Goal: Task Accomplishment & Management: Manage account settings

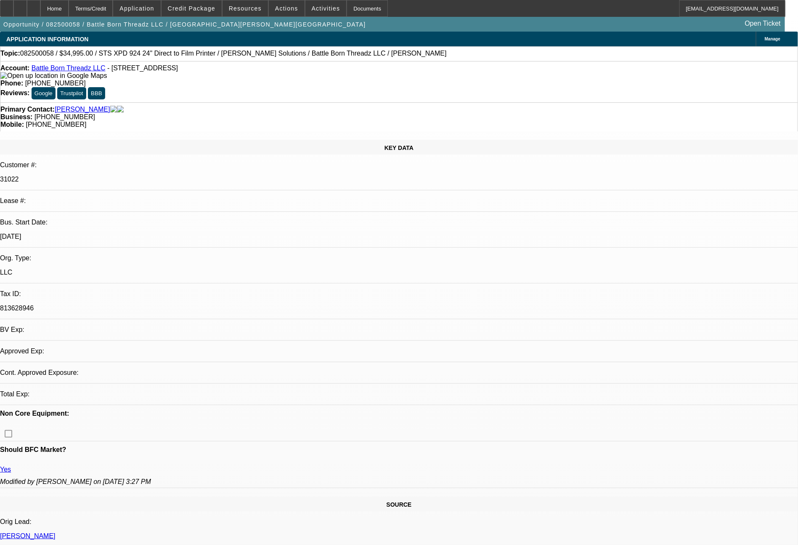
select select "0"
select select "2"
select select "0.1"
select select "4"
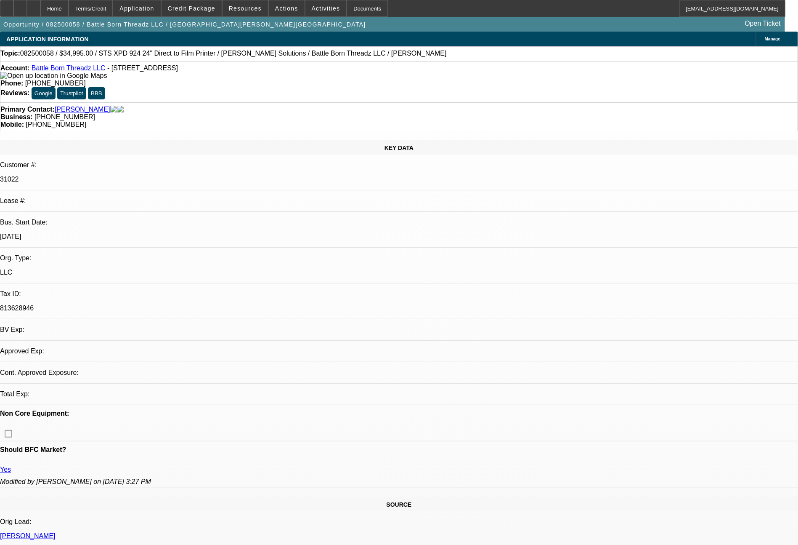
select select "0"
select select "2"
select select "0.1"
select select "4"
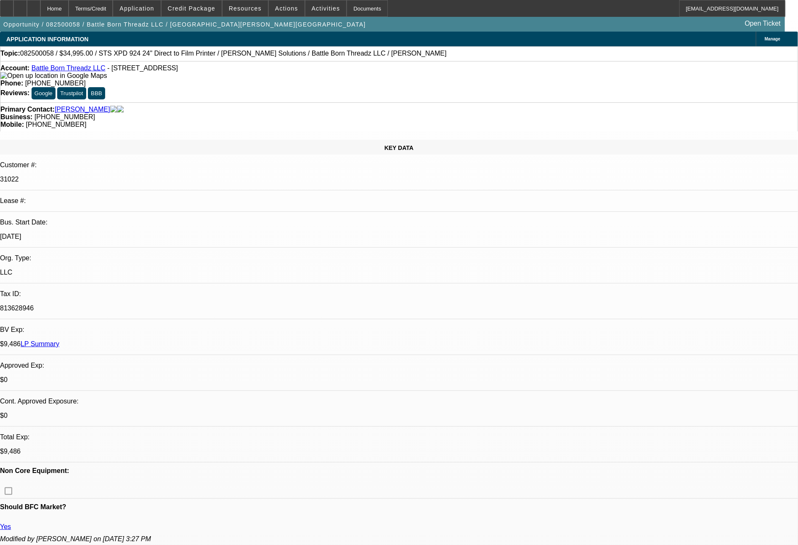
scroll to position [476, 0]
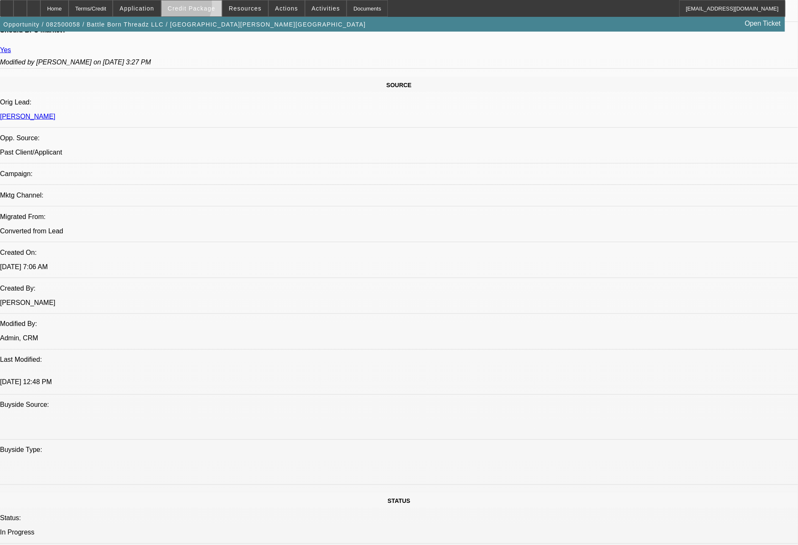
click at [194, 7] on span "Credit Package" at bounding box center [192, 8] width 48 height 7
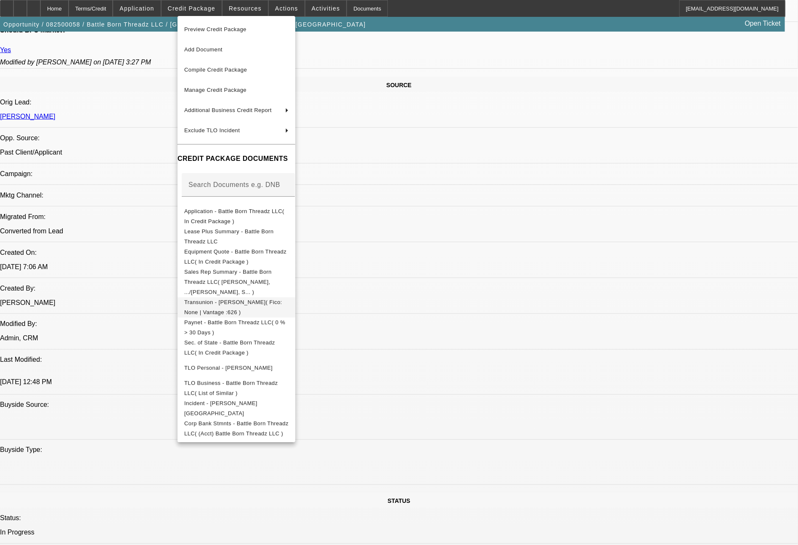
click at [289, 297] on span "Transunion - Hayden, Cass( Fico: None | Vantage :626 )" at bounding box center [236, 307] width 104 height 20
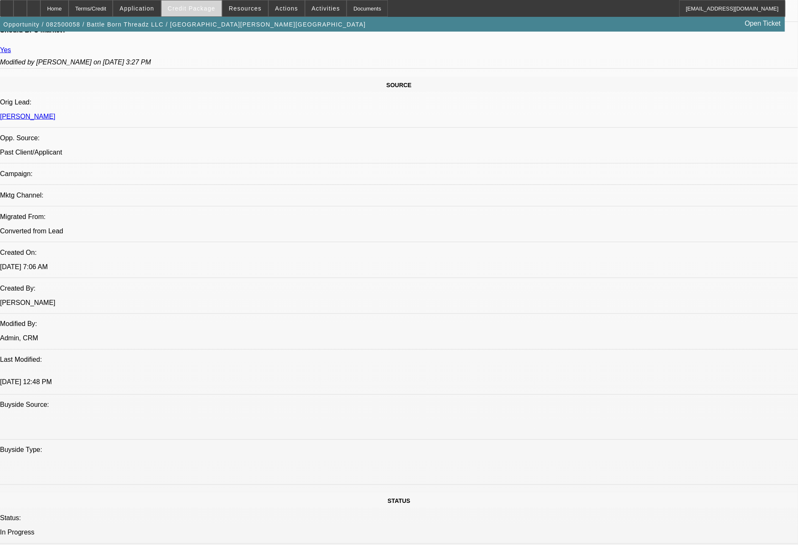
click at [212, 9] on span "Credit Package" at bounding box center [192, 8] width 48 height 7
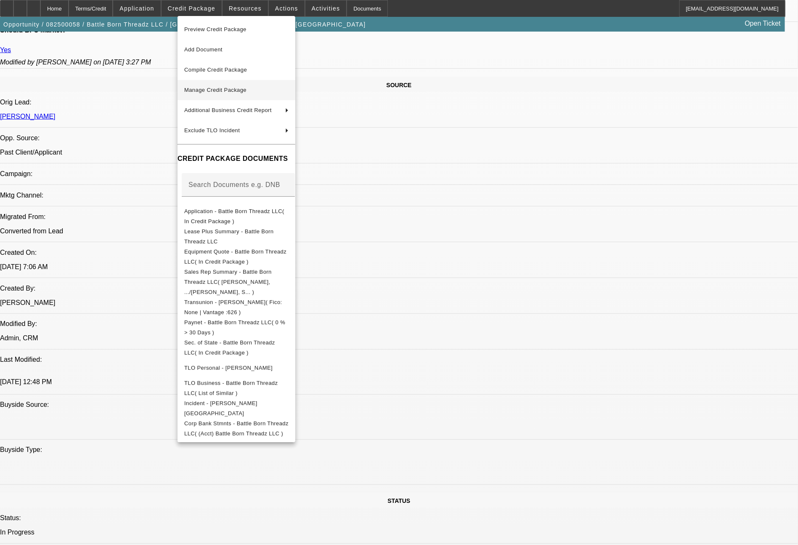
click at [230, 89] on span "Manage Credit Package" at bounding box center [215, 90] width 62 height 6
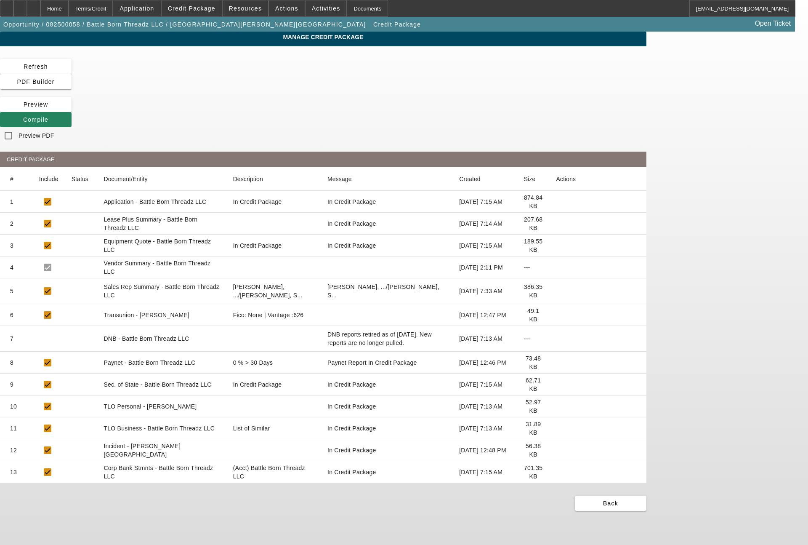
click at [556, 315] on icon at bounding box center [556, 315] width 0 height 0
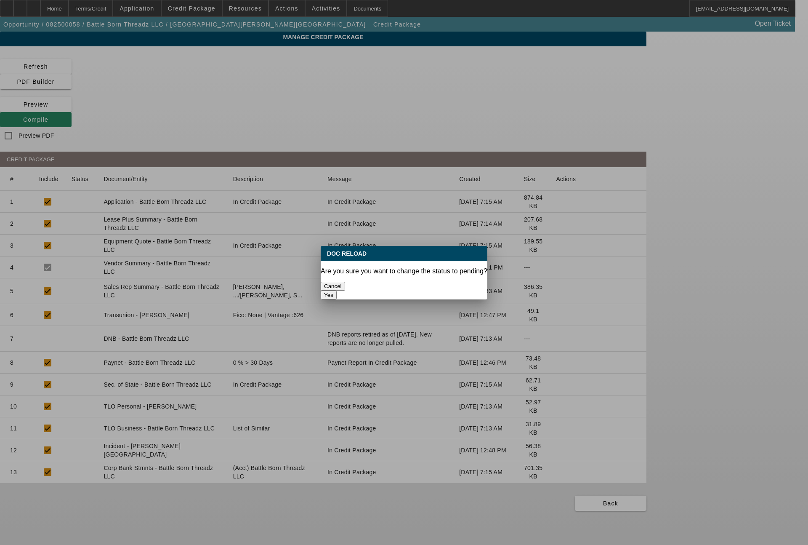
click at [337, 290] on button "Yes" at bounding box center [329, 294] width 16 height 9
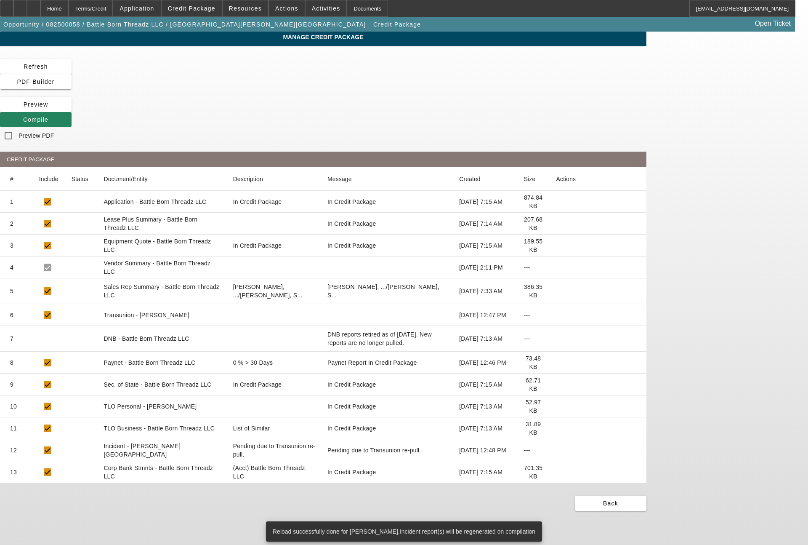
click at [48, 116] on span "Compile" at bounding box center [35, 119] width 25 height 7
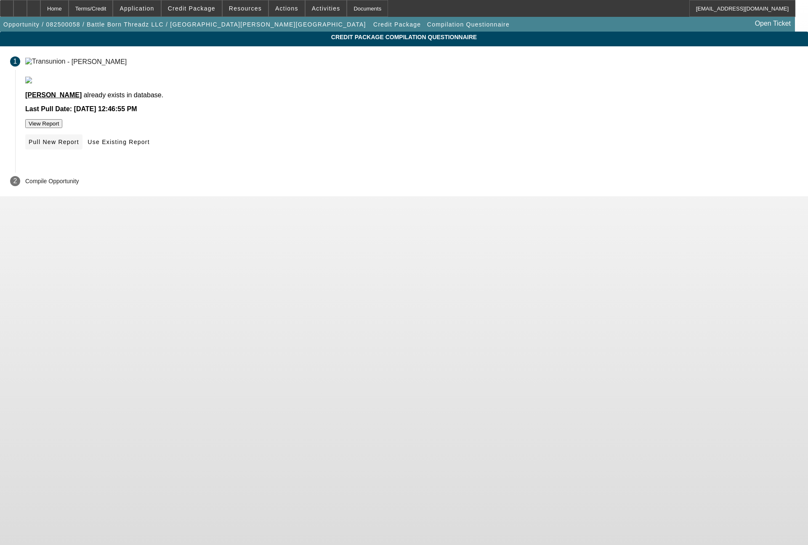
click at [79, 145] on span "Pull New Report" at bounding box center [54, 141] width 51 height 7
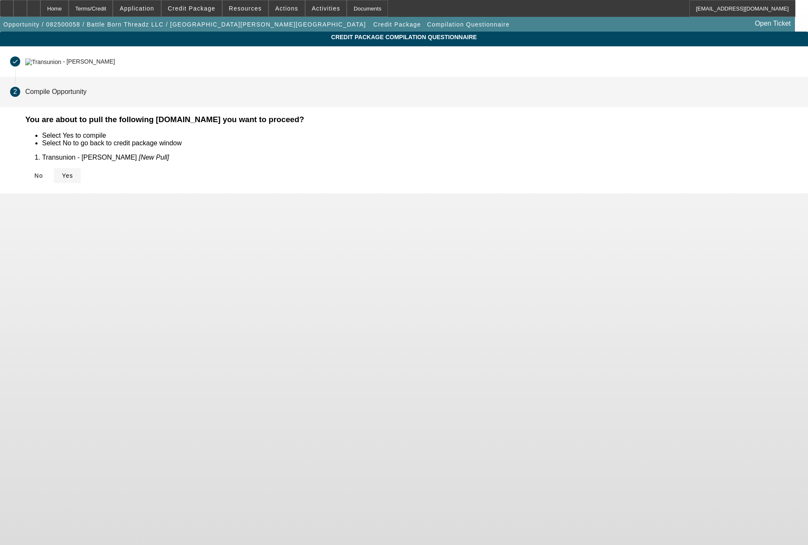
click at [62, 173] on icon at bounding box center [62, 175] width 0 height 7
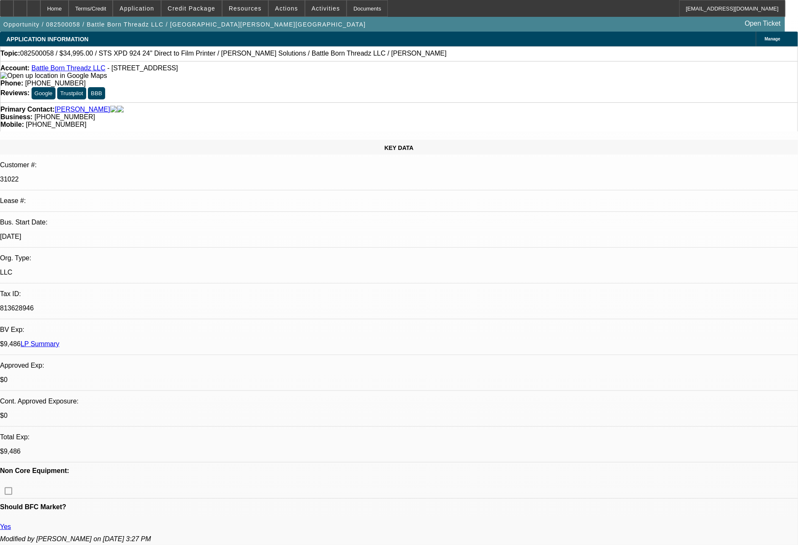
select select "0"
select select "2"
select select "0.1"
select select "4"
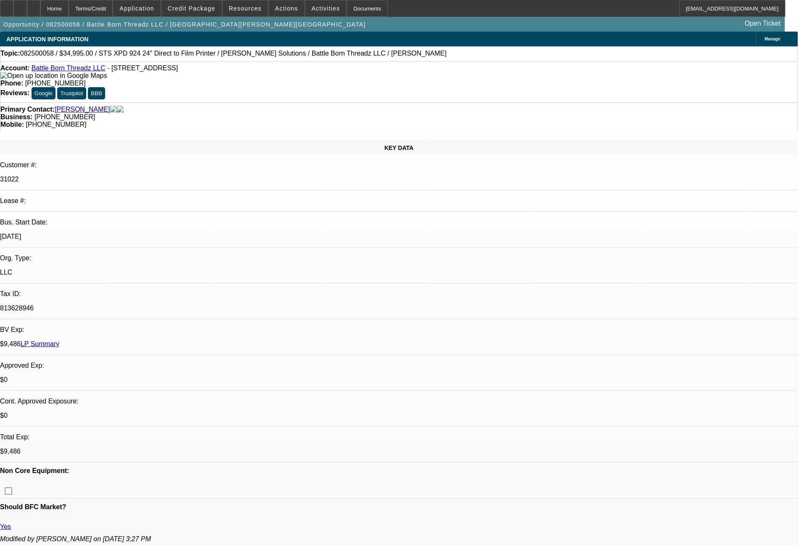
select select "0"
select select "2"
select select "0.1"
select select "4"
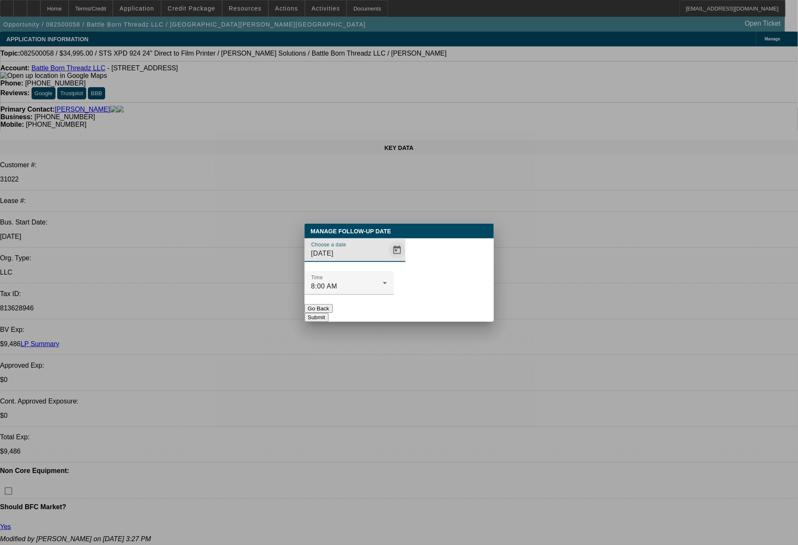
click at [387, 260] on span "Open calendar" at bounding box center [397, 250] width 20 height 20
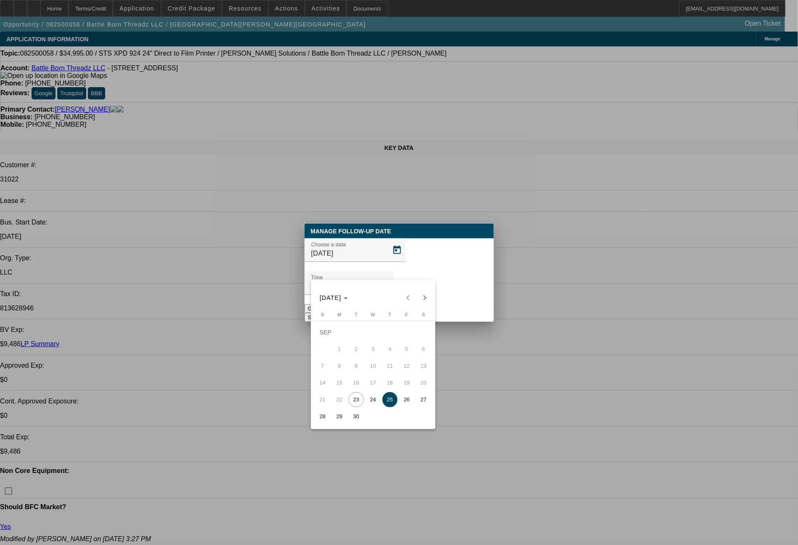
click at [409, 399] on span "26" at bounding box center [406, 399] width 15 height 15
type input "9/26/2025"
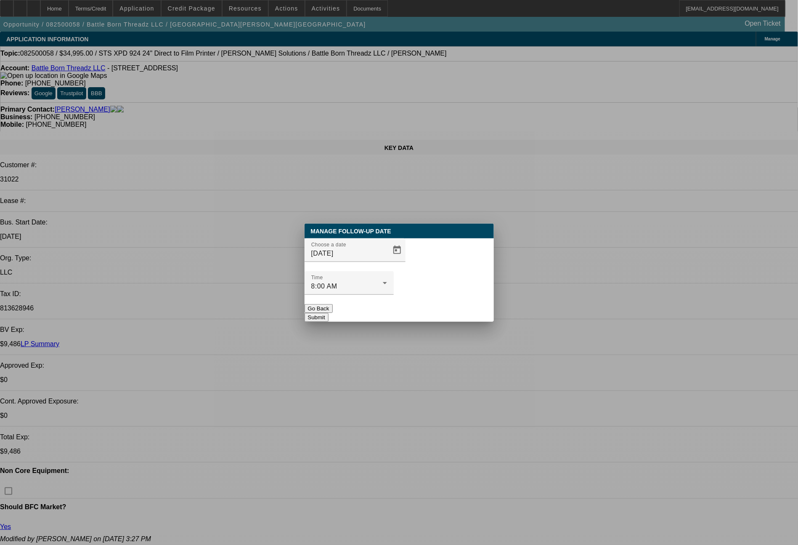
click at [329, 313] on button "Submit" at bounding box center [317, 317] width 24 height 9
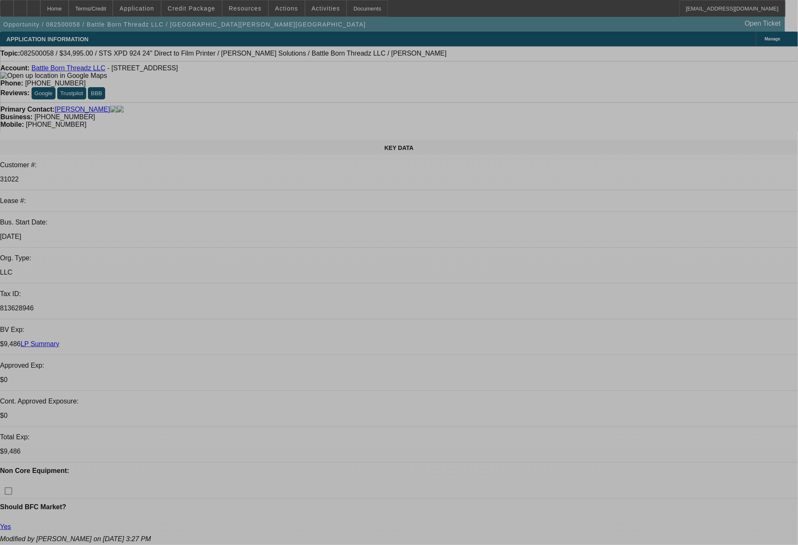
select select "0"
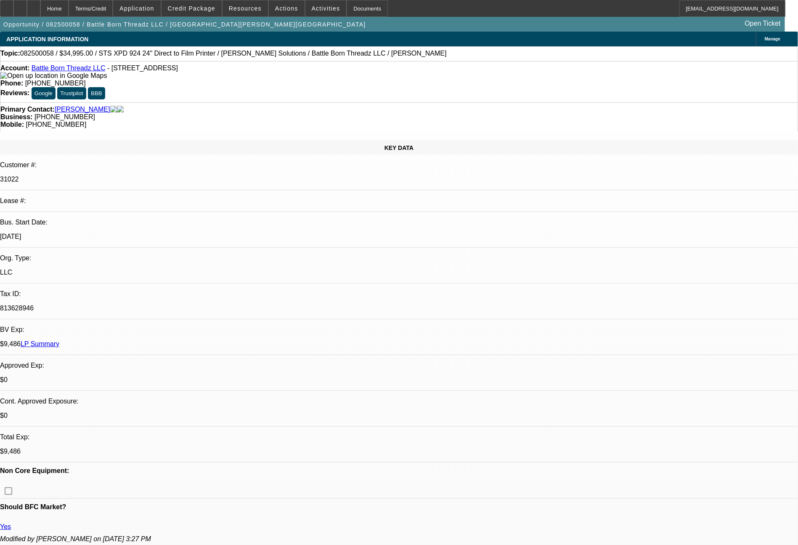
select select "2"
select select "0.1"
select select "4"
select select "0"
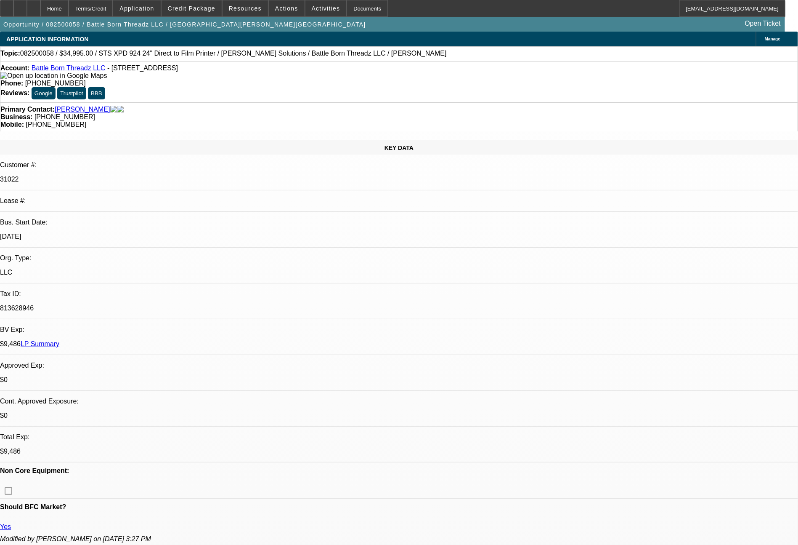
select select "2"
select select "0.1"
select select "4"
click at [206, 9] on span "Credit Package" at bounding box center [192, 8] width 48 height 7
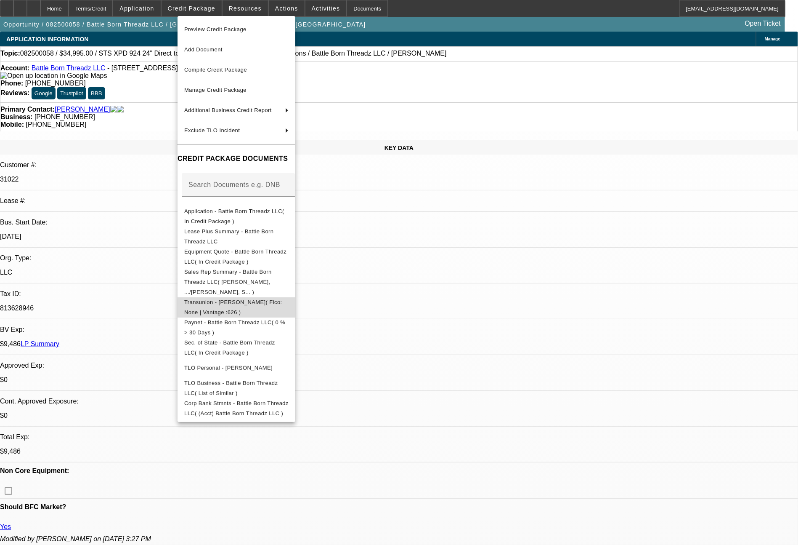
click at [256, 299] on span "Transunion - Hayden, Cass( Fico: None | Vantage :626 )" at bounding box center [233, 307] width 98 height 16
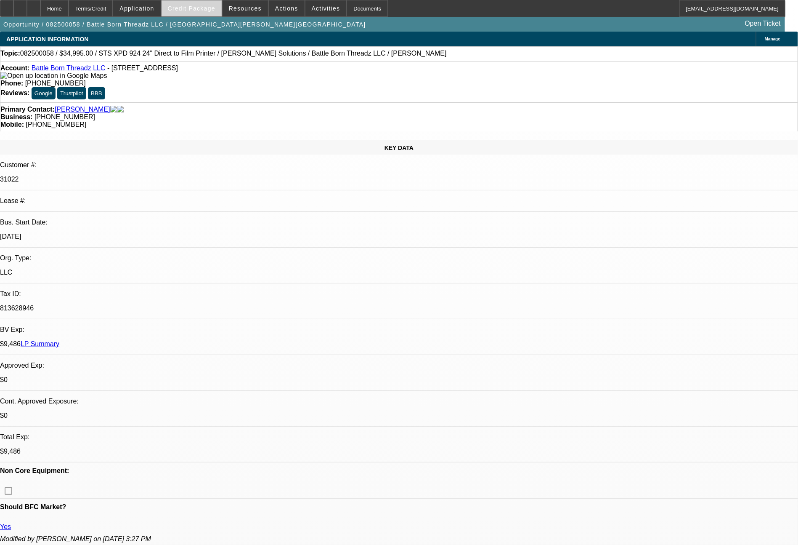
click at [209, 14] on span at bounding box center [192, 8] width 60 height 20
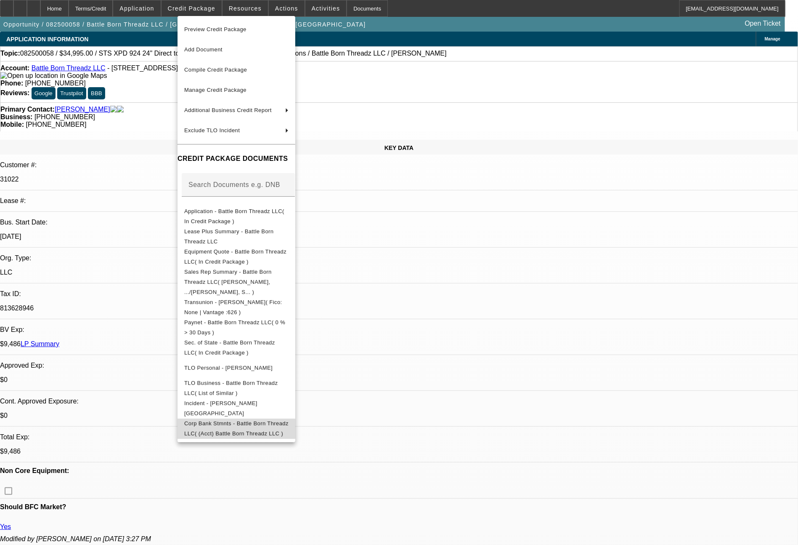
click at [265, 418] on span "Corp Bank Stmnts - Battle Born Threadz LLC( (Acct) Battle Born Threadz LLC )" at bounding box center [236, 428] width 104 height 20
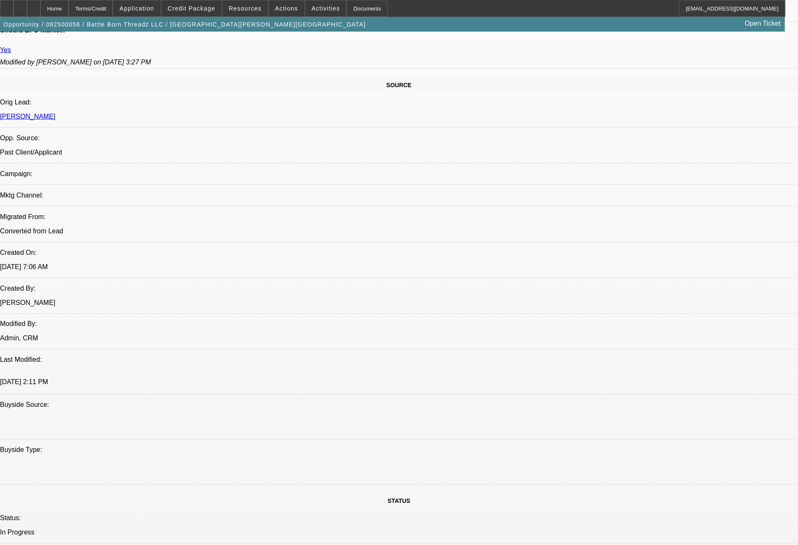
scroll to position [953, 0]
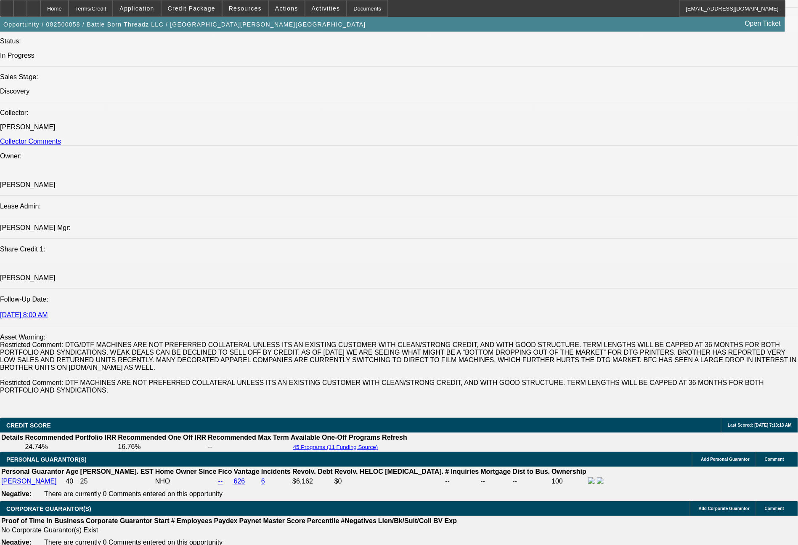
drag, startPoint x: 730, startPoint y: 373, endPoint x: 633, endPoint y: 360, distance: 98.1
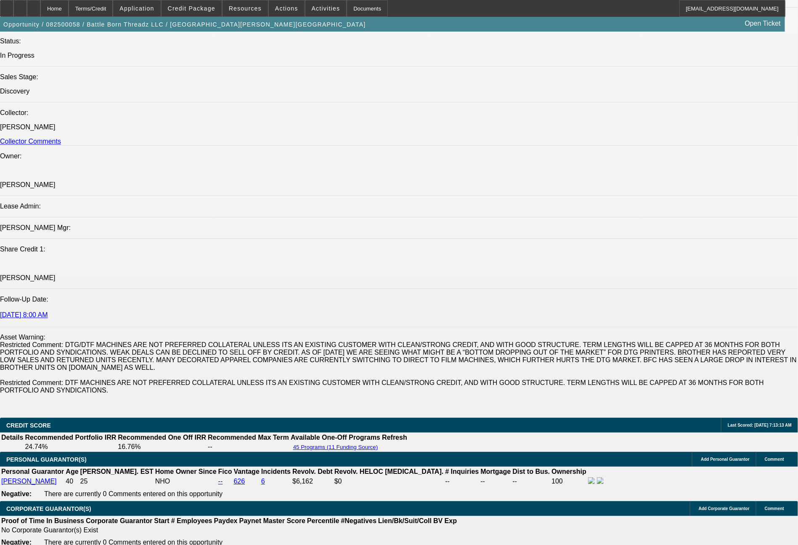
copy tr "Their -01 deal is at Finpac with us servicing, and their -02 deal is at CPCEF w…"
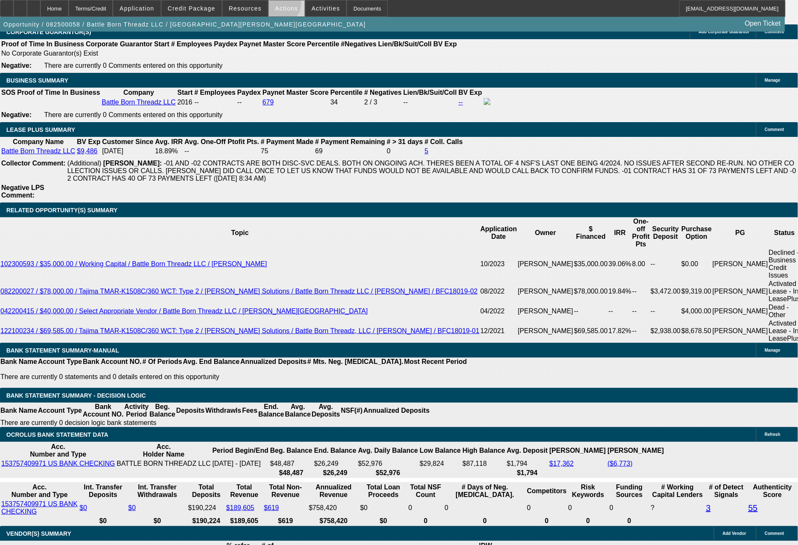
click at [279, 5] on span "Actions" at bounding box center [286, 8] width 23 height 7
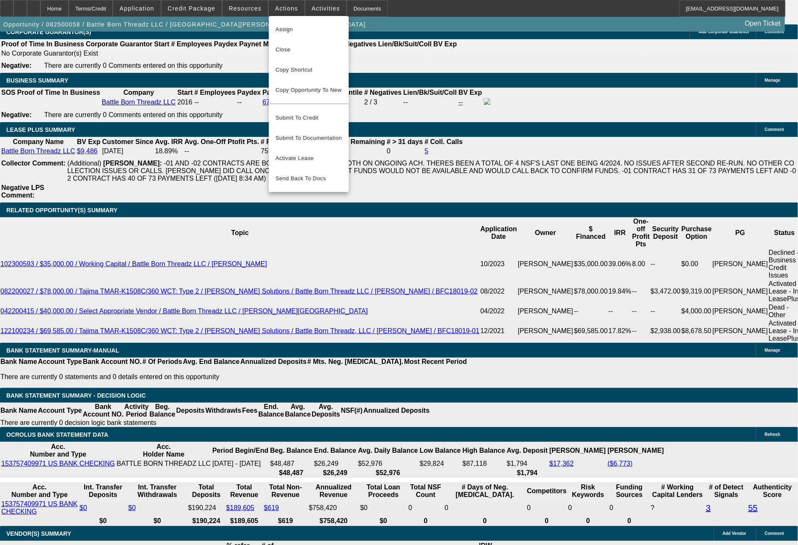
click at [163, 306] on div at bounding box center [399, 272] width 798 height 545
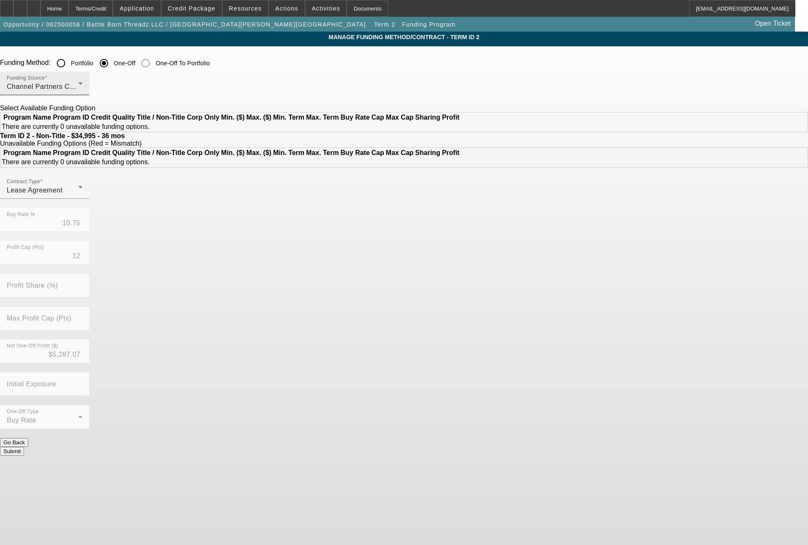
click at [118, 88] on span "Channel Partners Capital LLC (EF)" at bounding box center [63, 86] width 112 height 7
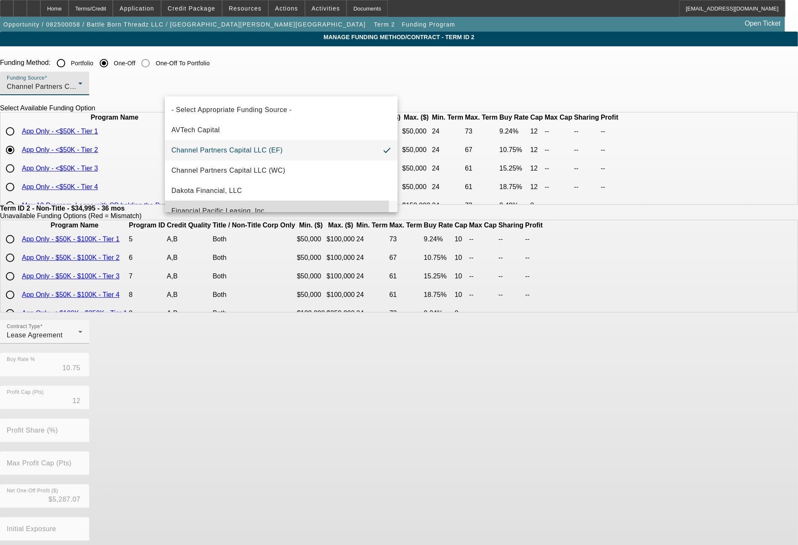
click at [219, 203] on mat-option "Financial Pacific Leasing, Inc." at bounding box center [281, 211] width 233 height 20
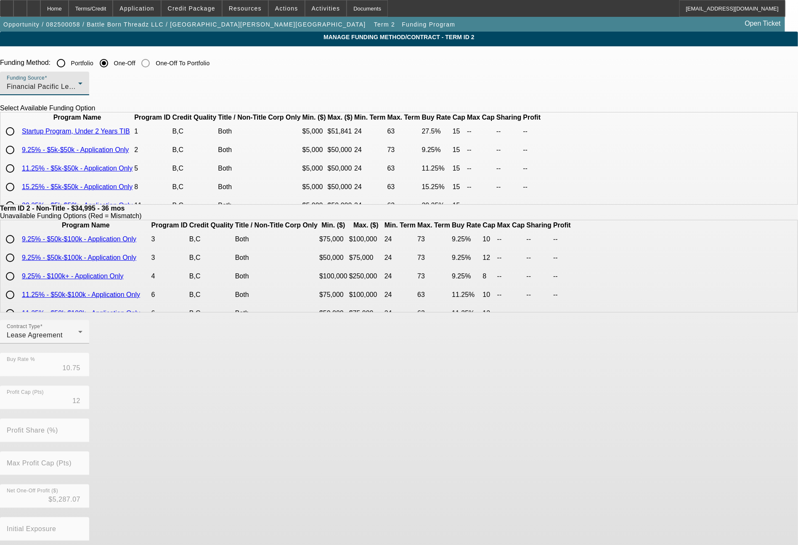
click at [19, 177] on input "radio" at bounding box center [10, 168] width 17 height 17
radio input "true"
type input "11.25"
type input "15"
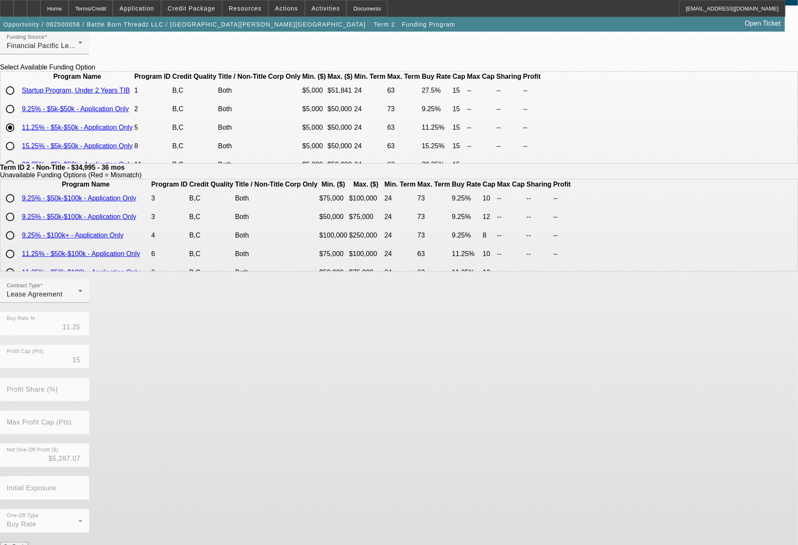
click at [24, 544] on button "Submit" at bounding box center [12, 554] width 24 height 9
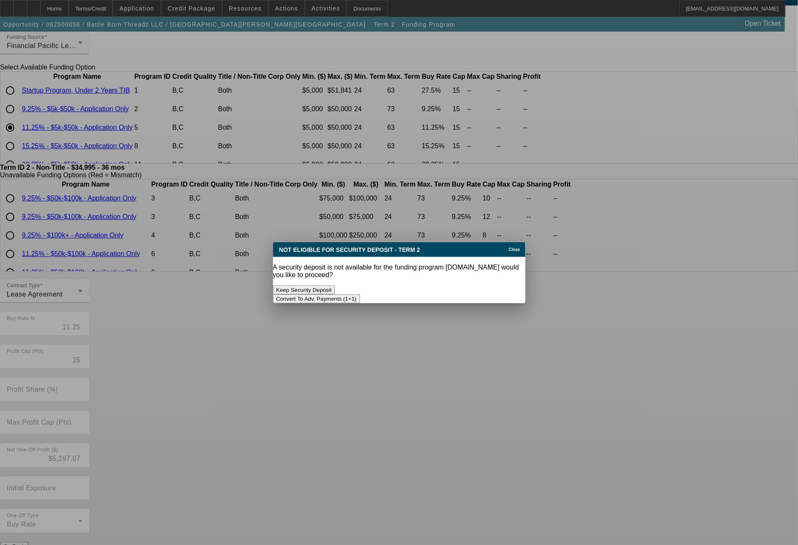
click at [360, 294] on button "Convert To Adv. Payments (1+1)" at bounding box center [316, 298] width 87 height 9
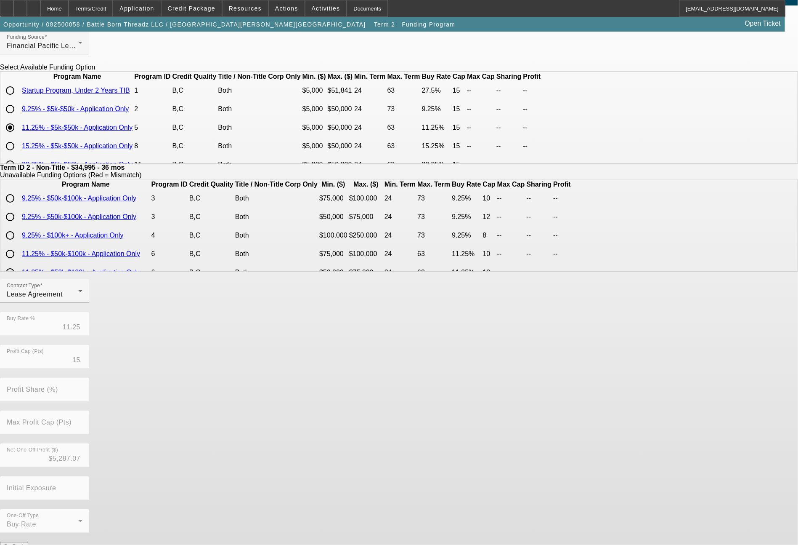
scroll to position [41, 0]
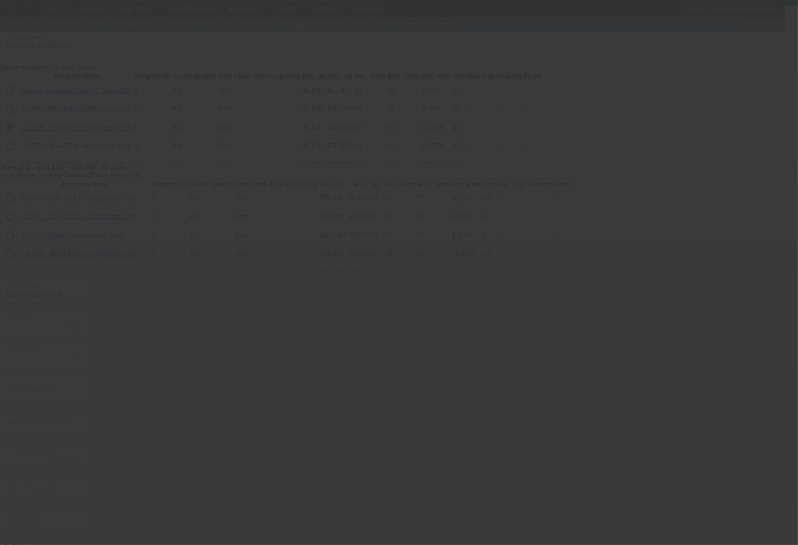
type input "10.75"
type input "12"
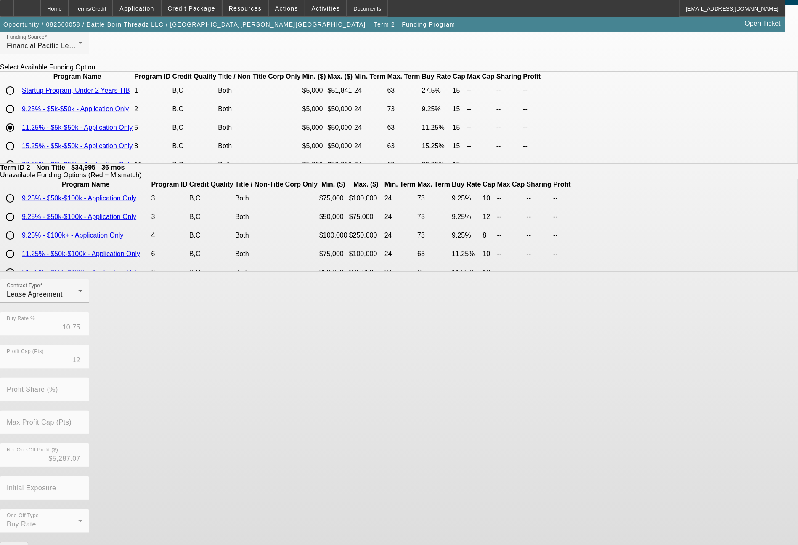
scroll to position [0, 0]
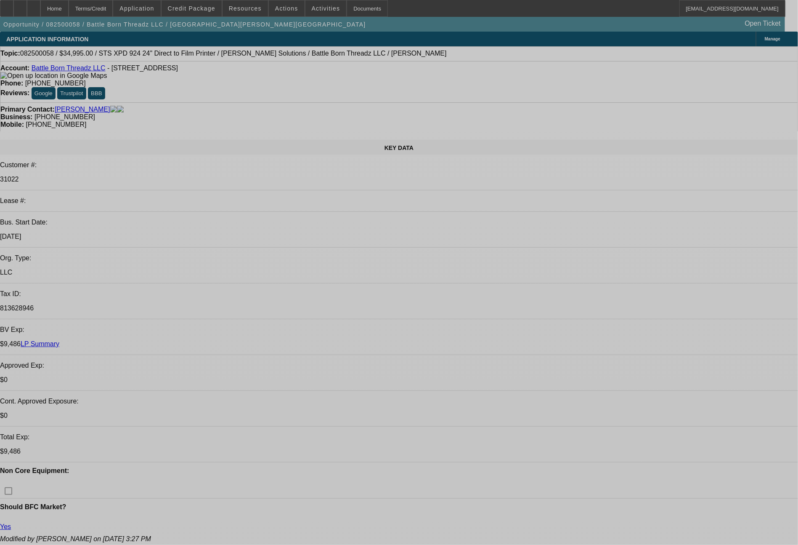
select select "0"
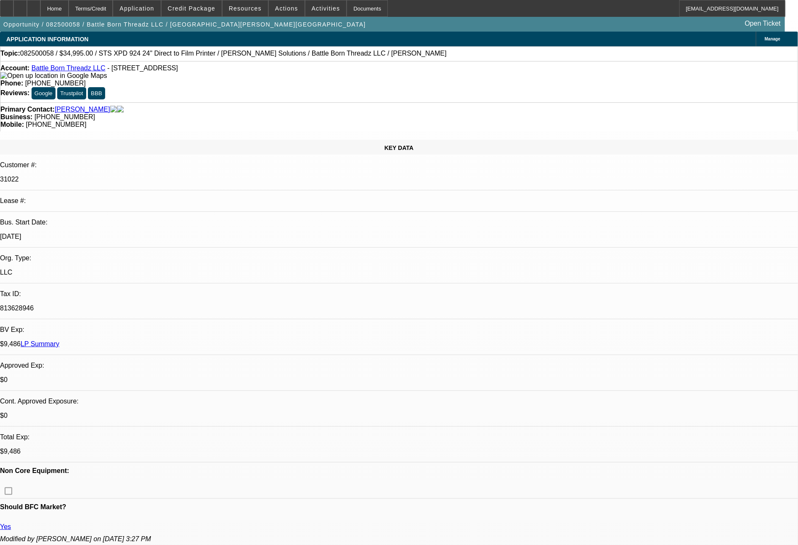
select select "0"
select select "0.1"
select select "4"
select select "0"
select select "2"
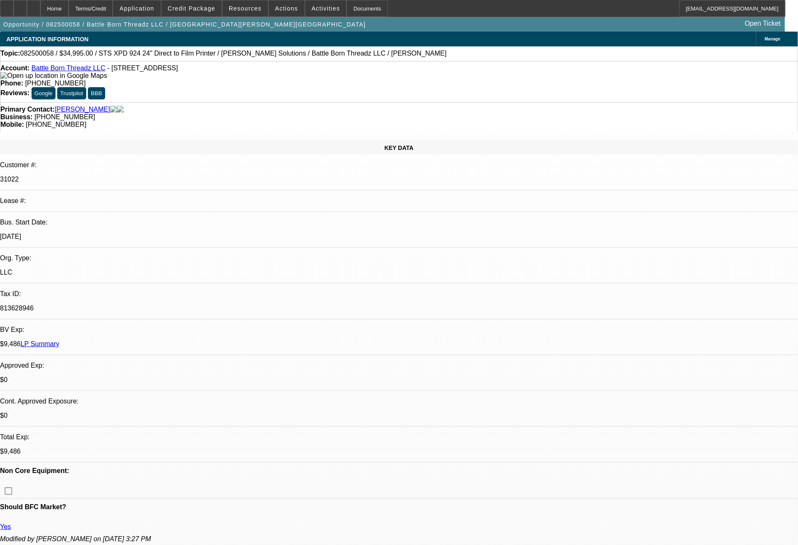
select select "2"
select select "0.1"
select select "4"
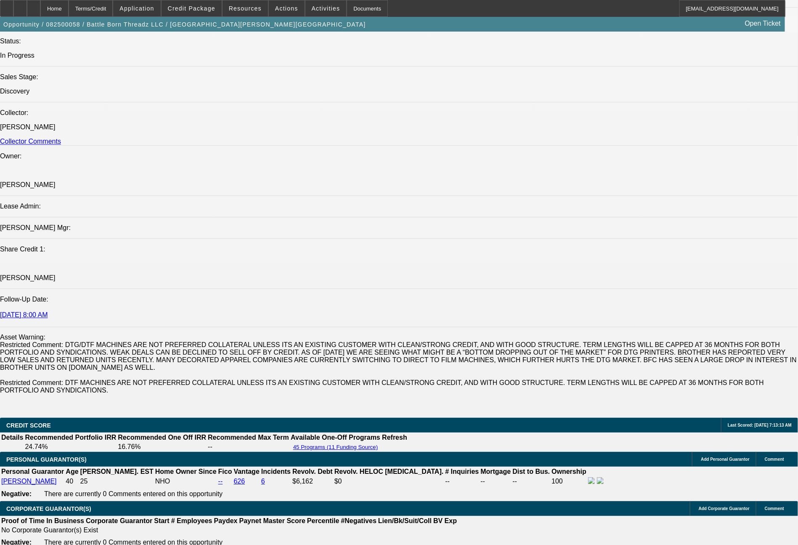
scroll to position [1430, 0]
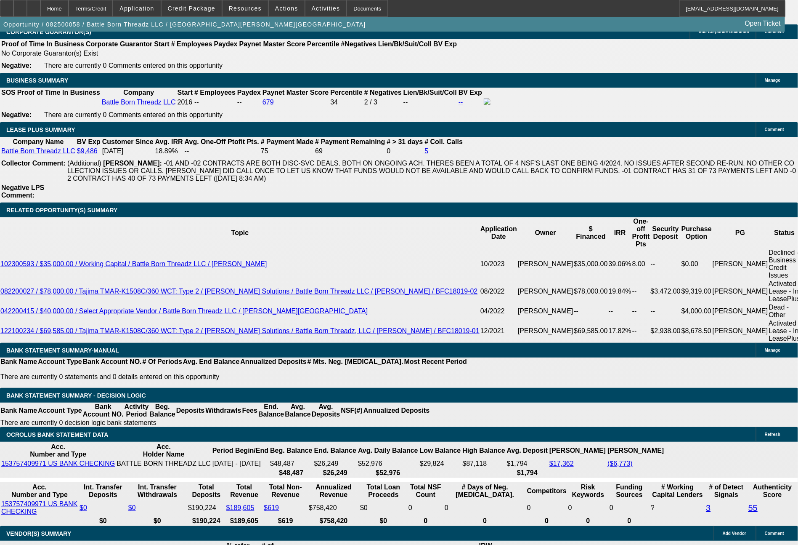
drag, startPoint x: 119, startPoint y: 337, endPoint x: 160, endPoint y: 343, distance: 40.9
type input "11"
type input "UNKNOWN"
type input "1196"
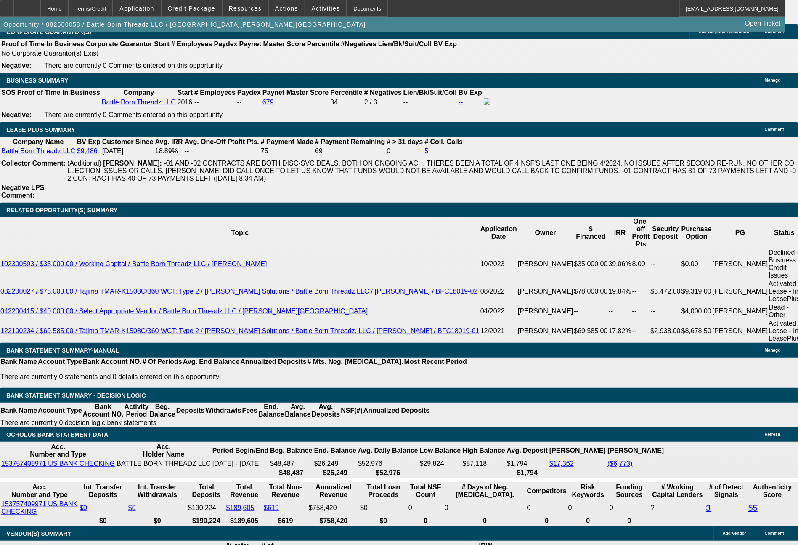
type input "14"
type input "119"
type input "1193"
type input "13.8"
type input "$1,193.00"
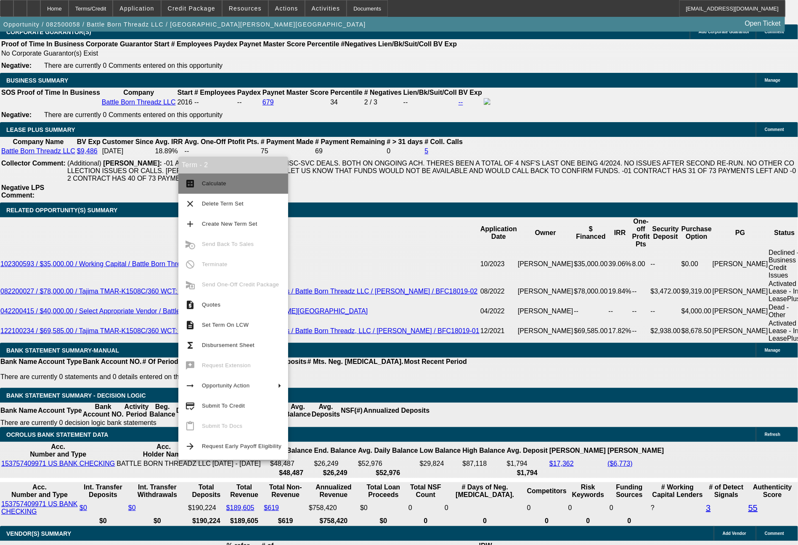
click at [215, 182] on span "Calculate" at bounding box center [214, 183] width 24 height 6
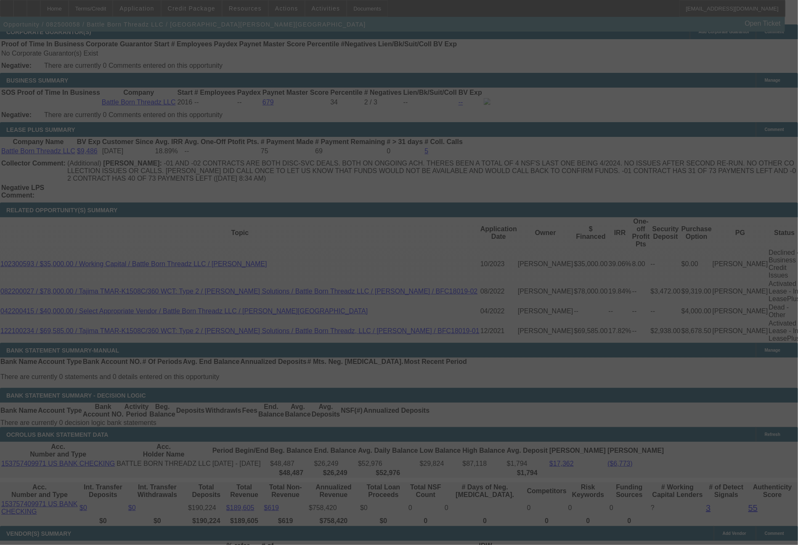
select select "0"
select select "0.1"
select select "4"
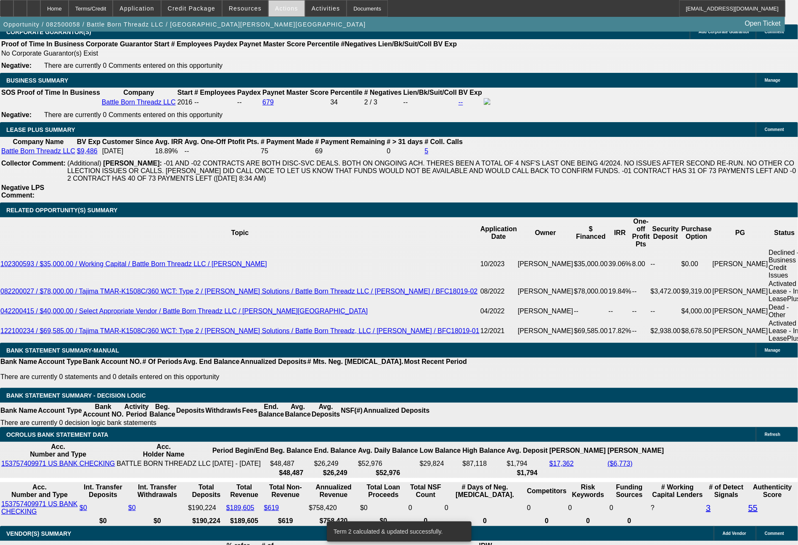
click at [288, 11] on span "Actions" at bounding box center [286, 8] width 23 height 7
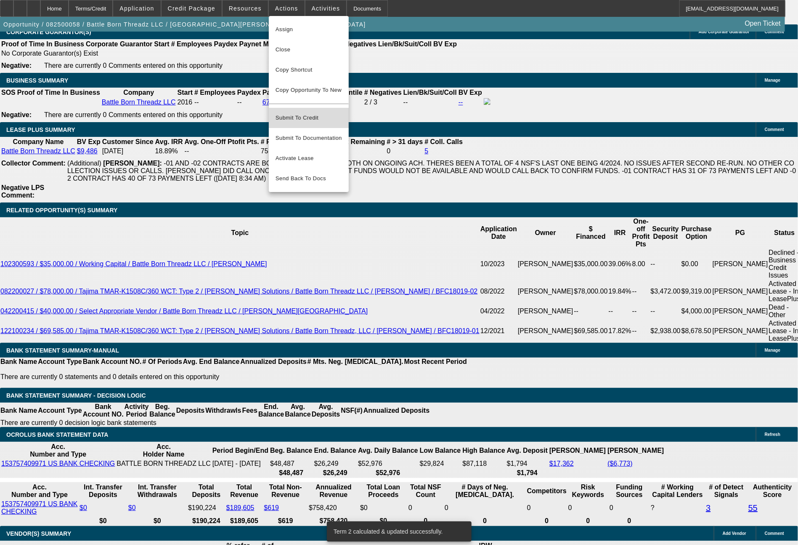
click at [305, 113] on span "Submit To Credit" at bounding box center [309, 118] width 66 height 10
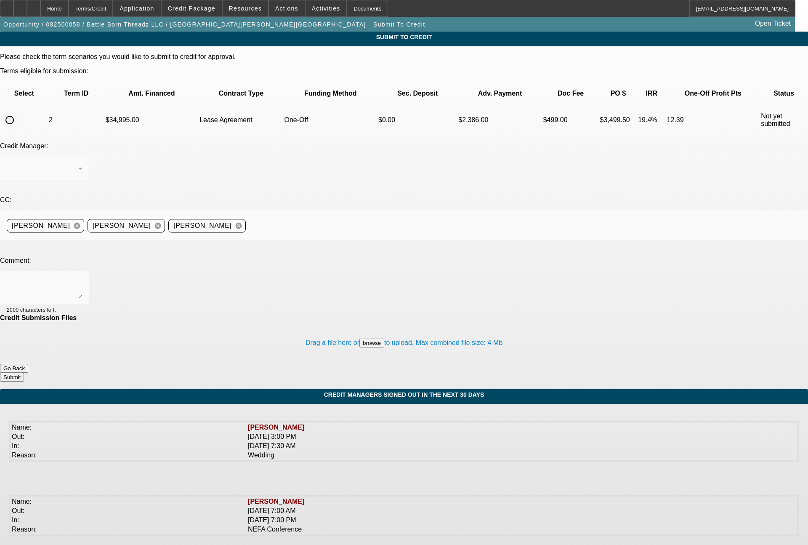
click at [18, 112] on input "radio" at bounding box center [9, 120] width 17 height 17
radio input "true"
click at [82, 278] on textarea at bounding box center [45, 288] width 76 height 20
paste textarea "Their -01 deal is at Finpac with us servicing, and their -02 deal is at CPCEF w…"
click at [82, 278] on textarea "Their -01 deal is at Finpac with us servicing, and their -02 deal is at CPCEF w…" at bounding box center [45, 288] width 76 height 20
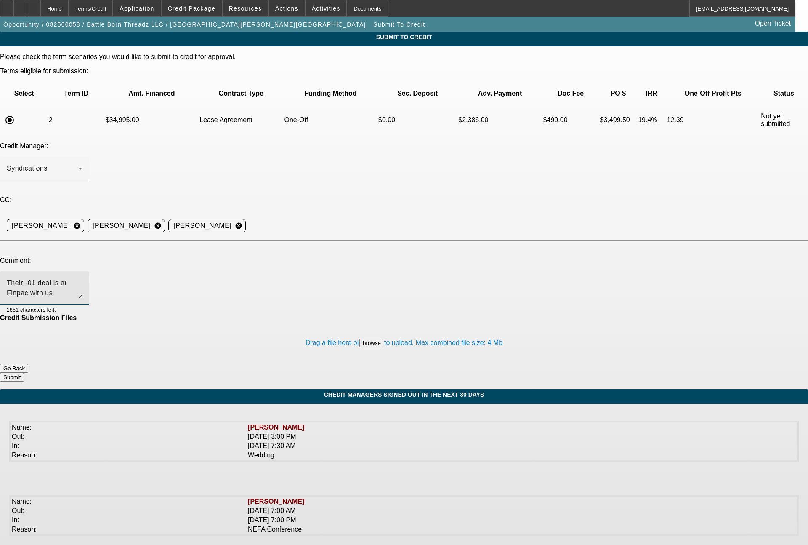
click at [82, 278] on textarea "Their -01 deal is at Finpac with us servicing, and their -02 deal is at CPCEF w…" at bounding box center [45, 288] width 76 height 20
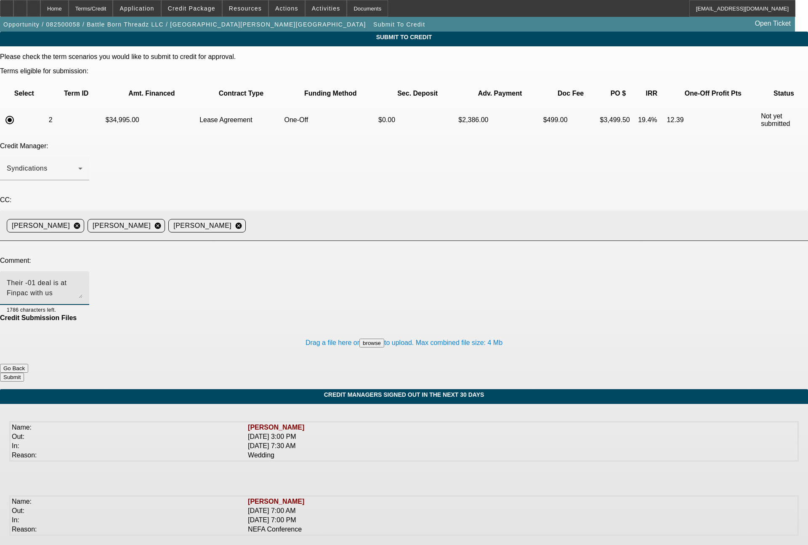
type textarea "Their -01 deal is at Finpac with us servicing, and their -02 deal is at CPCEF w…"
click at [246, 222] on mat-icon "cancel" at bounding box center [238, 226] width 14 height 8
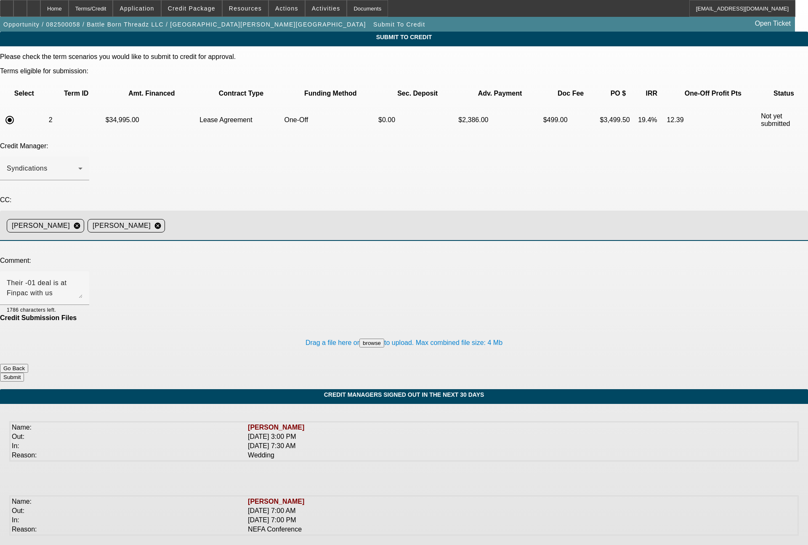
click at [24, 372] on button "Submit" at bounding box center [12, 376] width 24 height 9
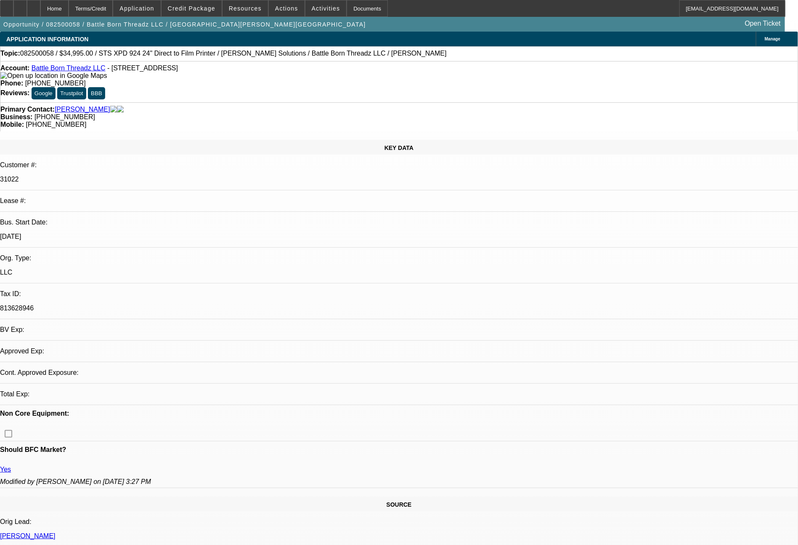
select select "0"
select select "0.1"
select select "4"
select select "0"
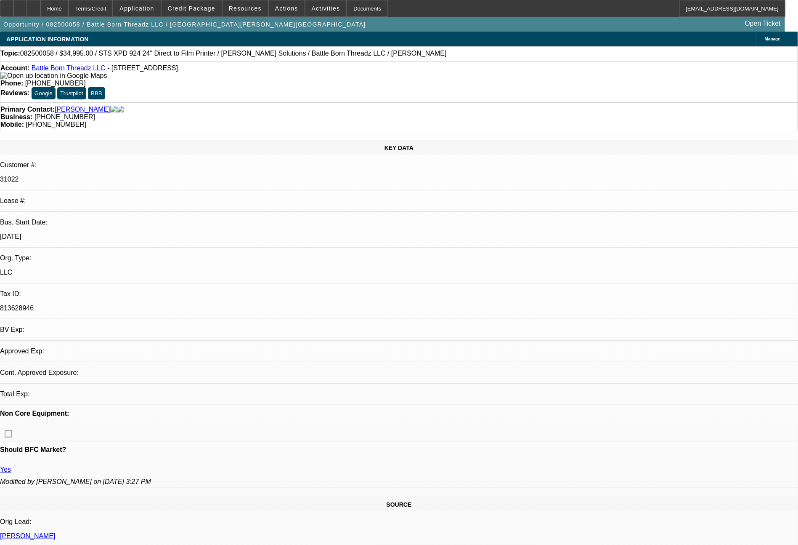
select select "2"
select select "0.1"
select select "4"
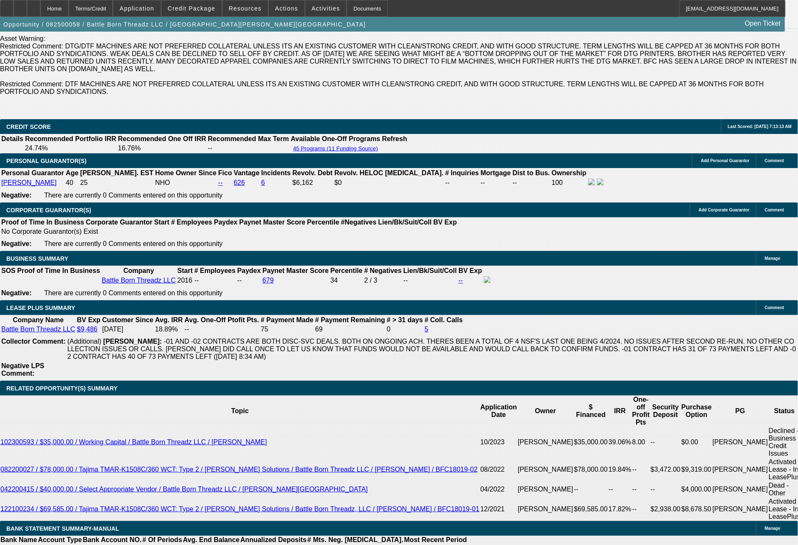
scroll to position [1264, 0]
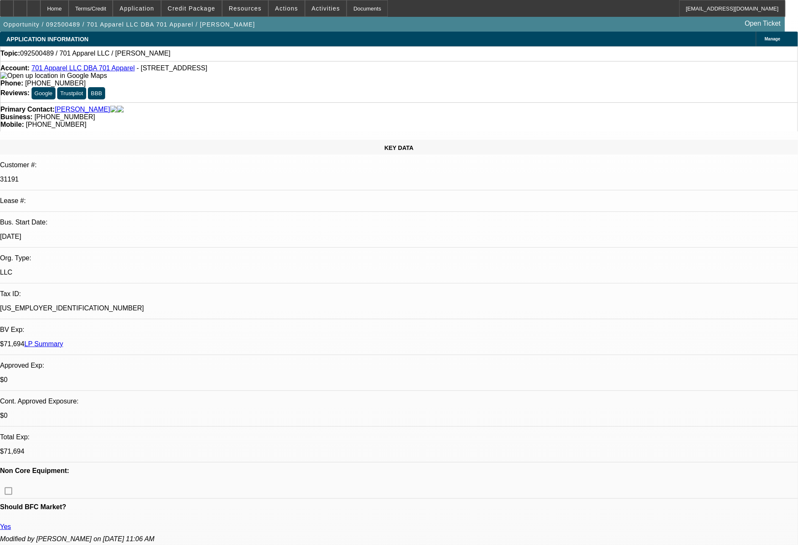
select select "0"
select select "2"
select select "0.1"
select select "4"
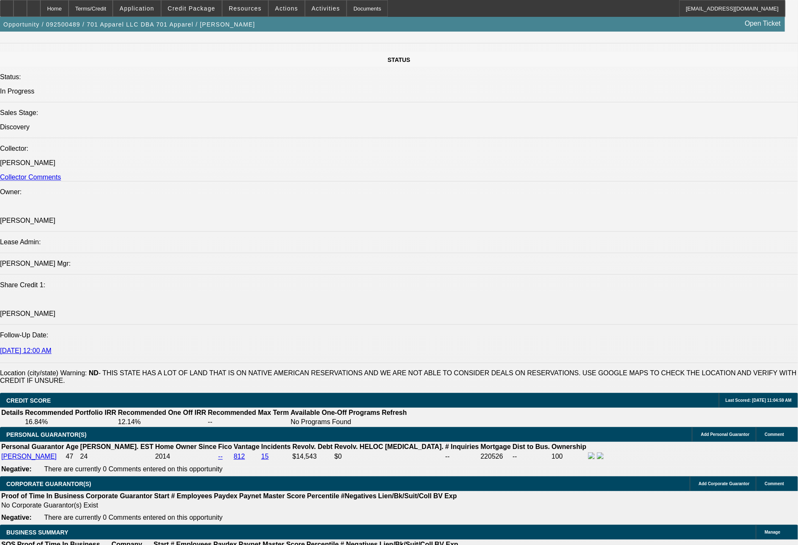
scroll to position [476, 0]
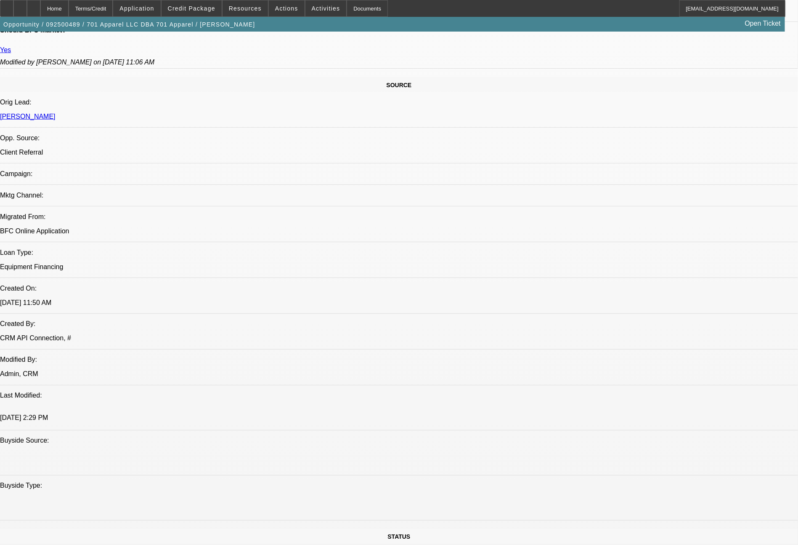
click at [210, 3] on span at bounding box center [192, 8] width 60 height 20
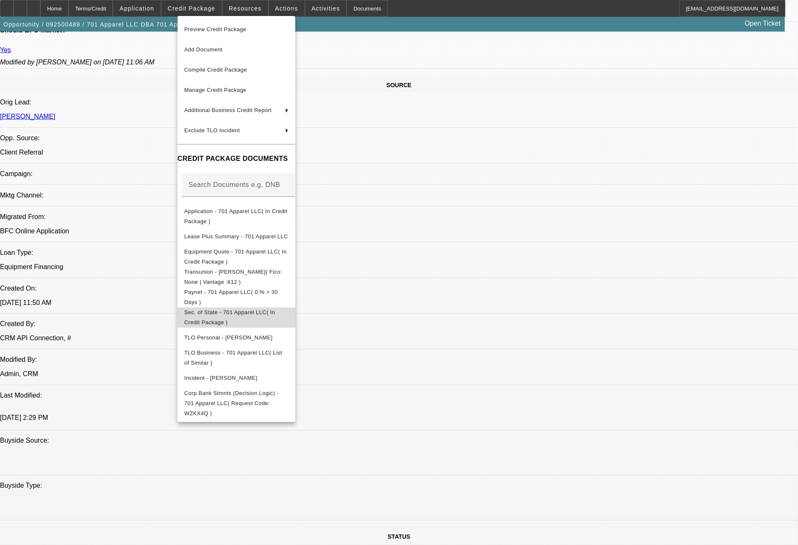
click at [243, 313] on span "Sec. of State - 701 Apparel LLC( In Credit Package )" at bounding box center [229, 317] width 91 height 16
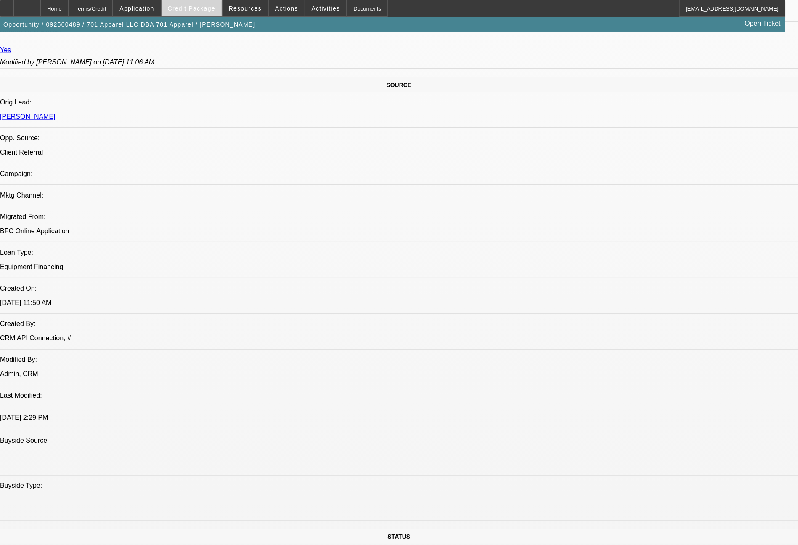
click at [206, 9] on span "Credit Package" at bounding box center [192, 8] width 48 height 7
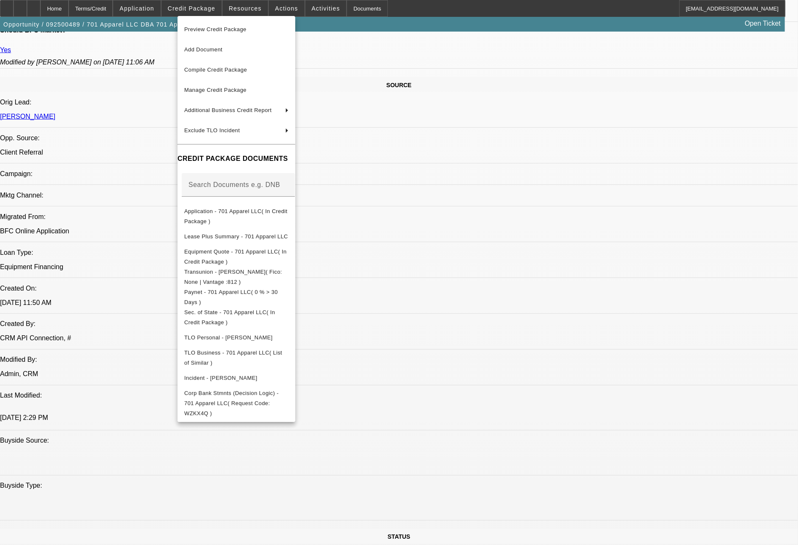
click at [567, 416] on div at bounding box center [399, 272] width 798 height 545
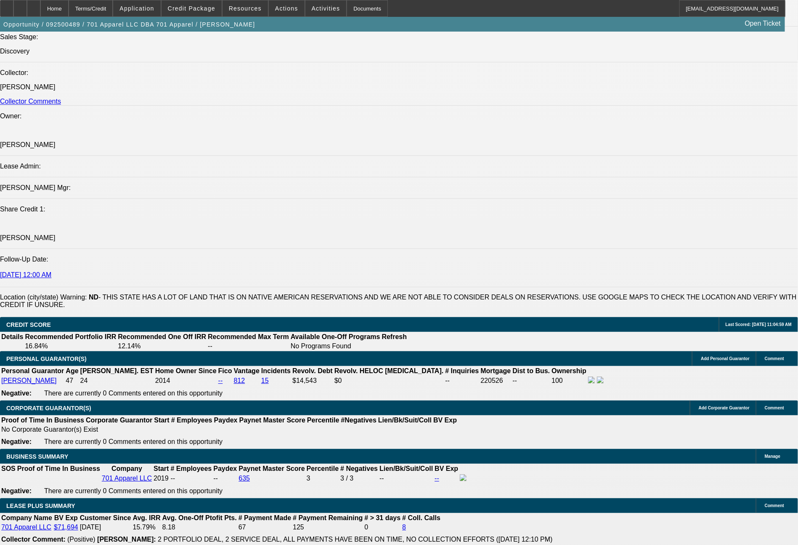
scroll to position [1040, 0]
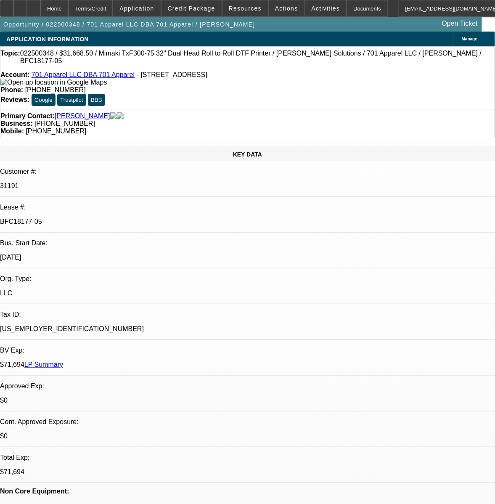
select select "0"
select select "3"
select select "0"
select select "6"
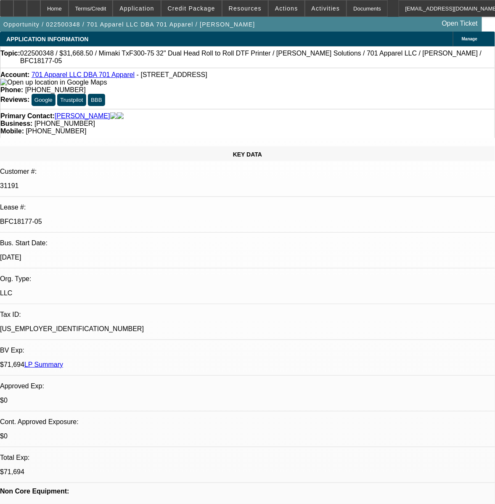
select select "0"
select select "3"
select select "0"
select select "6"
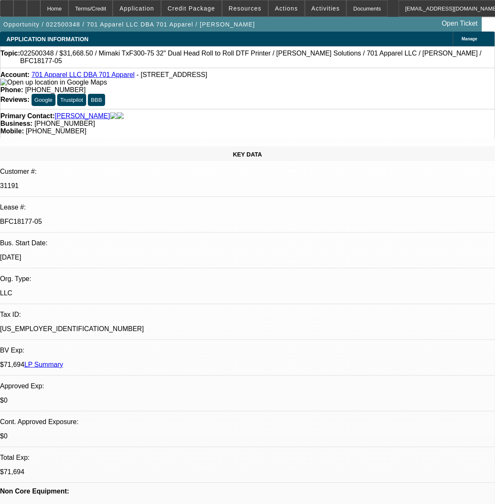
select select "0"
select select "3"
select select "0"
select select "6"
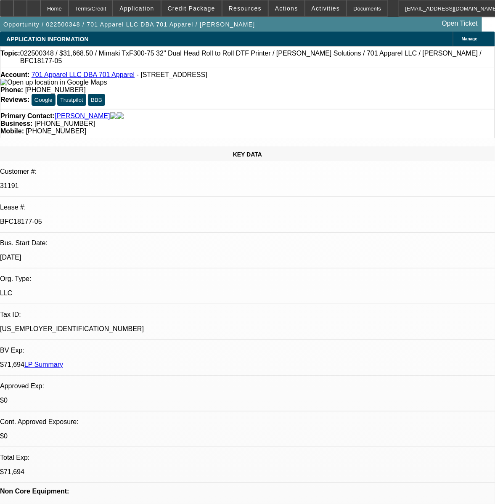
select select "0"
select select "3"
select select "0"
select select "6"
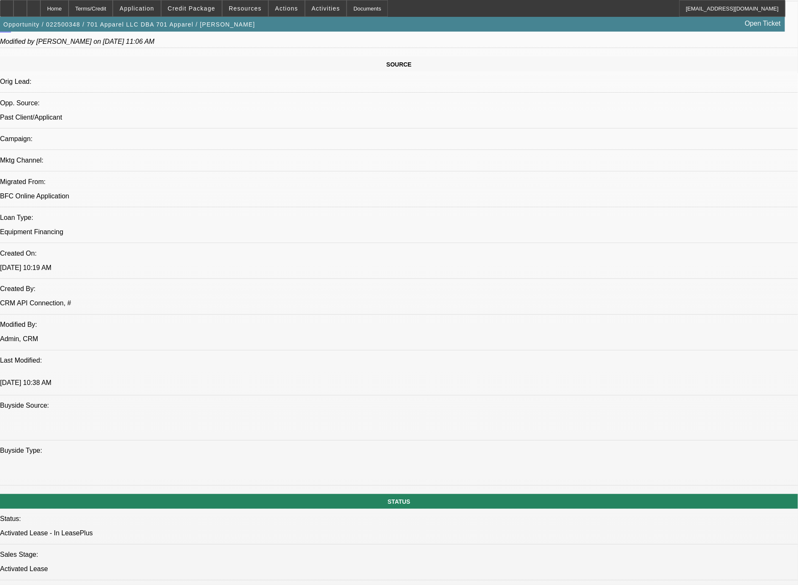
scroll to position [1023, 0]
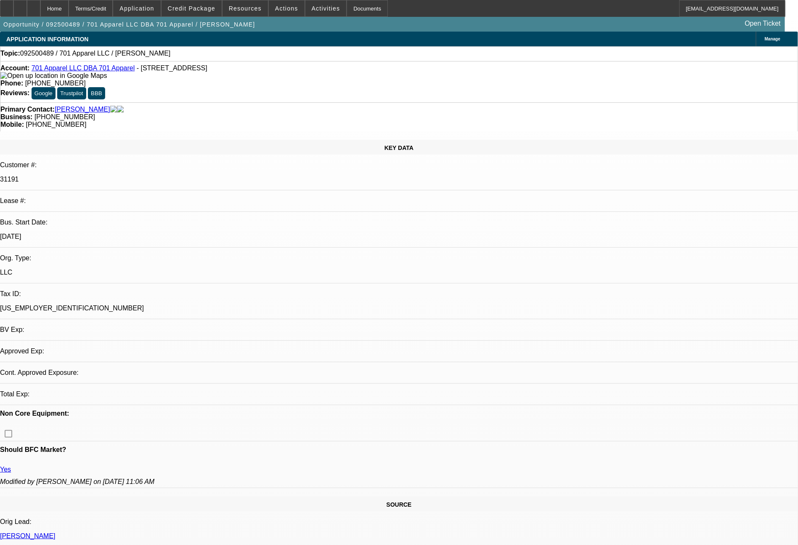
select select "0"
select select "2"
select select "0.1"
select select "4"
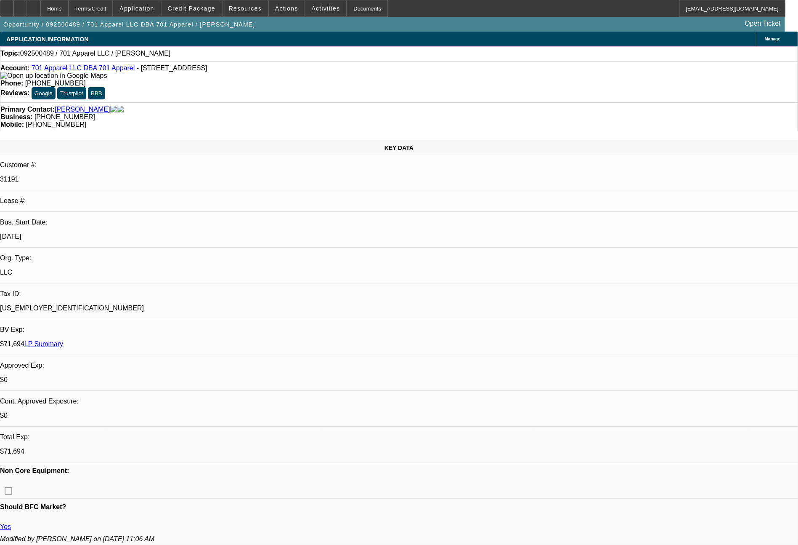
scroll to position [476, 0]
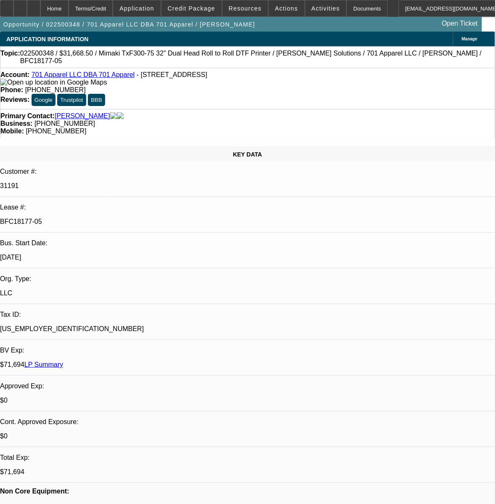
select select "0"
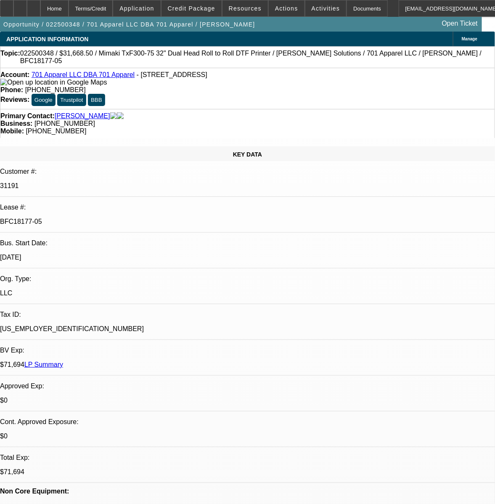
select select "0"
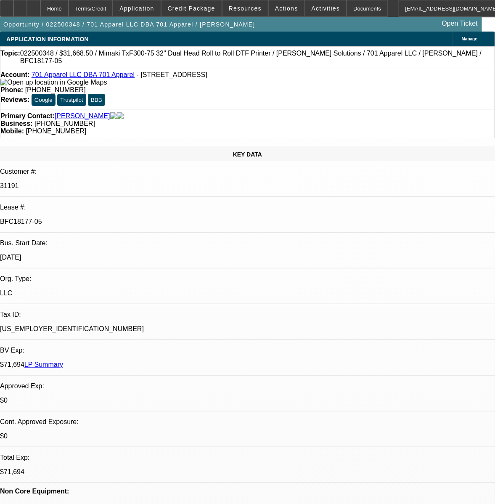
select select "0"
select select "1"
select select "3"
select select "6"
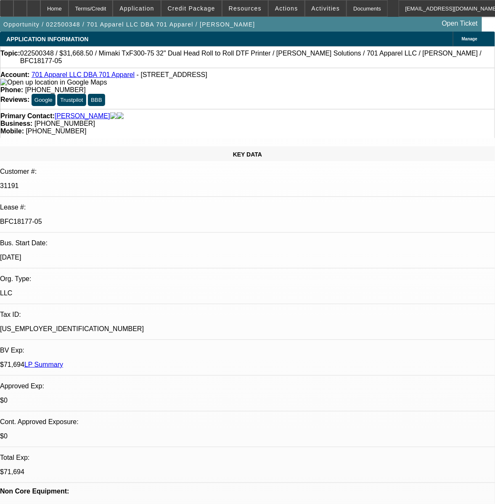
select select "1"
select select "3"
select select "6"
select select "1"
select select "3"
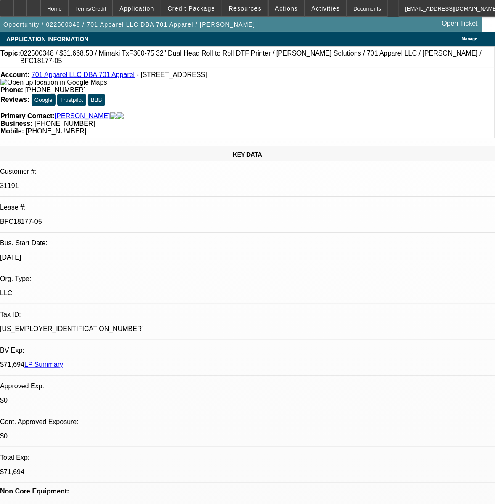
select select "6"
select select "1"
select select "3"
select select "6"
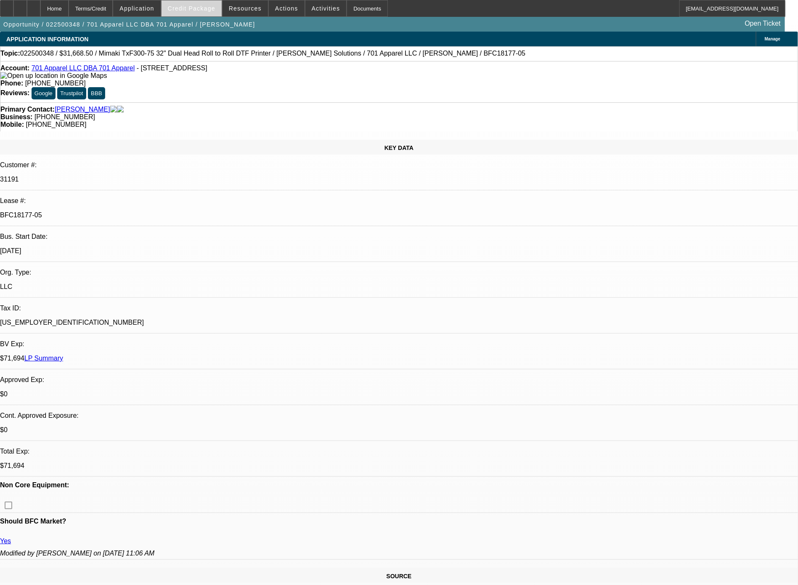
click at [215, 12] on span at bounding box center [192, 8] width 60 height 20
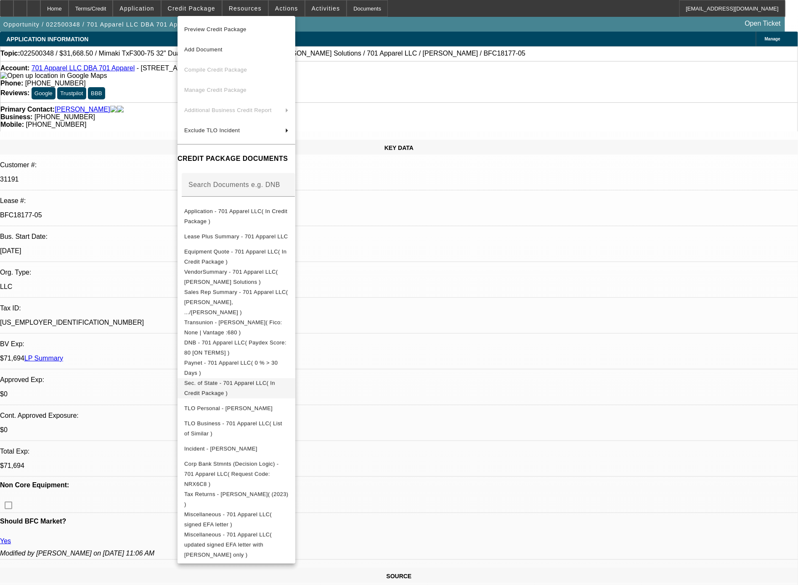
click at [262, 380] on span "Sec. of State - 701 Apparel LLC( In Credit Package )" at bounding box center [229, 388] width 91 height 16
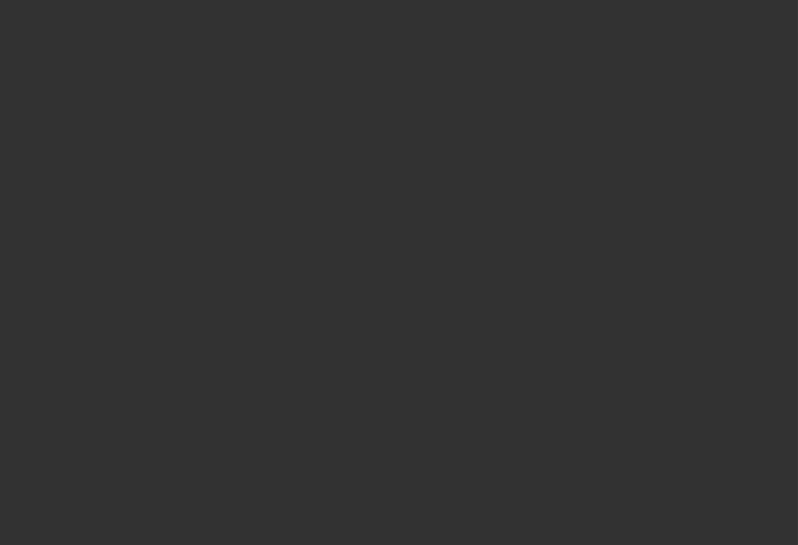
select select "0"
select select "2"
select select "0.1"
select select "4"
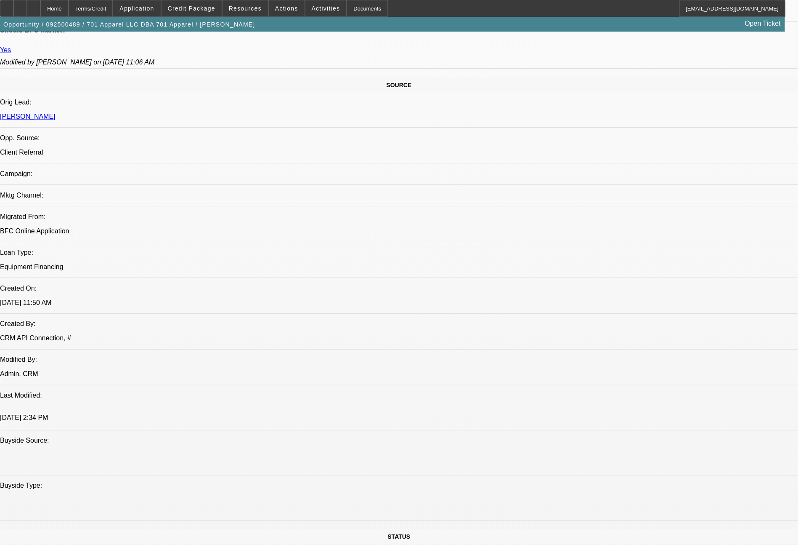
scroll to position [953, 0]
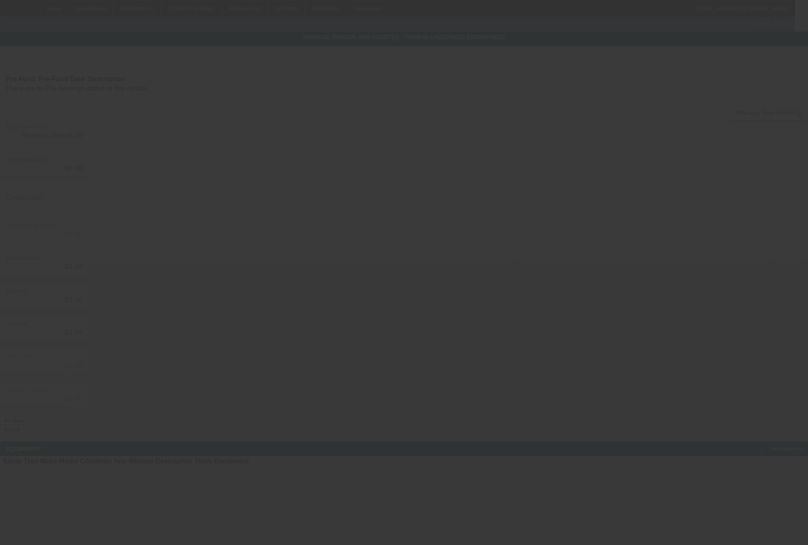
type input "$54,000.00"
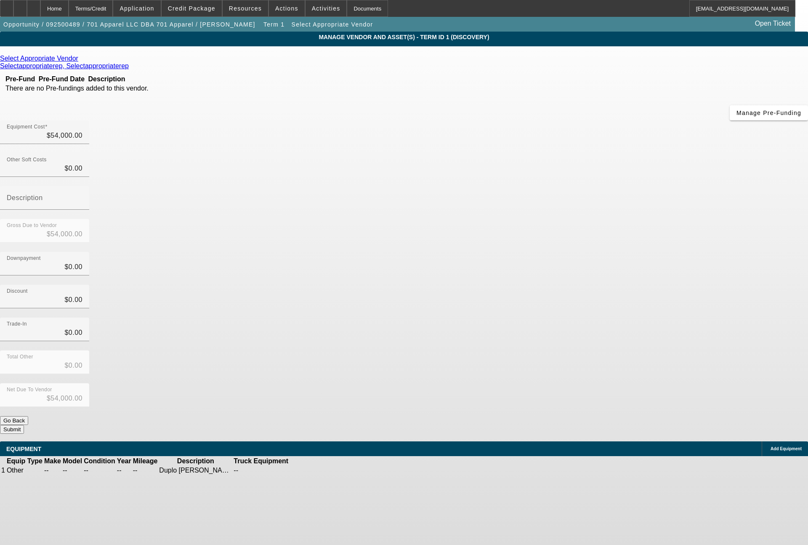
click at [80, 62] on icon at bounding box center [80, 58] width 0 height 7
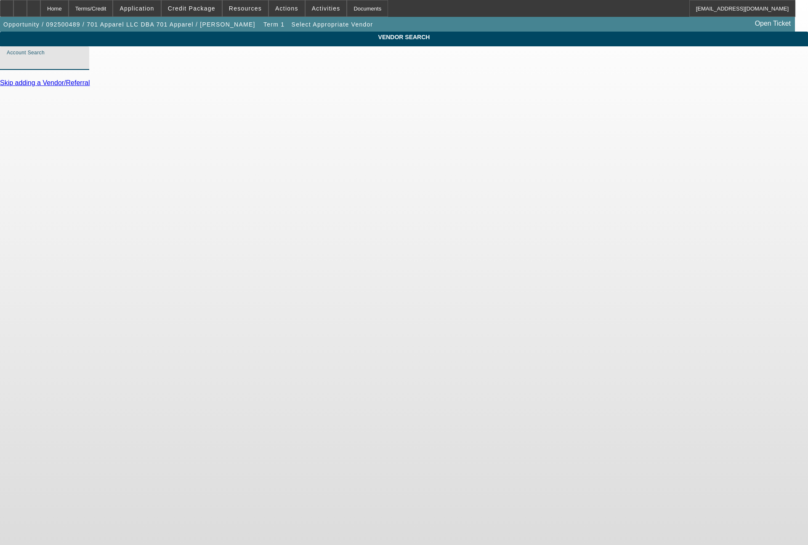
click at [82, 66] on input "Account Search" at bounding box center [45, 61] width 76 height 10
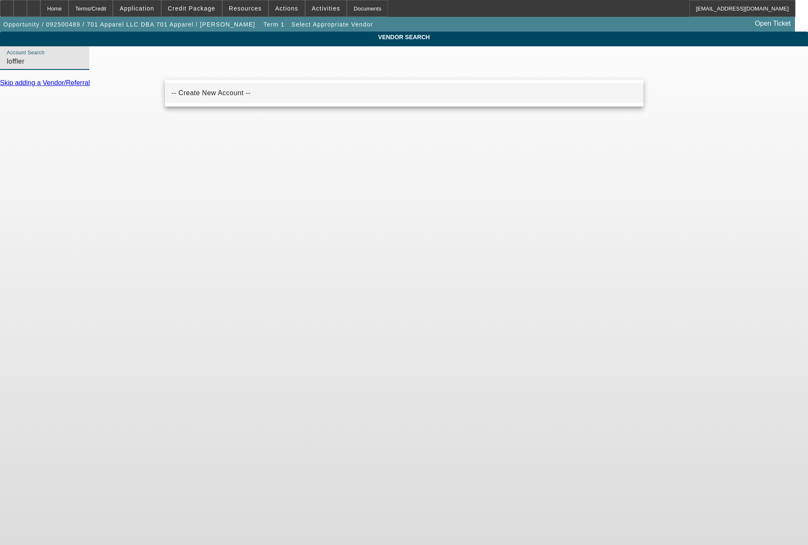
click at [222, 90] on span "-- Create New Account --" at bounding box center [211, 92] width 79 height 7
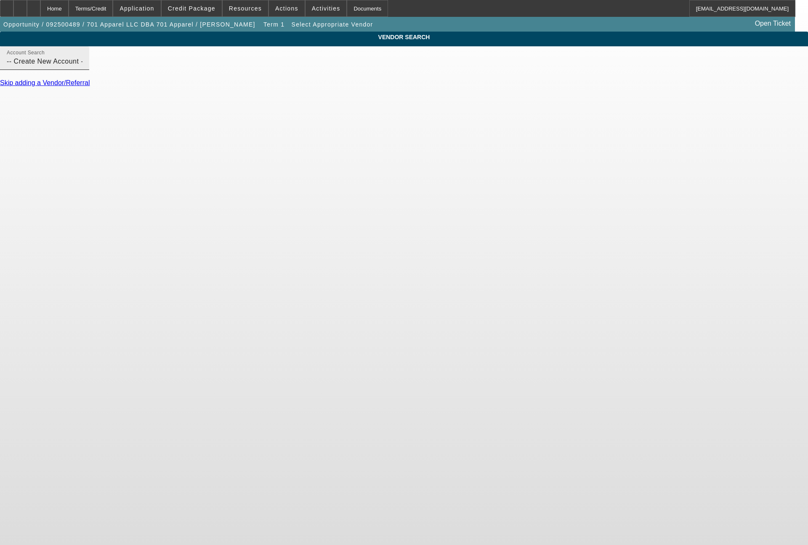
click at [82, 66] on input "-- Create New Account --" at bounding box center [45, 61] width 76 height 10
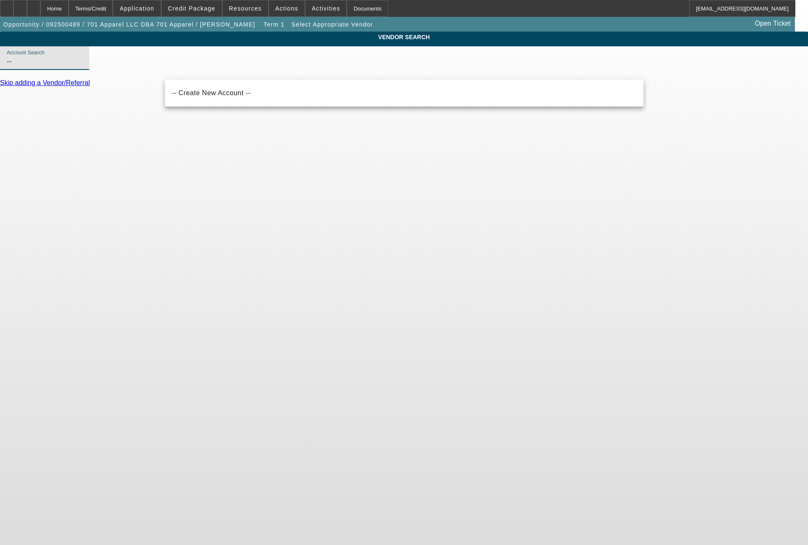
type input "-"
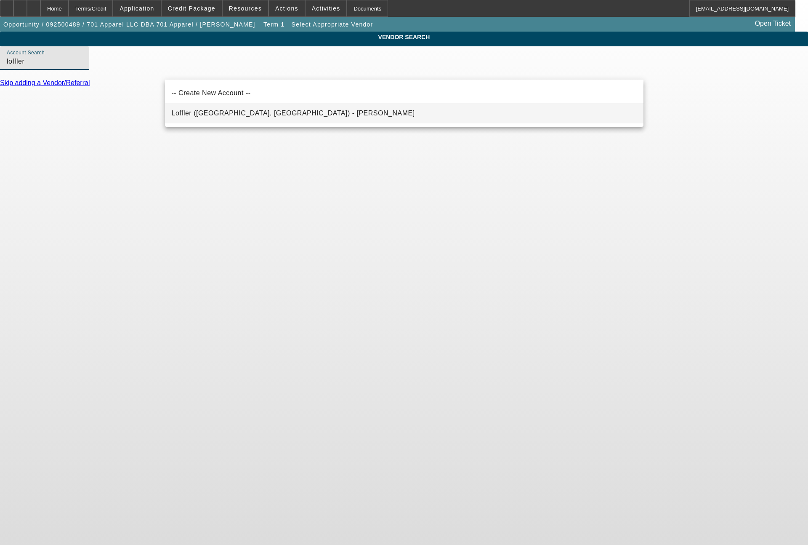
click at [241, 109] on span "Loffler (St Louis Park, MN) - Dow, John" at bounding box center [293, 113] width 243 height 10
type input "Loffler (St Louis Park, MN) - Dow, John"
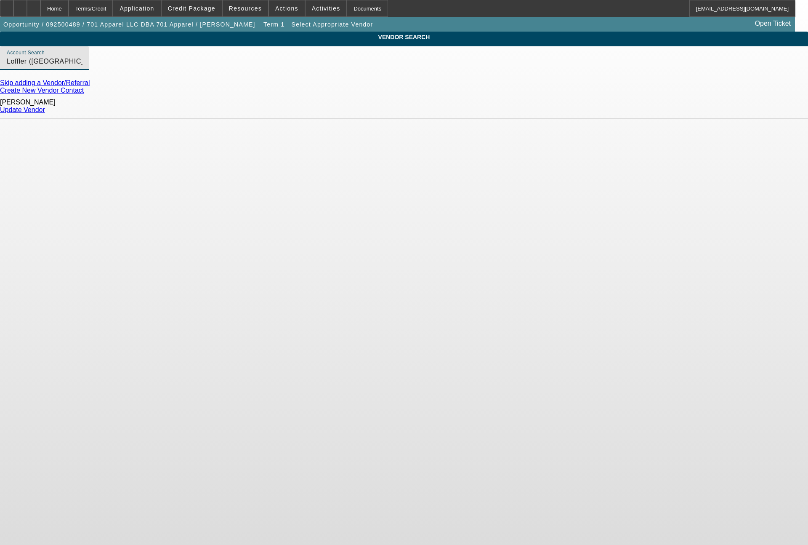
click at [45, 106] on link "Update Vendor" at bounding box center [22, 109] width 45 height 7
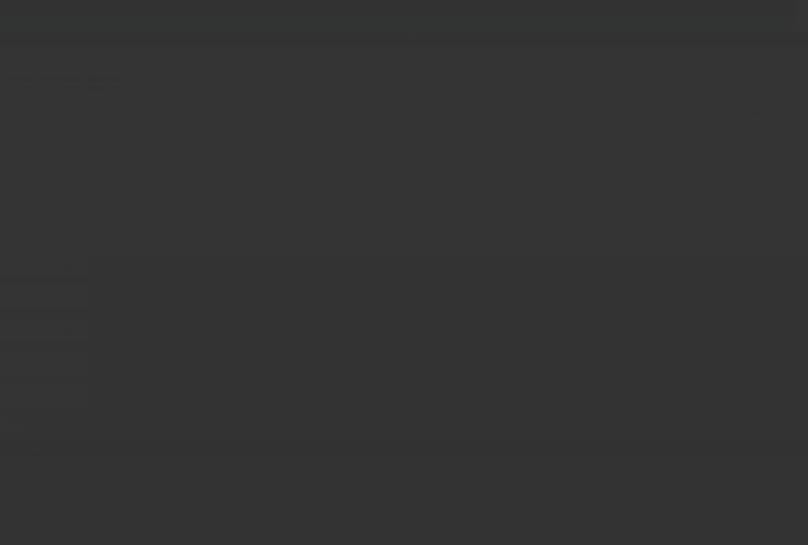
type input "$54,000.00"
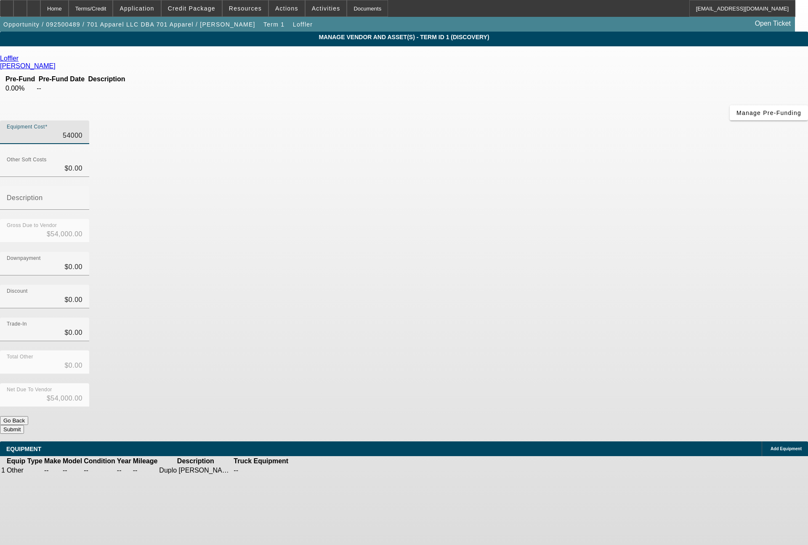
click at [528, 120] on div "Equipment Cost 54000" at bounding box center [404, 136] width 808 height 33
type input "545"
type input "$545.00"
type input "5453"
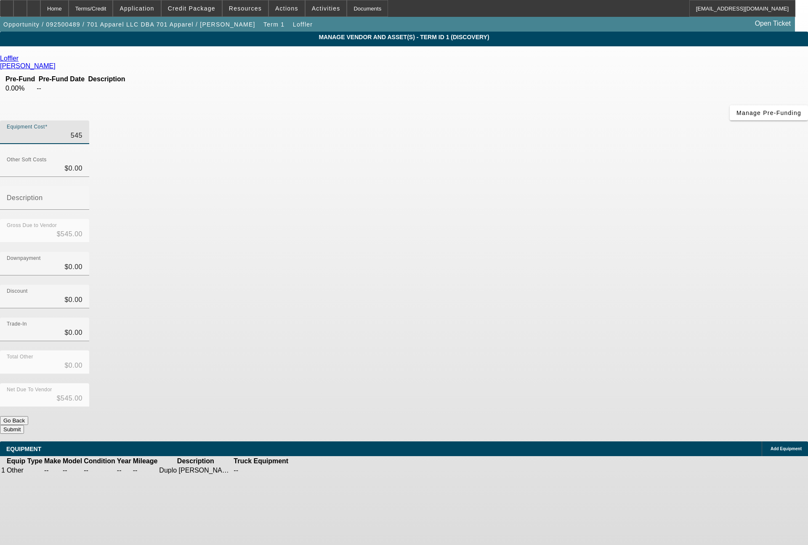
type input "$5,453.00"
type input "54539"
type input "$54,539.00"
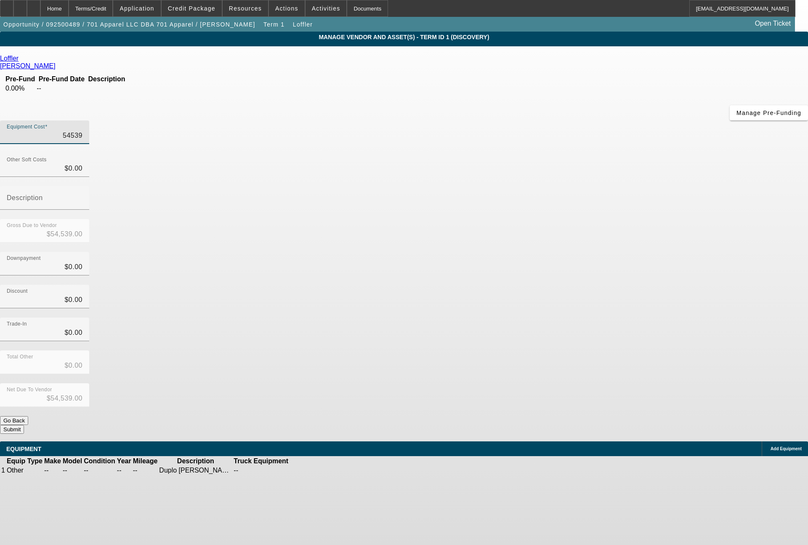
type input "545397"
type input "$545,397.00"
type input "54539"
type input "$54,539.00"
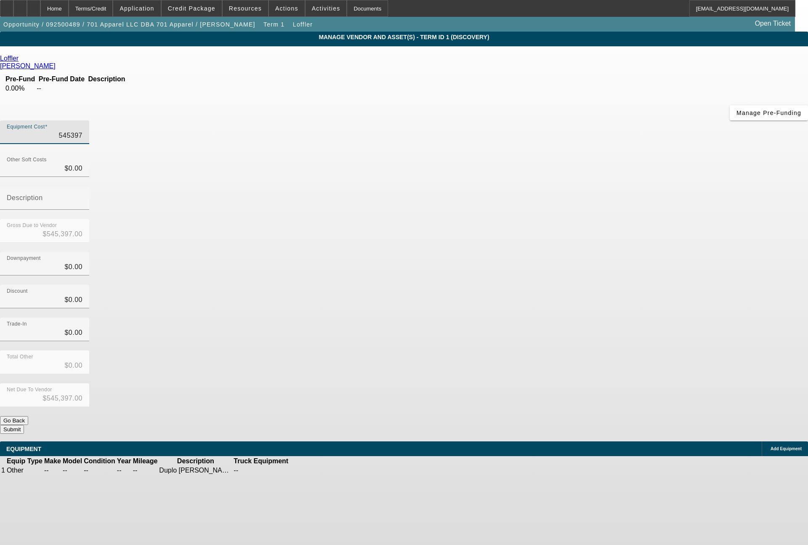
type input "$54,539.00"
type input "545398"
type input "$545,398.00"
type input "5453986"
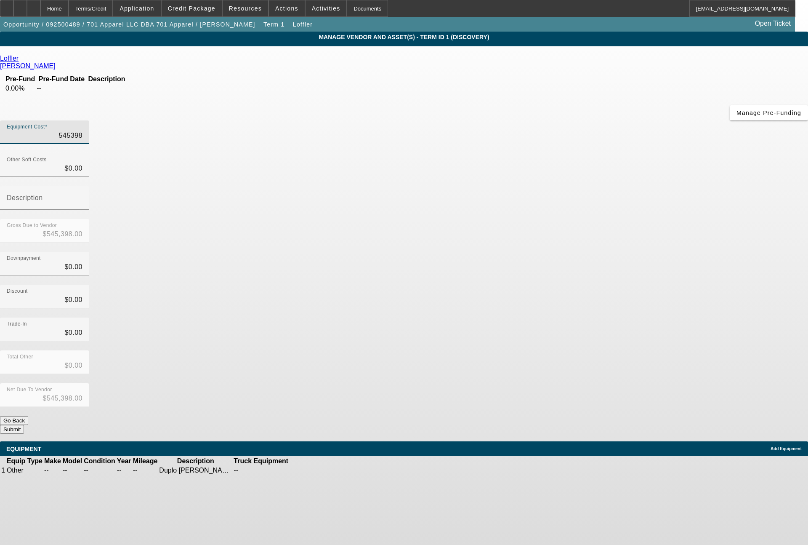
type input "$5,453,986.00"
type input "5453986.5"
type input "$5,453,986.50"
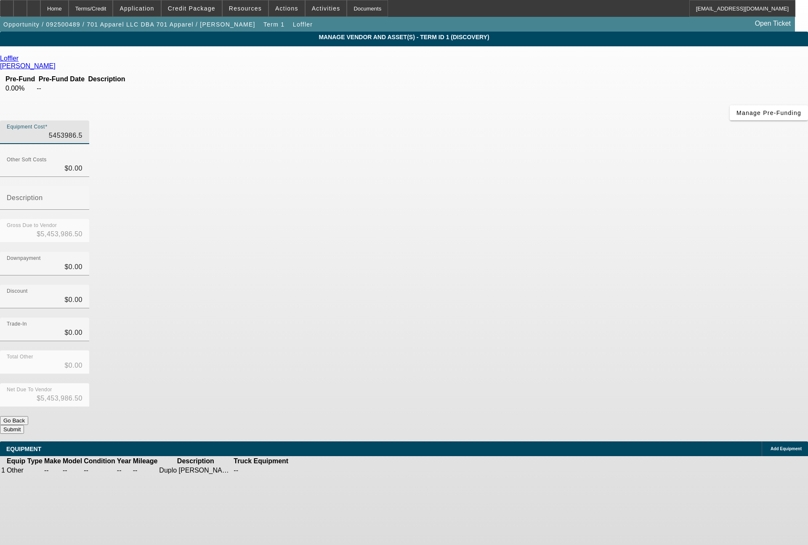
type input "5453986."
type input "$5,453,986.00"
type input "545398"
type input "$545,398.00"
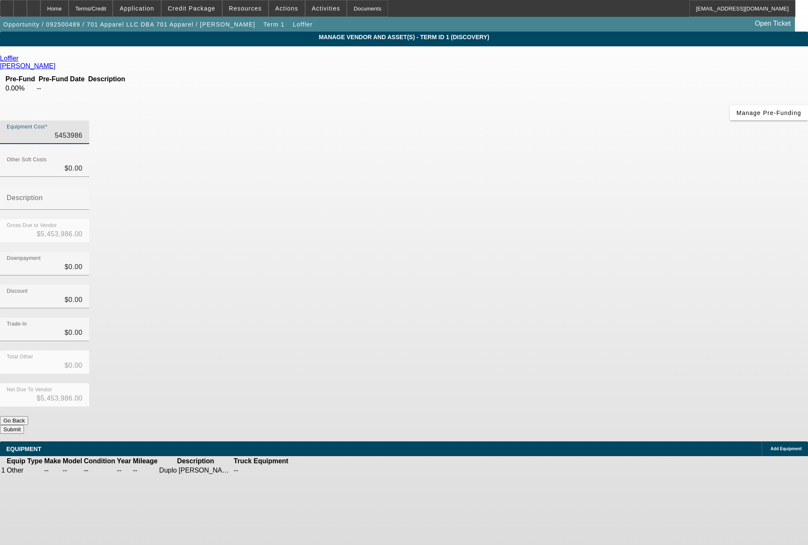
type input "$545,398.00"
type input "54539"
type input "$54,539.00"
type input "5453"
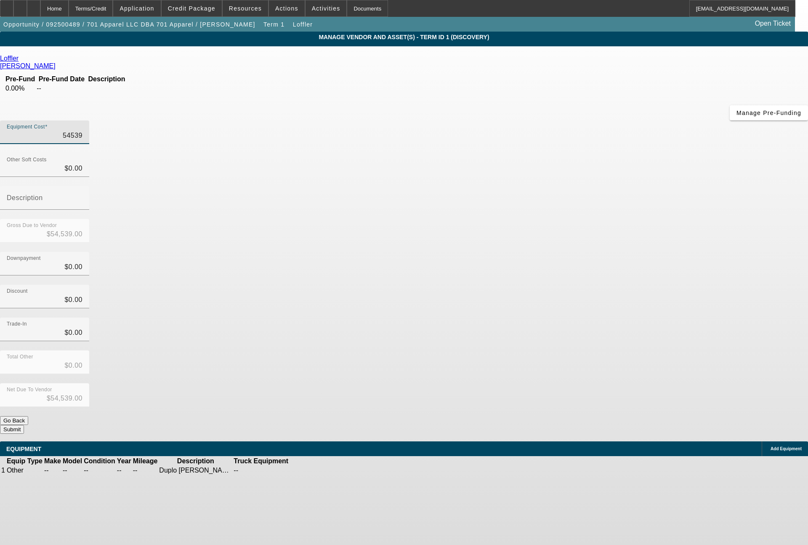
type input "$5,453.00"
type input "545"
type input "$545.00"
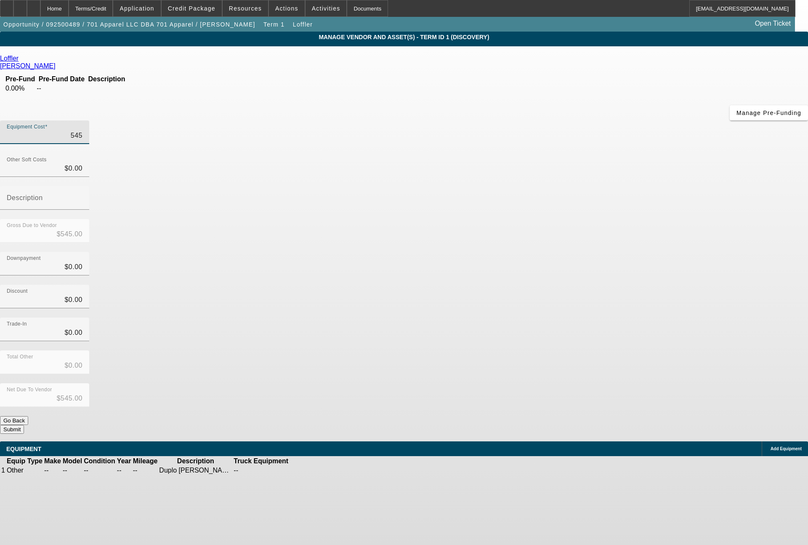
type input "54"
type input "$54.00"
type input "5"
type input "$5.00"
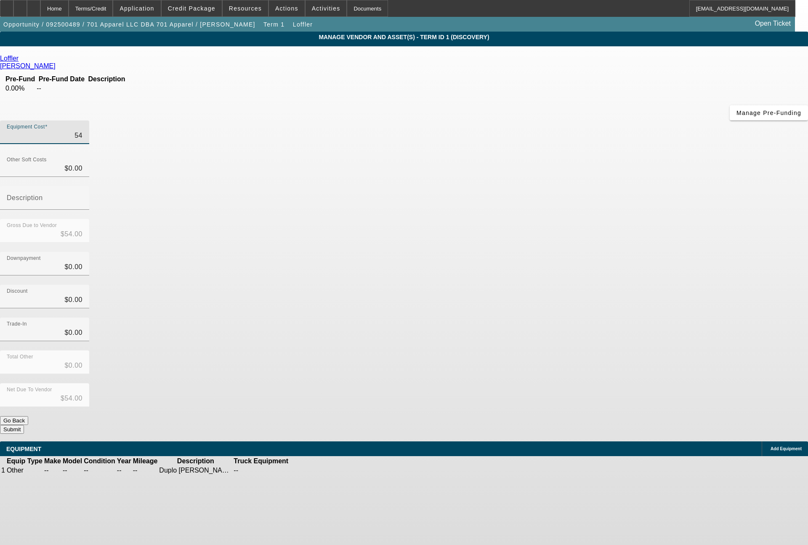
type input "$5.00"
type input "$0.00"
type input "5"
type input "$5.00"
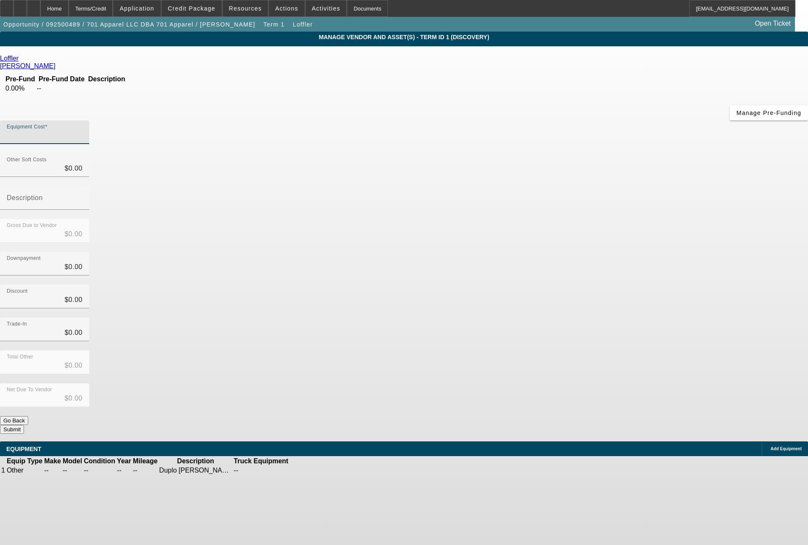
type input "$5.00"
type input "53"
type input "$53.00"
type input "539"
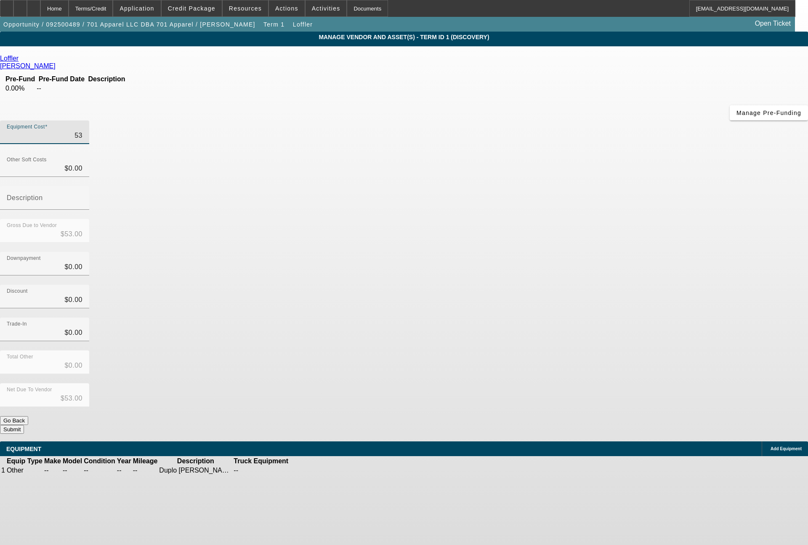
type input "$539.00"
type input "5398"
type input "$5,398.00"
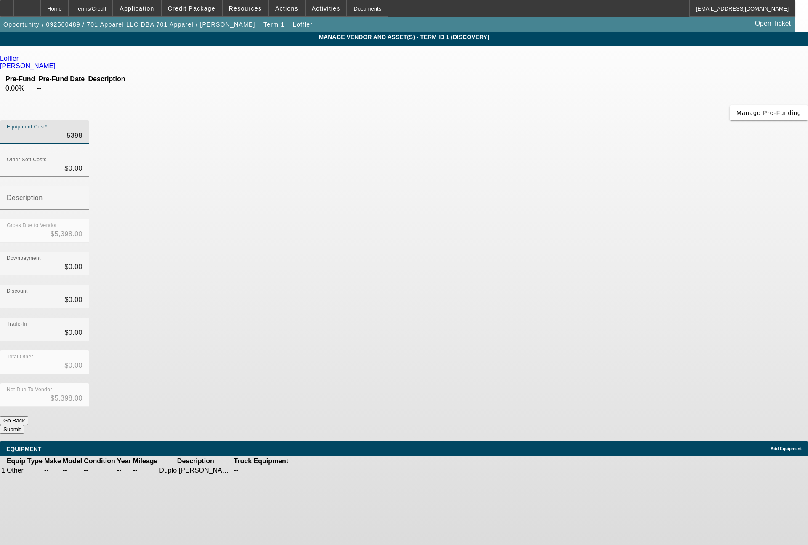
type input "53986"
type input "$53,986.00"
type input "53986.5"
type input "$53,986.50"
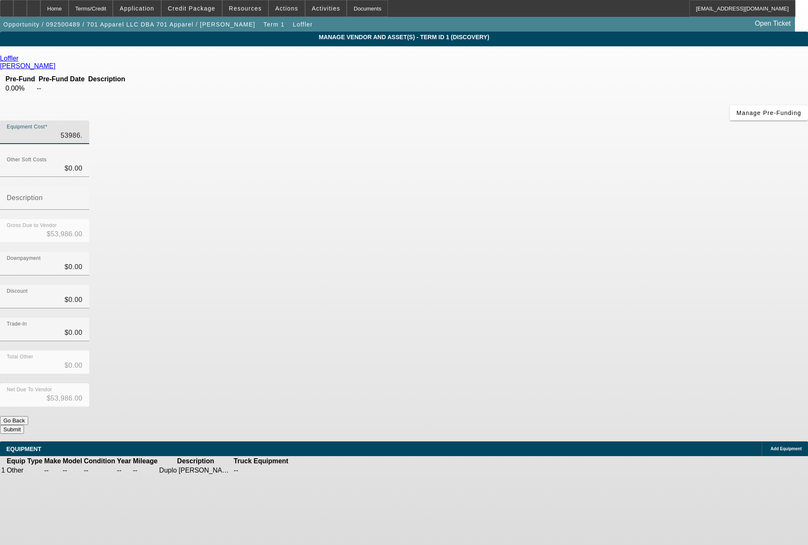
type input "$53,986.50"
click at [24, 425] on button "Submit" at bounding box center [12, 429] width 24 height 9
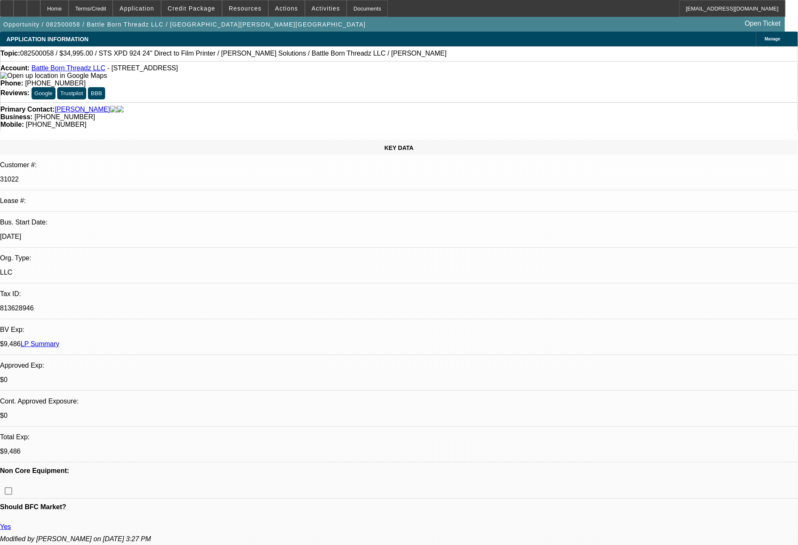
select select "0"
select select "0.1"
select select "4"
select select "0"
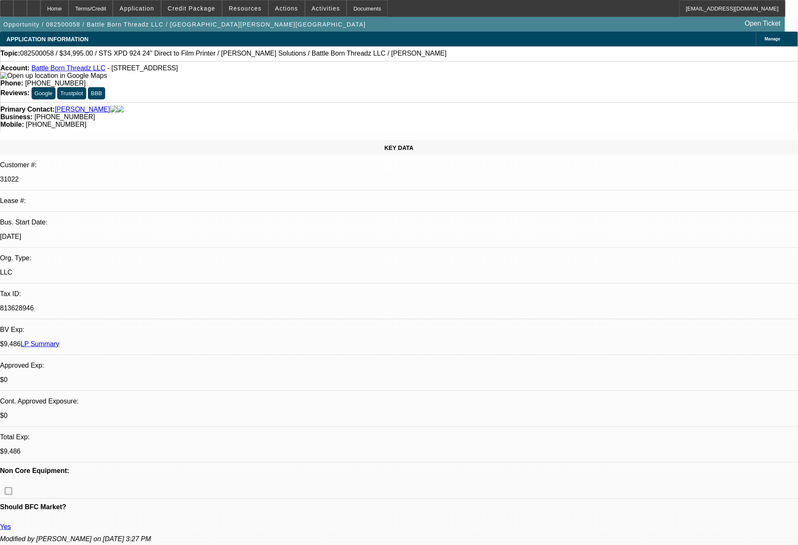
select select "2"
select select "0.1"
select select "4"
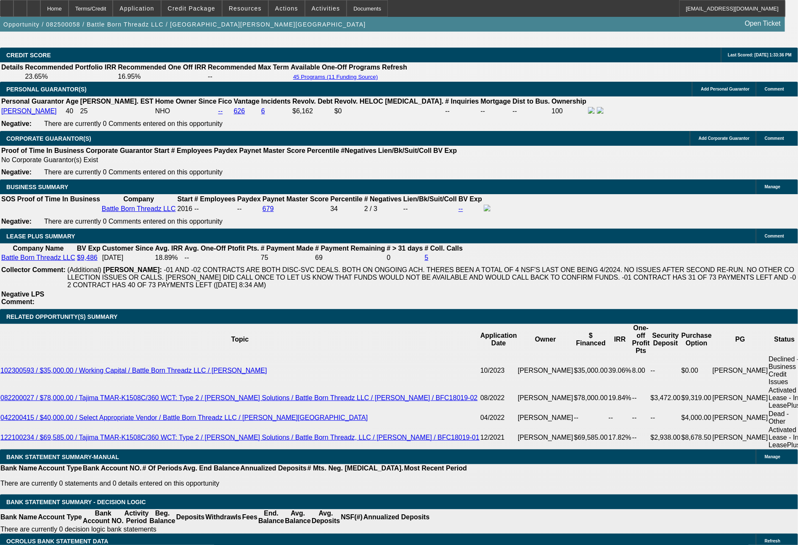
scroll to position [1433, 0]
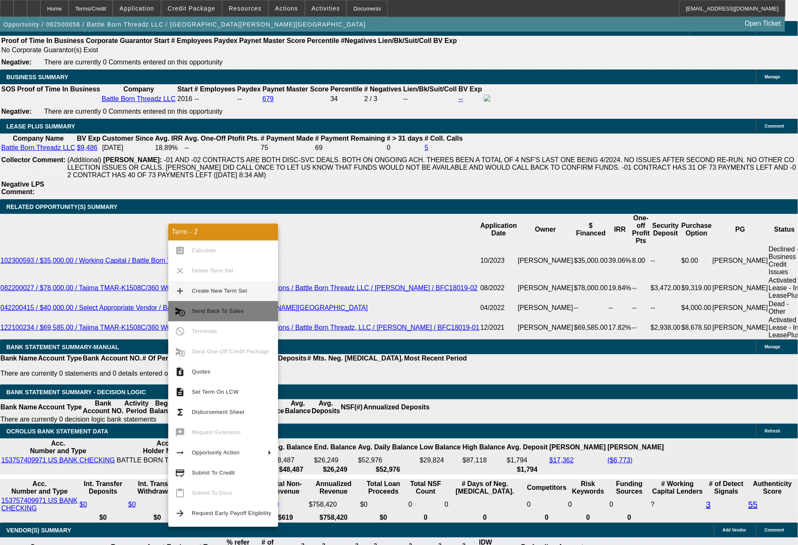
click at [217, 306] on span "Send Back To Sales" at bounding box center [232, 311] width 80 height 10
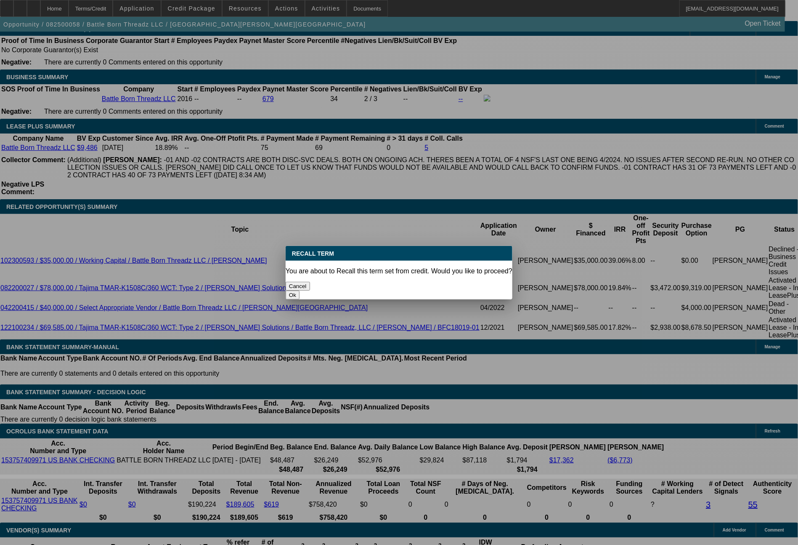
scroll to position [0, 0]
click at [300, 290] on button "Ok" at bounding box center [293, 294] width 14 height 9
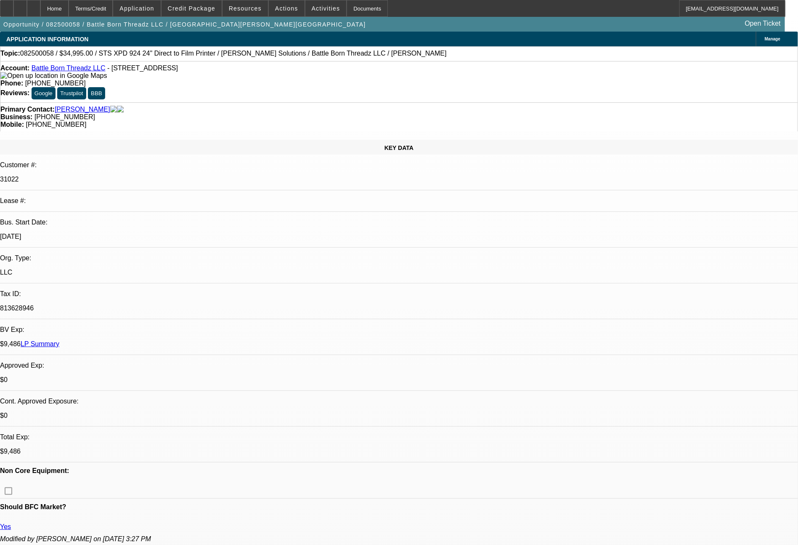
type textarea "sending to CPCEF instead"
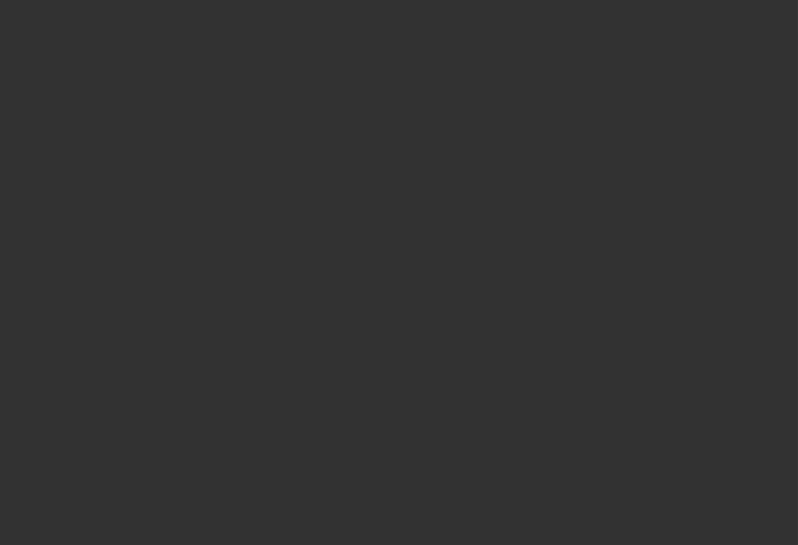
select select "0"
select select "0.1"
select select "4"
select select "0"
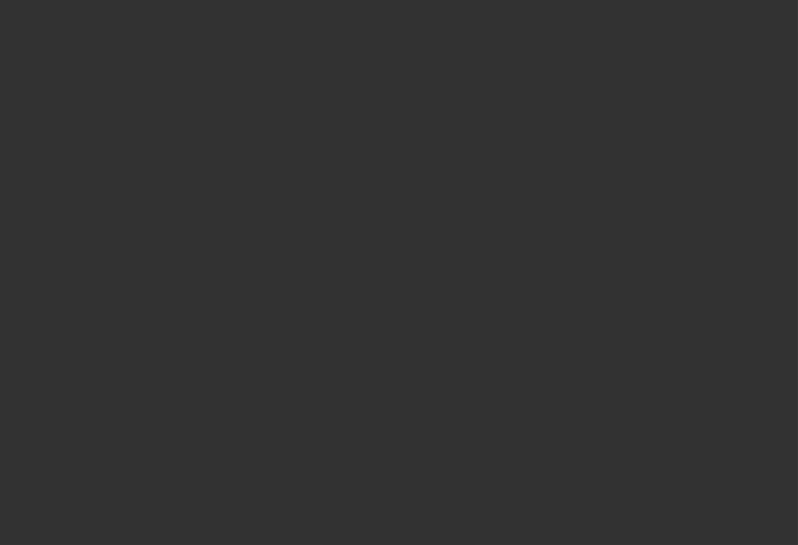
select select "0"
select select "0.1"
select select "4"
select select "0"
select select "2"
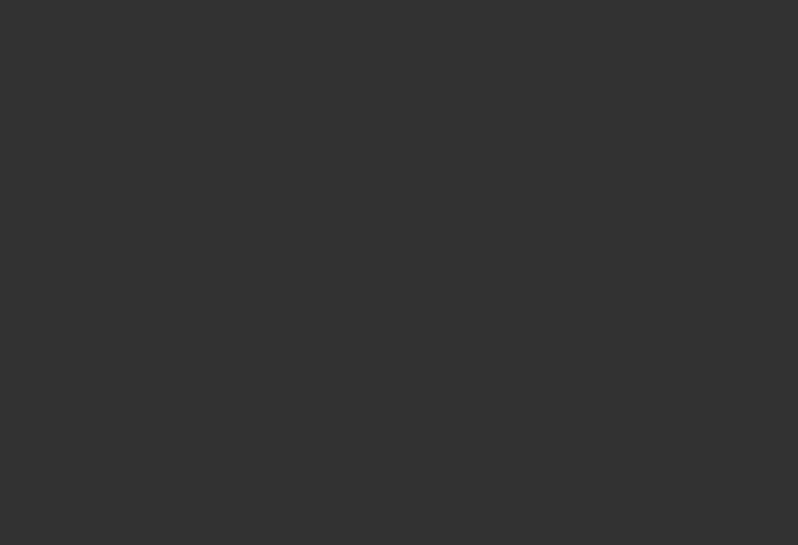
select select "2"
select select "0.1"
select select "4"
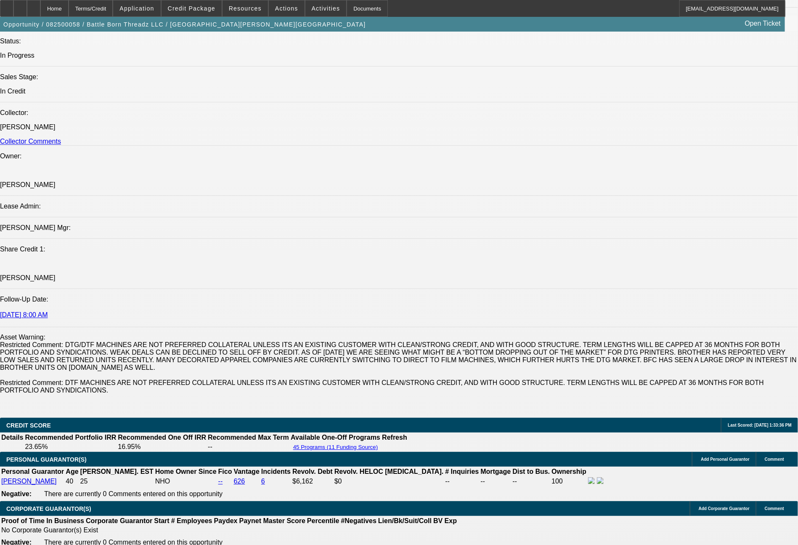
scroll to position [1430, 0]
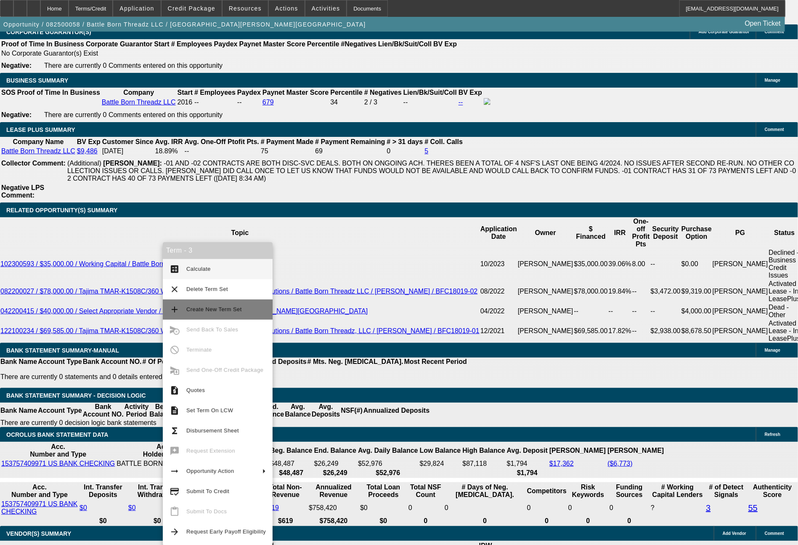
click at [196, 312] on span "Create New Term Set" at bounding box center [226, 309] width 80 height 10
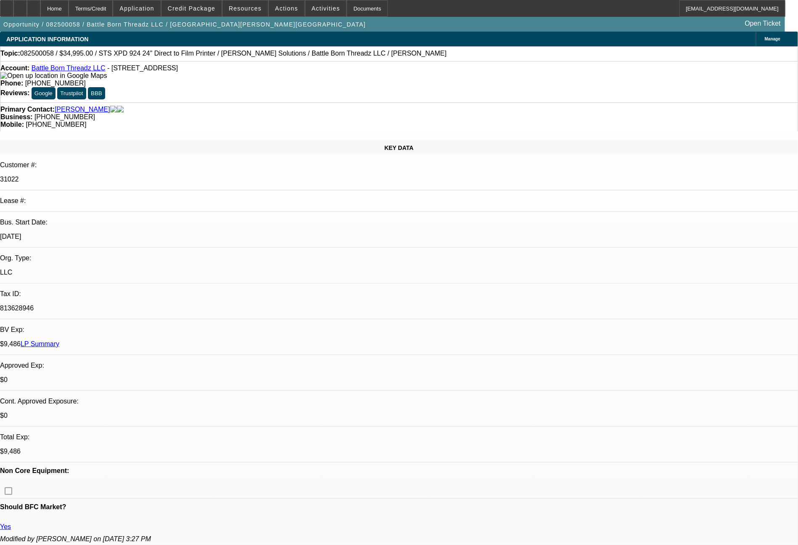
select select "0"
select select "0.1"
select select "4"
select select "0"
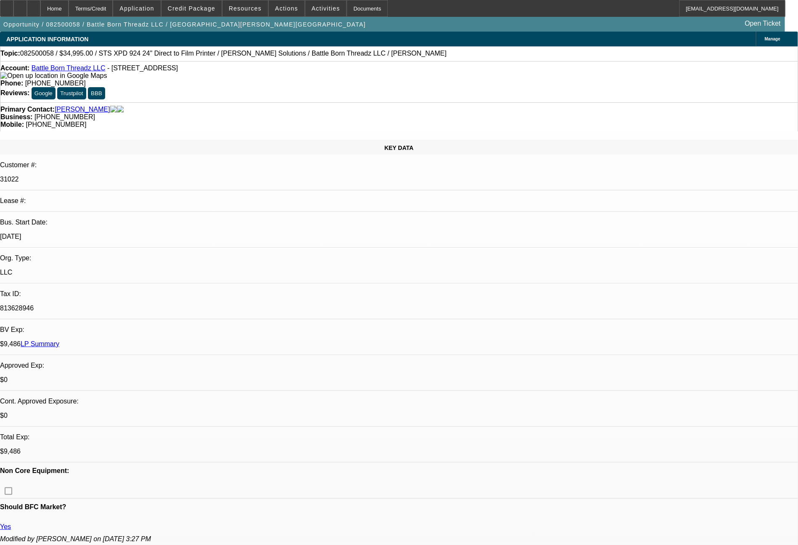
select select "0"
select select "0.1"
select select "4"
select select "0"
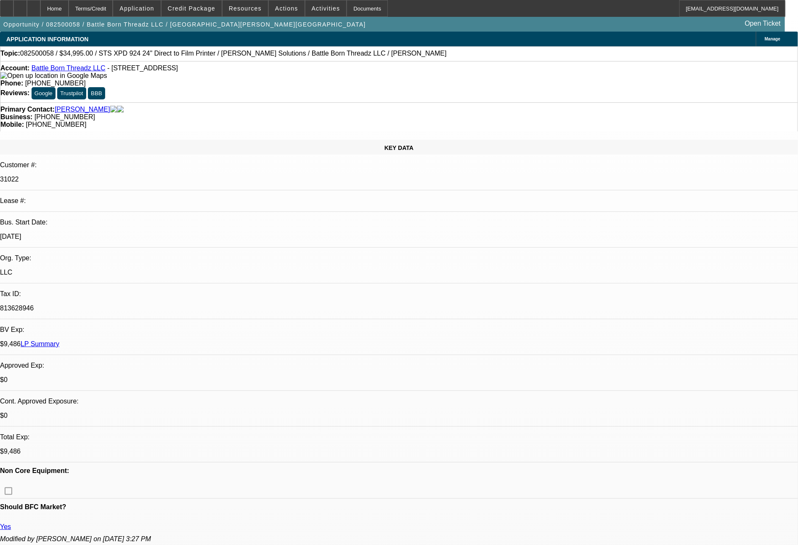
select select "0.1"
select select "4"
select select "0"
select select "2"
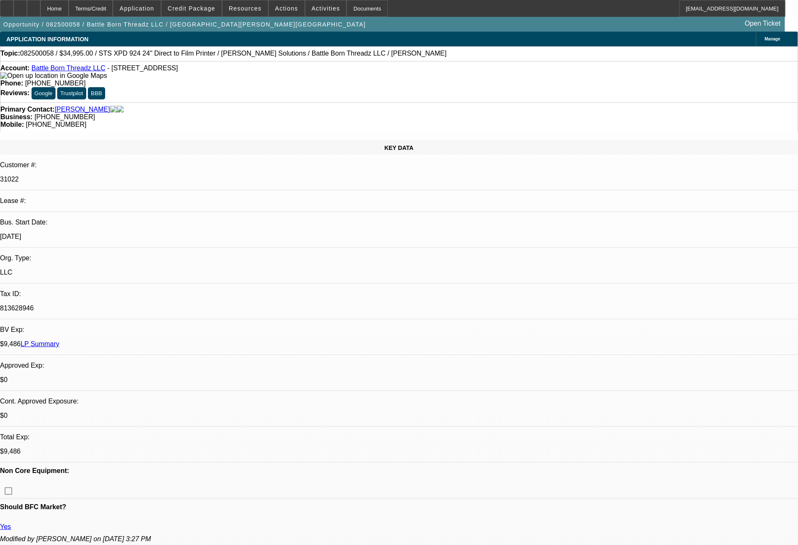
select select "0.1"
select select "4"
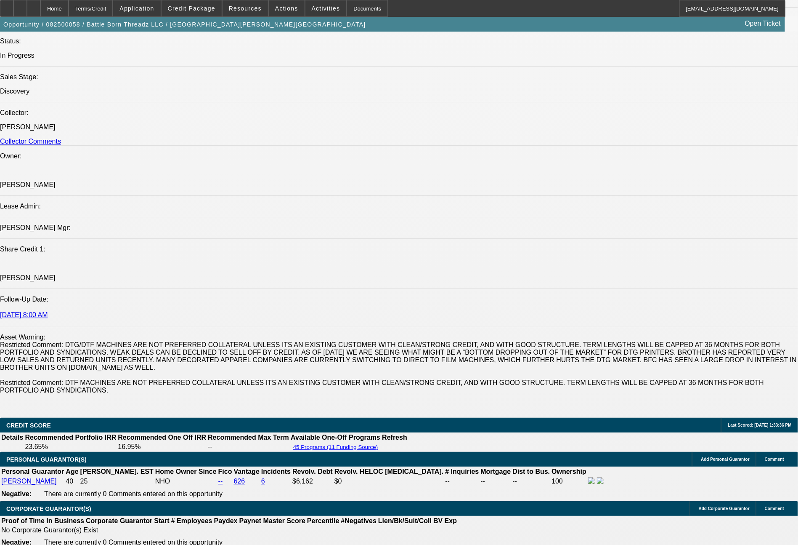
scroll to position [1430, 0]
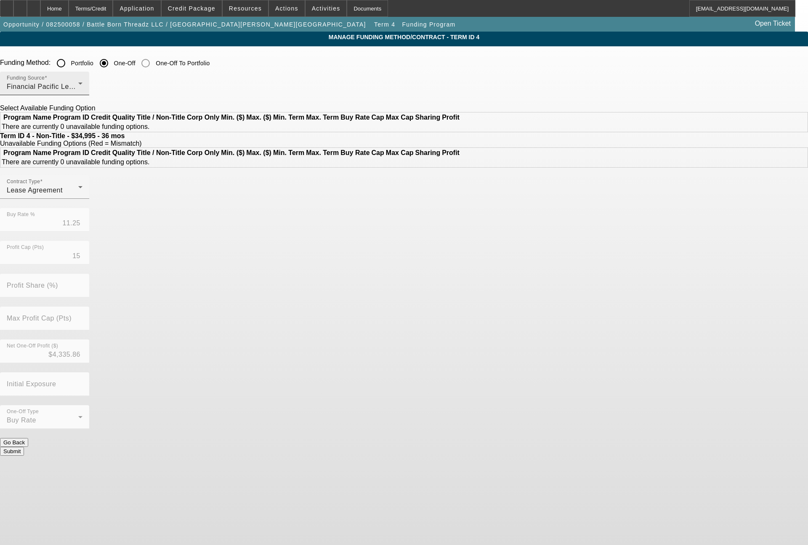
click at [102, 85] on span "Financial Pacific Leasing, Inc." at bounding box center [54, 86] width 95 height 7
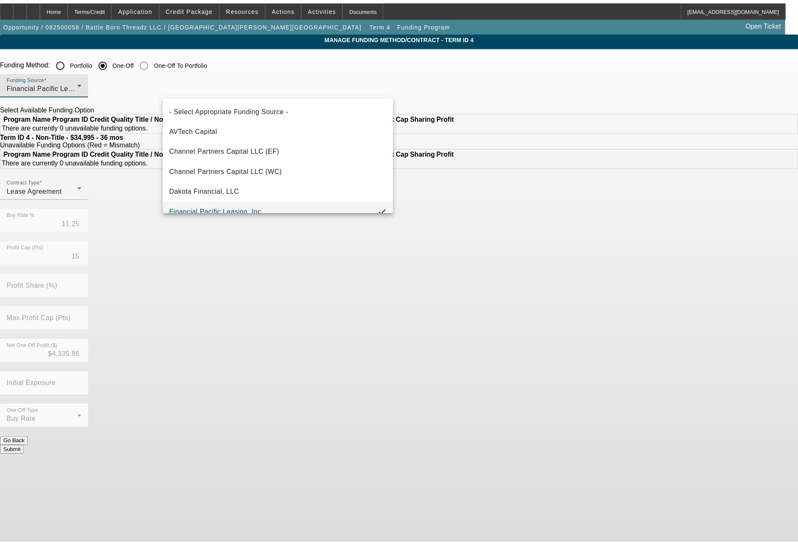
scroll to position [9, 0]
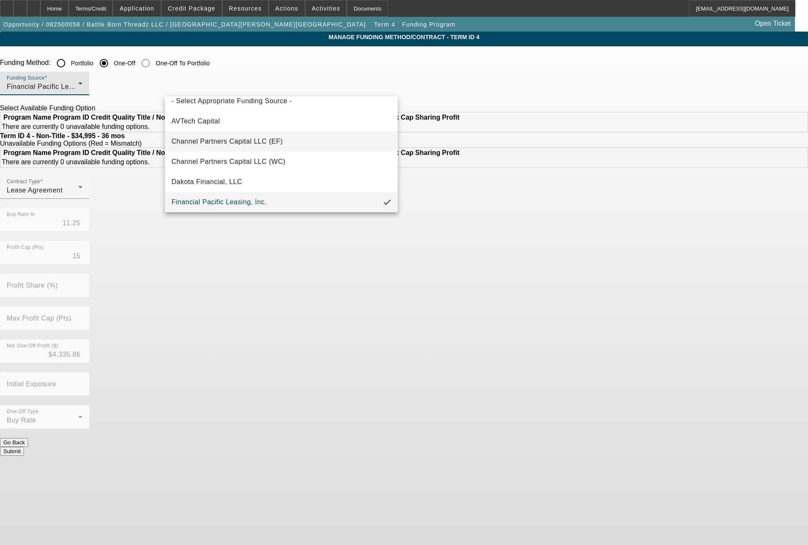
click at [250, 137] on span "Channel Partners Capital LLC (EF)" at bounding box center [228, 141] width 112 height 10
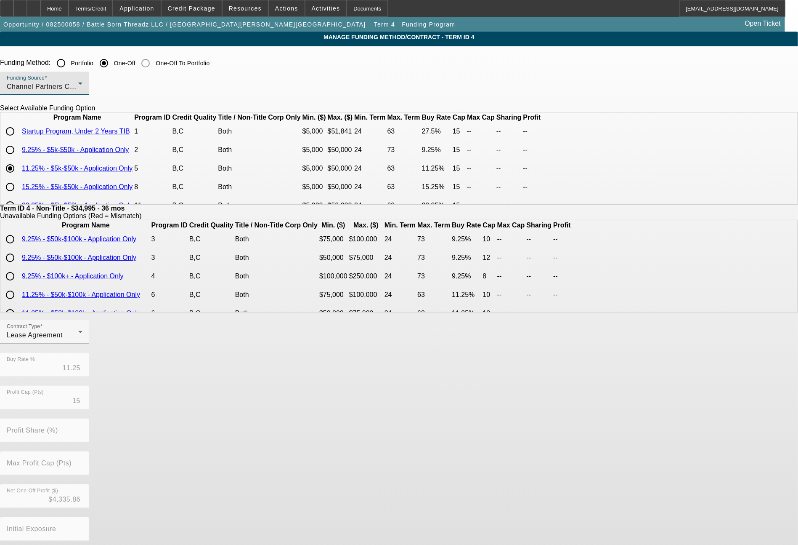
click at [78, 92] on div "Channel Partners Capital LLC (EF)" at bounding box center [43, 87] width 72 height 10
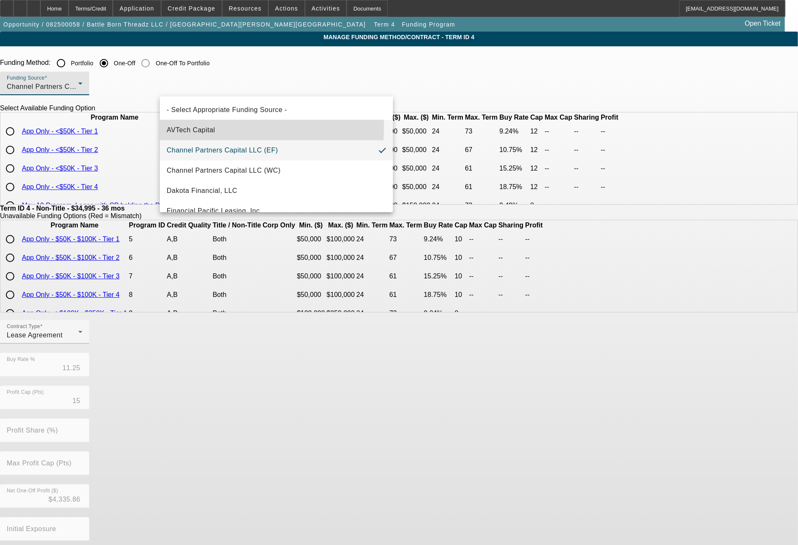
click at [213, 127] on span "AVTech Capital" at bounding box center [191, 130] width 48 height 10
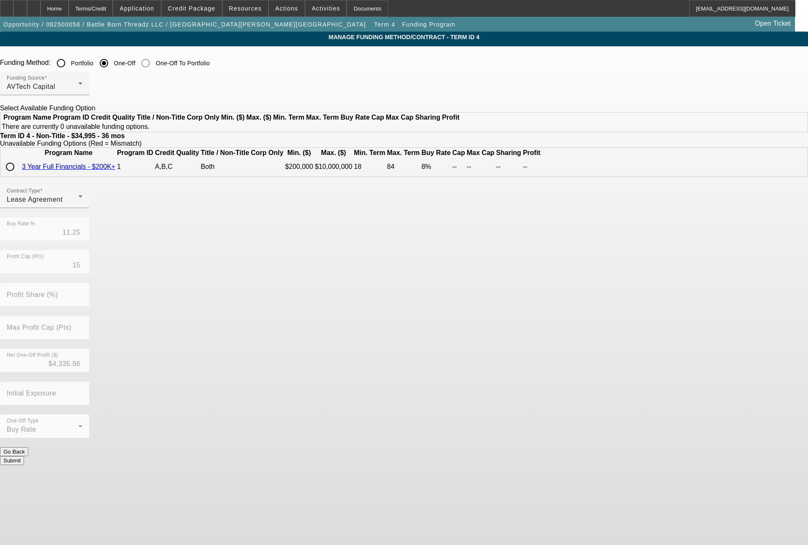
click at [82, 94] on div "Funding Source AVTech Capital" at bounding box center [45, 84] width 76 height 24
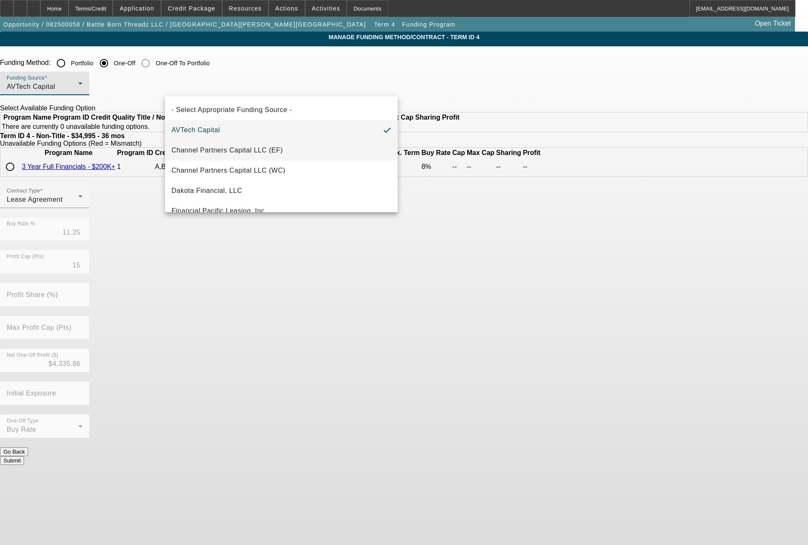
click at [220, 148] on span "Channel Partners Capital LLC (EF)" at bounding box center [228, 150] width 112 height 10
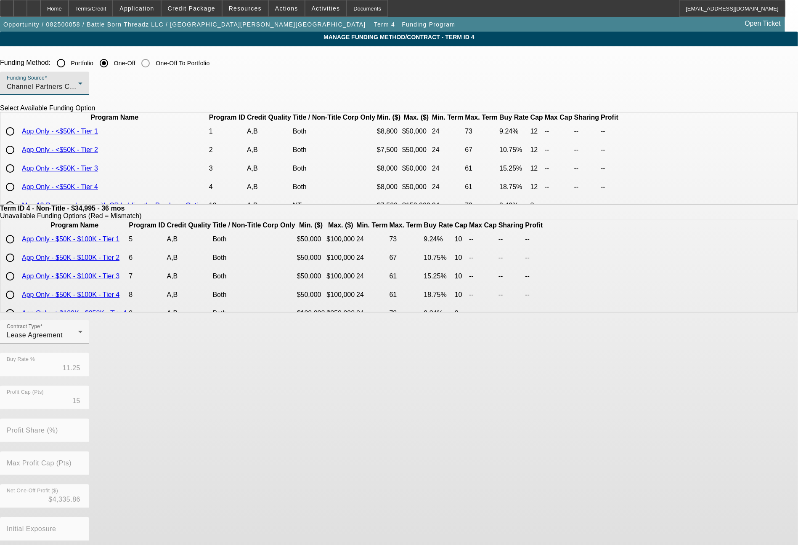
click at [19, 158] on input "radio" at bounding box center [10, 149] width 17 height 17
radio input "true"
type input "10.75"
type input "12"
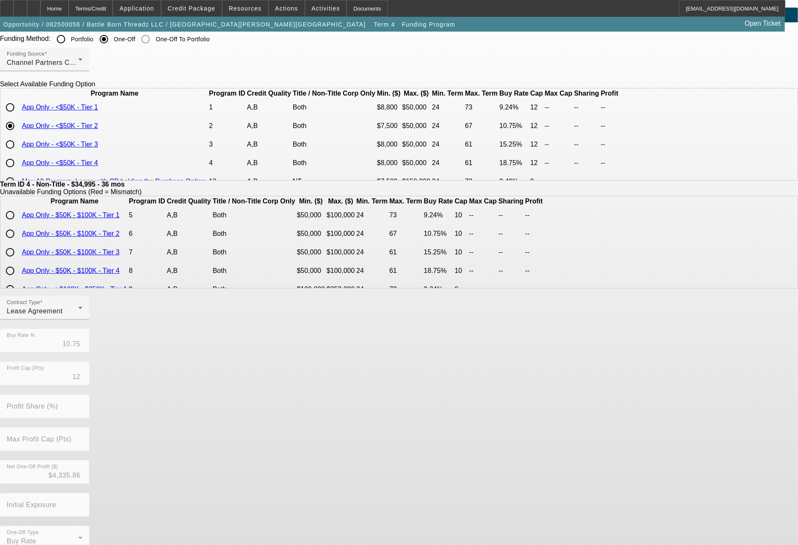
scroll to position [41, 0]
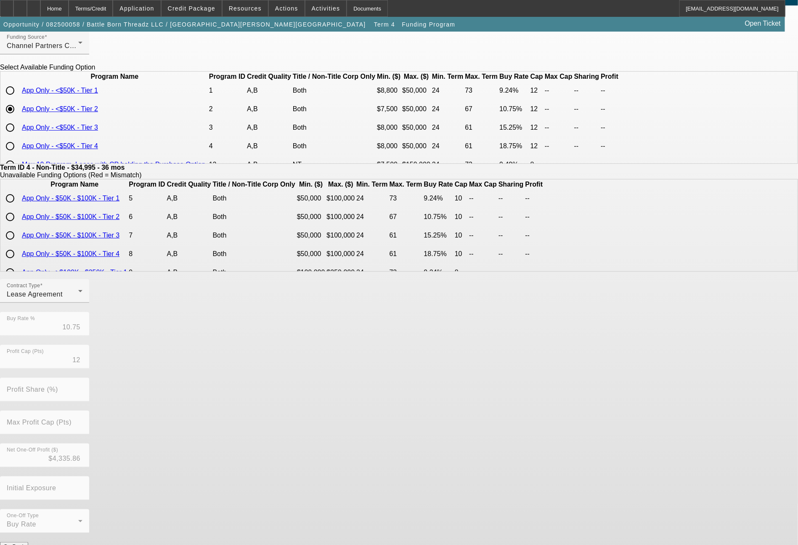
click at [24, 544] on button "Submit" at bounding box center [12, 554] width 24 height 9
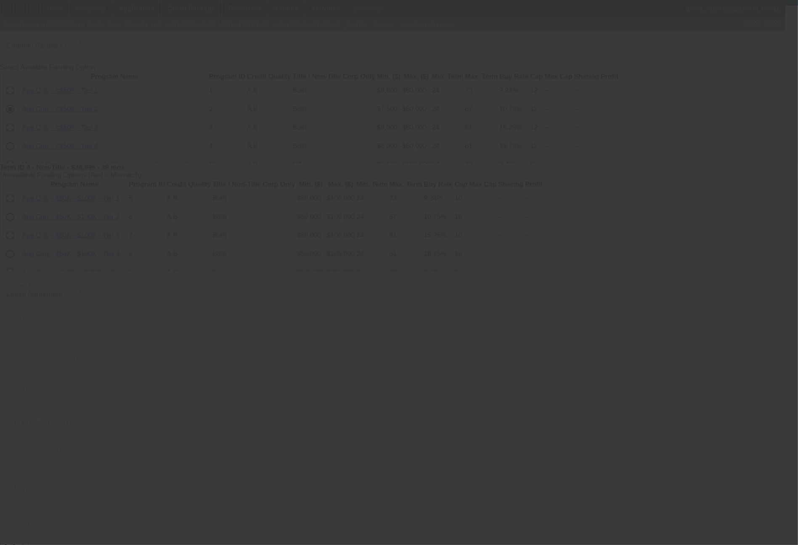
type input "11.25"
type input "15"
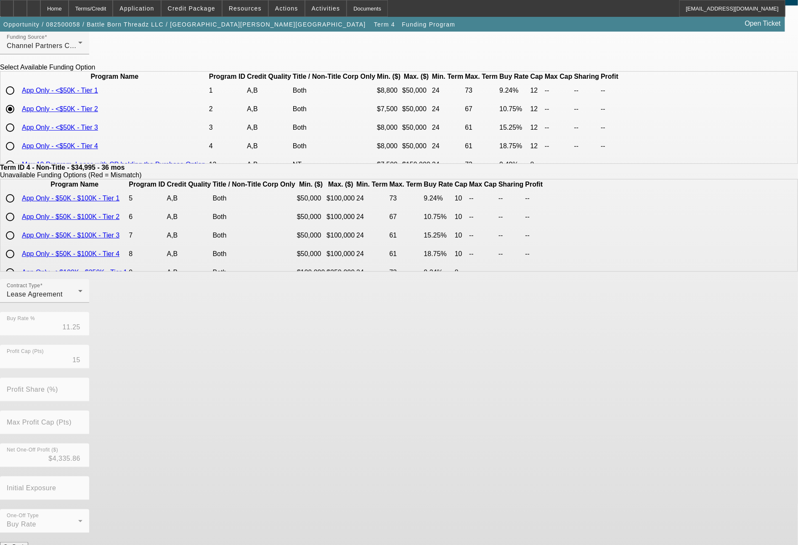
scroll to position [0, 0]
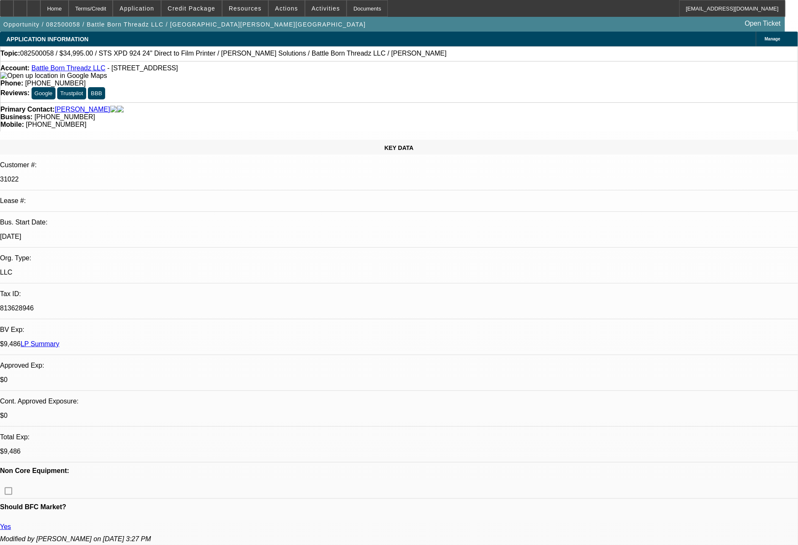
select select "0"
select select "0.1"
select select "4"
select select "0"
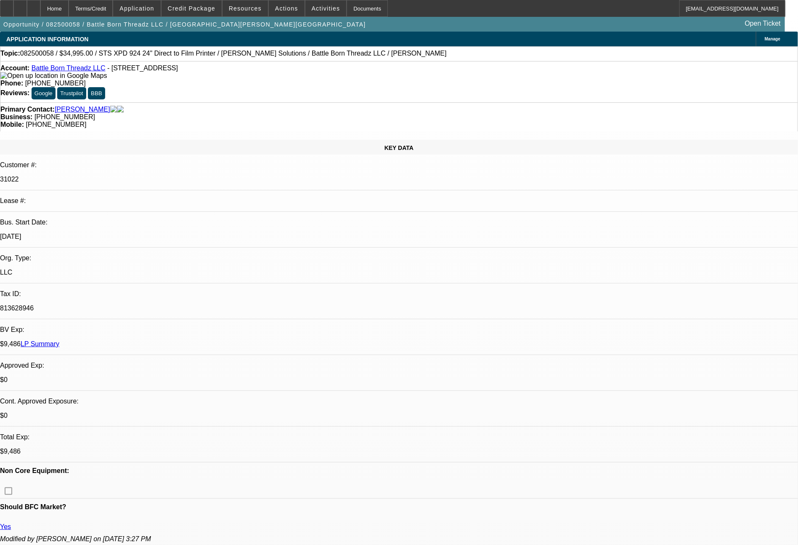
select select "0"
select select "0.1"
select select "4"
select select "0"
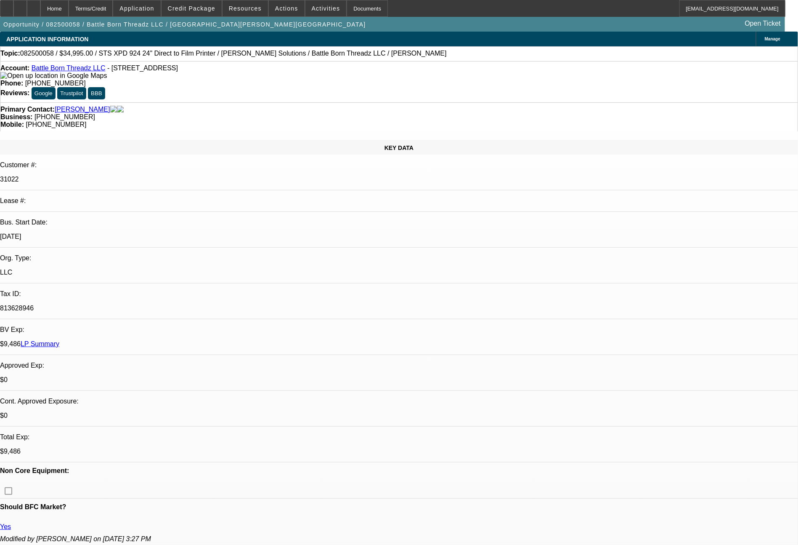
select select "0.1"
select select "4"
select select "0"
select select "2"
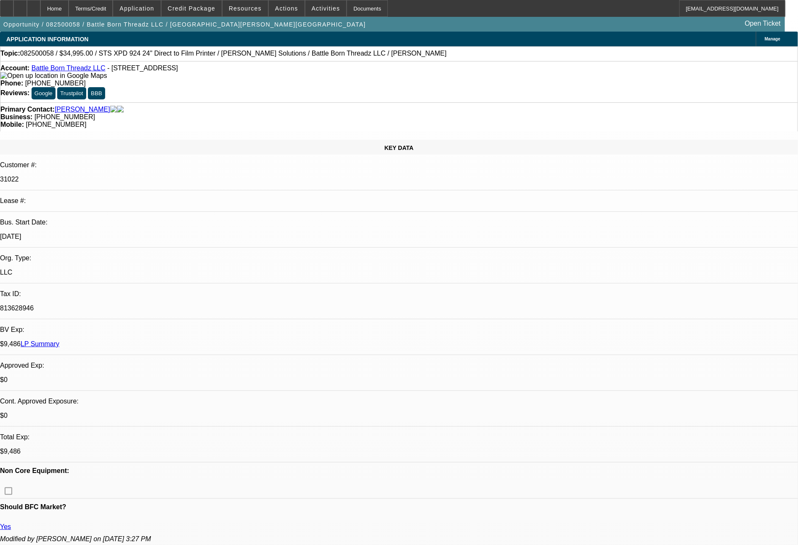
select select "0.1"
select select "4"
drag, startPoint x: 685, startPoint y: 383, endPoint x: 634, endPoint y: 303, distance: 94.1
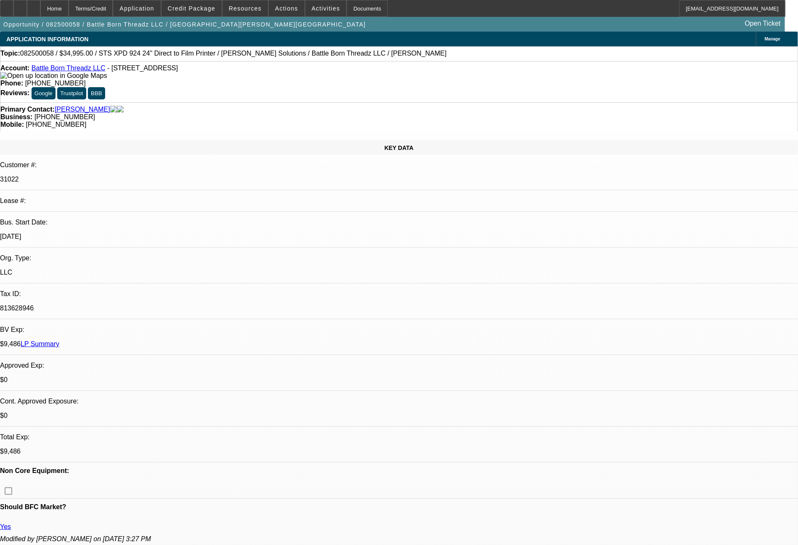
copy tbody "Their -01 deal is at Finpac with us servicing, and their -02 deal is at CPCEF w…"
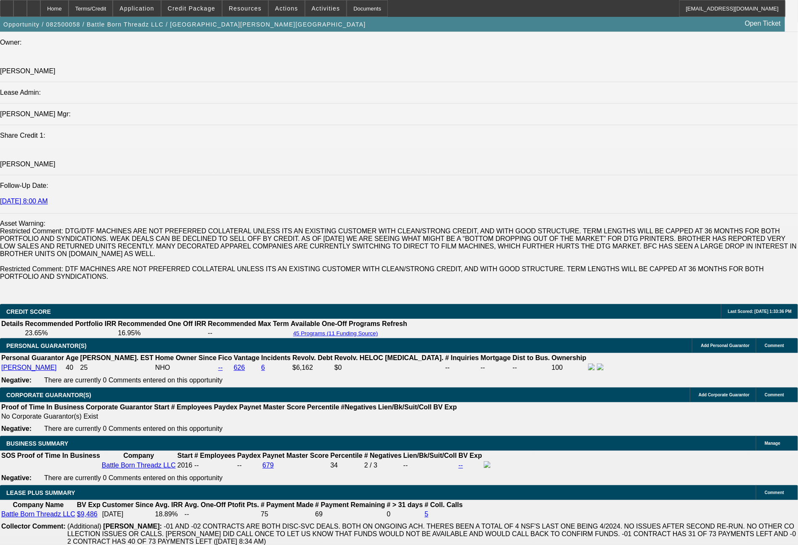
scroll to position [1428, 0]
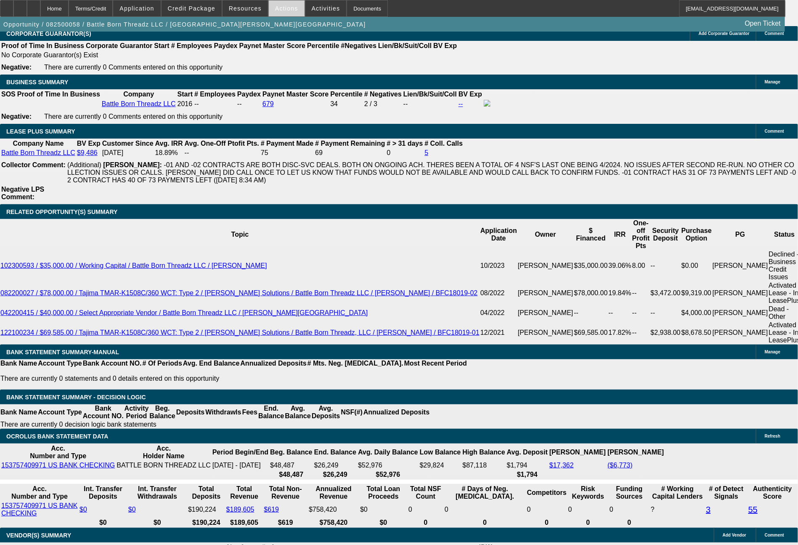
click at [283, 10] on span "Actions" at bounding box center [286, 8] width 23 height 7
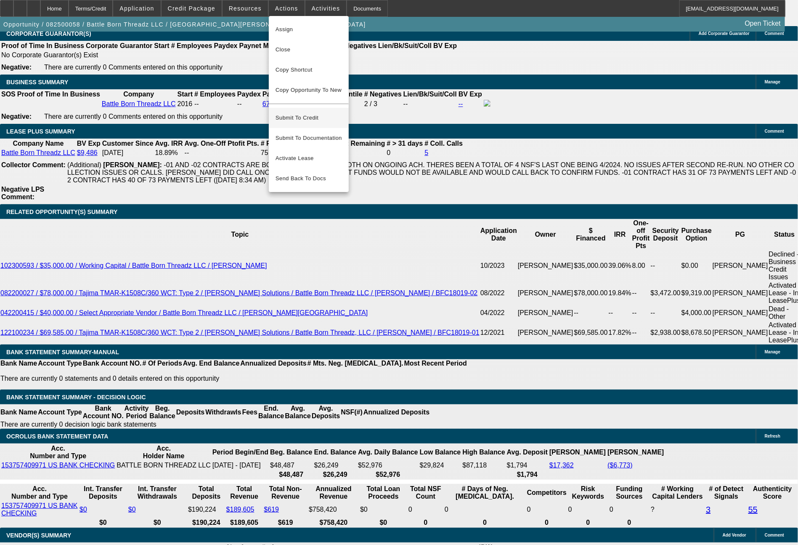
click at [308, 113] on span "Submit To Credit" at bounding box center [309, 118] width 66 height 10
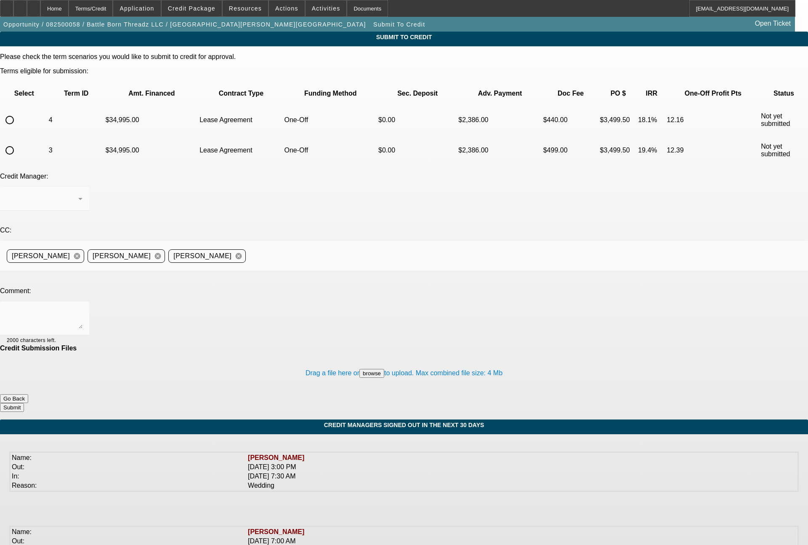
click at [18, 112] on input "radio" at bounding box center [9, 120] width 17 height 17
radio input "true"
click at [82, 308] on textarea at bounding box center [45, 318] width 76 height 20
paste textarea "Their -01 deal is at Finpac with us servicing, and their -02 deal is at CPCEF w…"
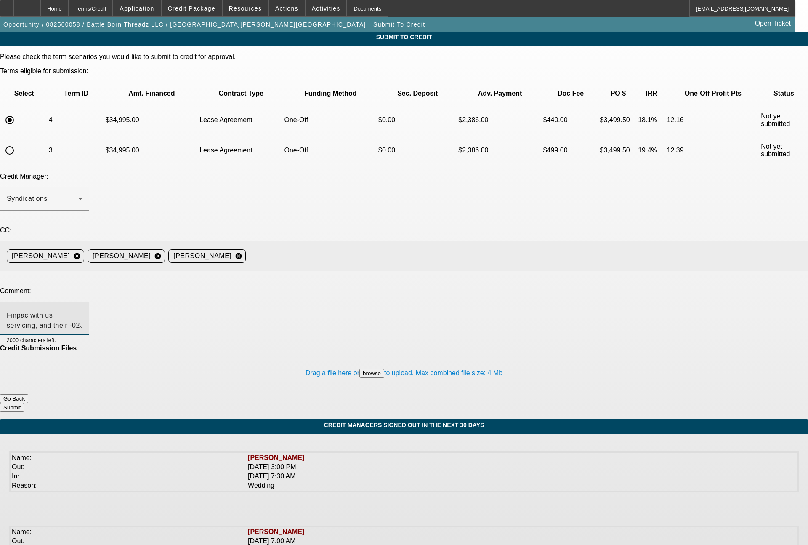
click at [246, 252] on mat-icon "cancel" at bounding box center [238, 256] width 14 height 8
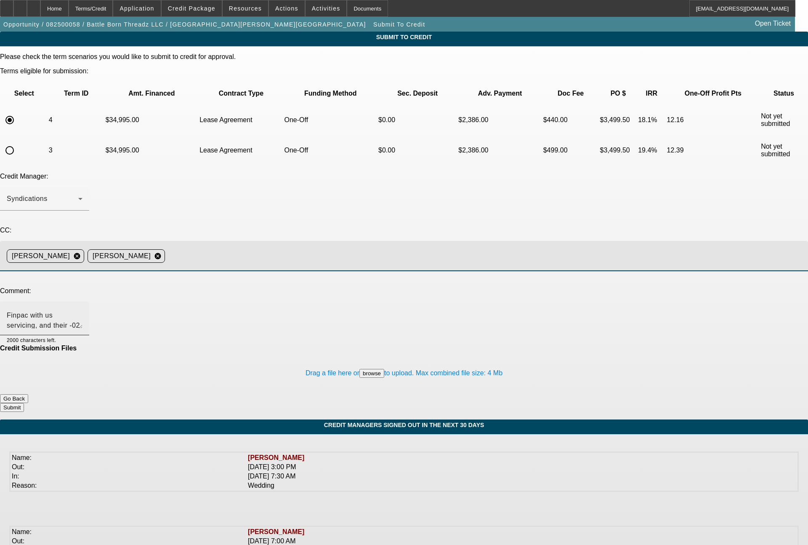
click at [82, 308] on textarea "Their -01 deal is at Finpac with us servicing, and their -02 deal is at CPCEF w…" at bounding box center [45, 318] width 76 height 20
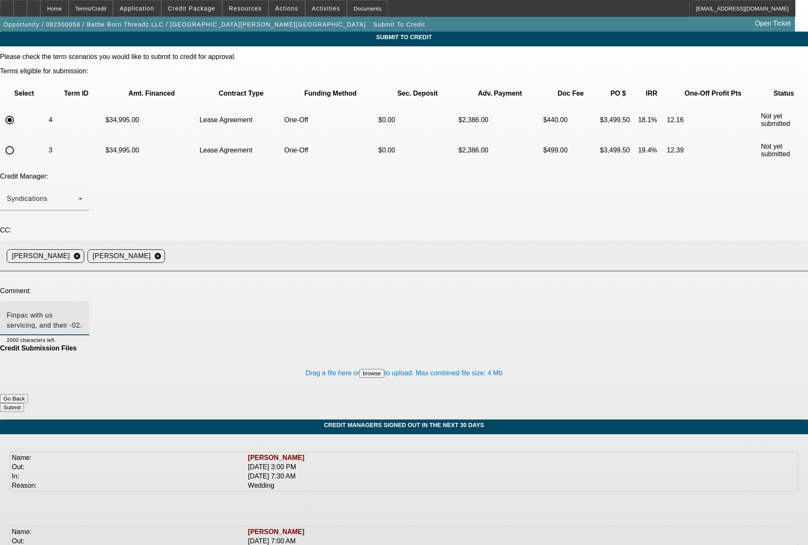
scroll to position [1, 0]
click at [82, 308] on textarea "Their -01 deal is at Finpac with us servicing, and their -02 deal is at CPCEF w…" at bounding box center [45, 318] width 76 height 20
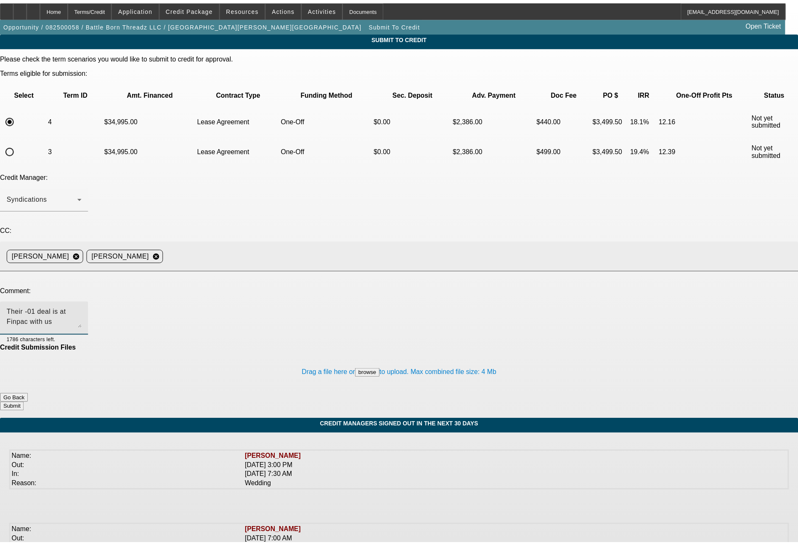
scroll to position [0, 0]
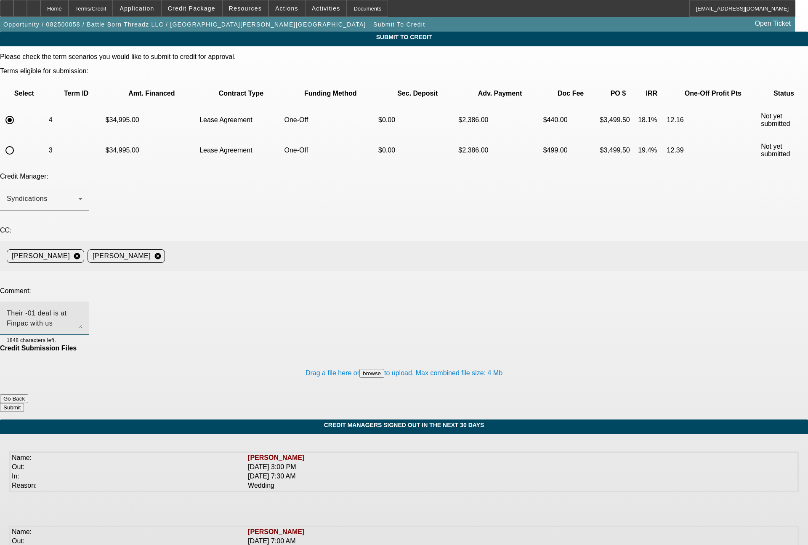
click at [82, 308] on textarea "Their -01 deal is at Finpac with us servicing, and their -02 deal is at CPCEF w…" at bounding box center [45, 318] width 76 height 20
type textarea "Their -01 deal is at Finpac with us servicing, and their -02 deal is at CPCEF w…"
click at [24, 403] on button "Submit" at bounding box center [12, 407] width 24 height 9
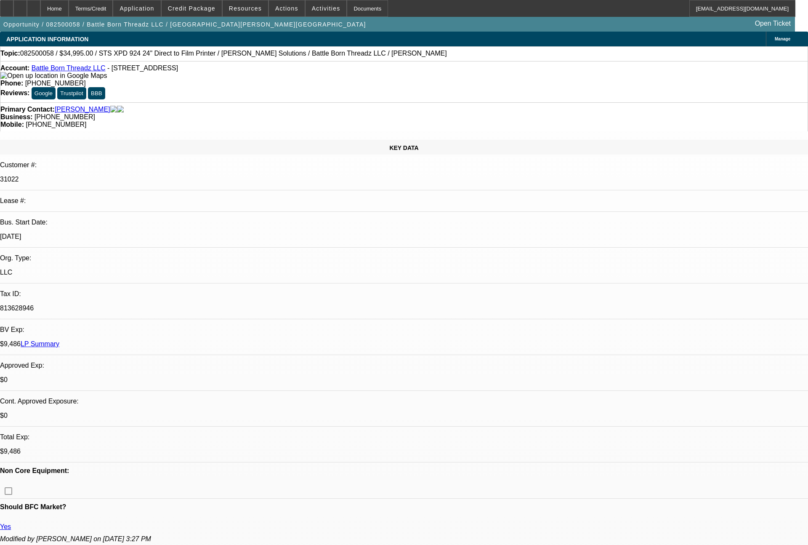
select select "0"
select select "0.1"
select select "4"
select select "0"
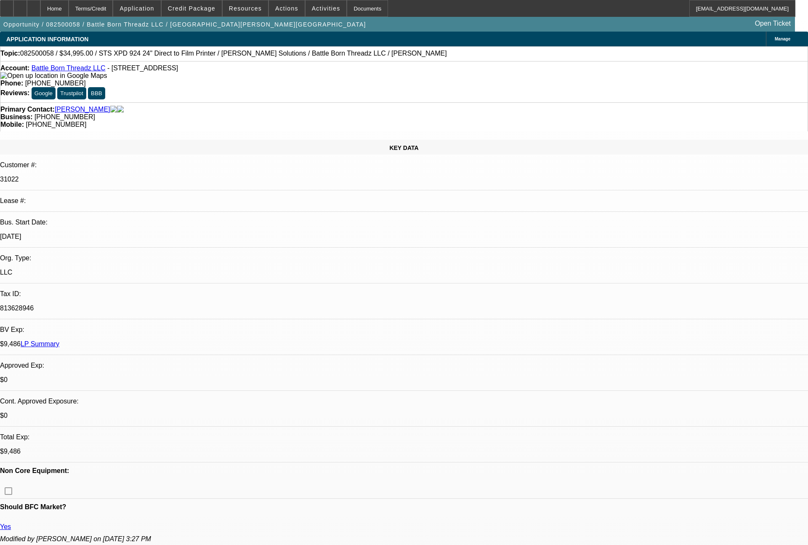
select select "0"
select select "0.1"
select select "4"
select select "0"
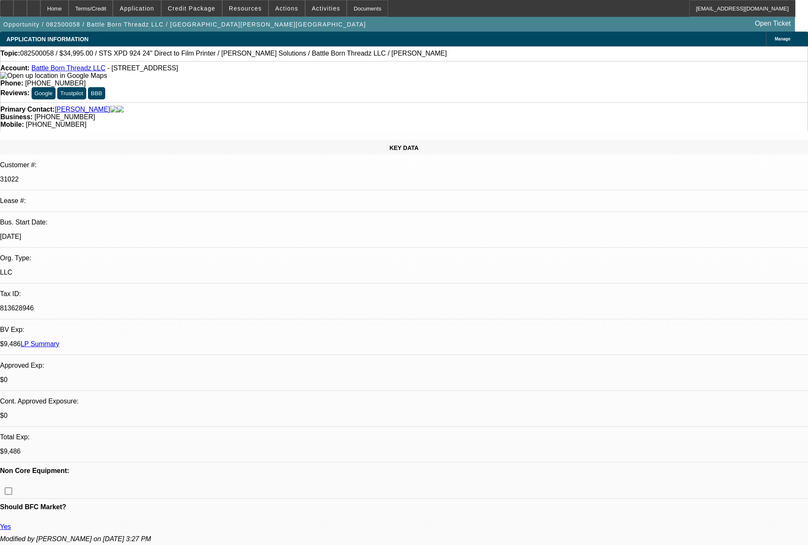
select select "0.1"
select select "4"
select select "0"
select select "2"
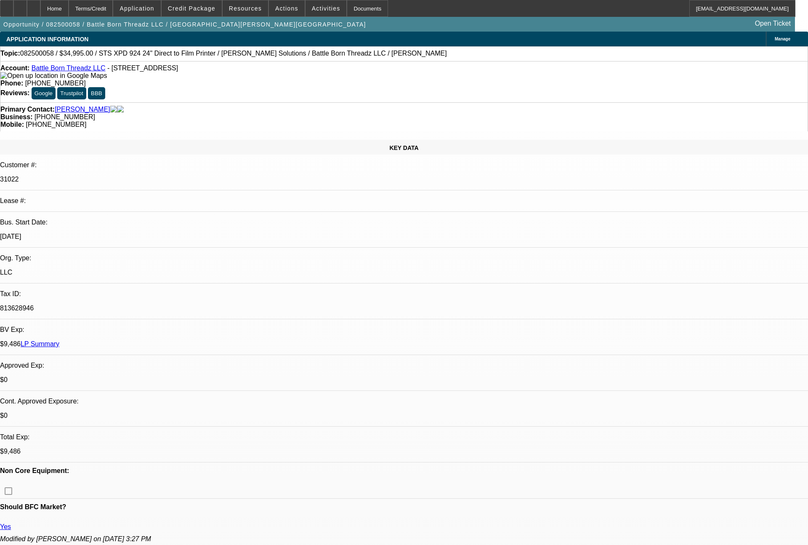
select select "0.1"
select select "4"
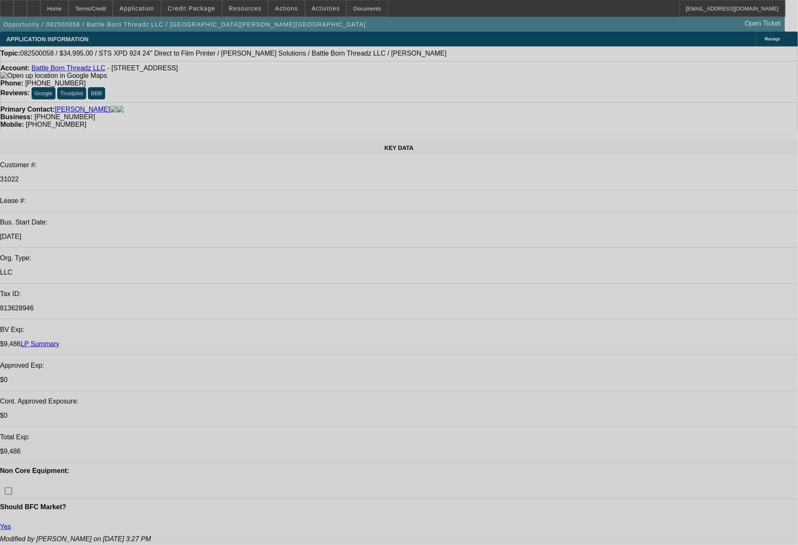
select select "0"
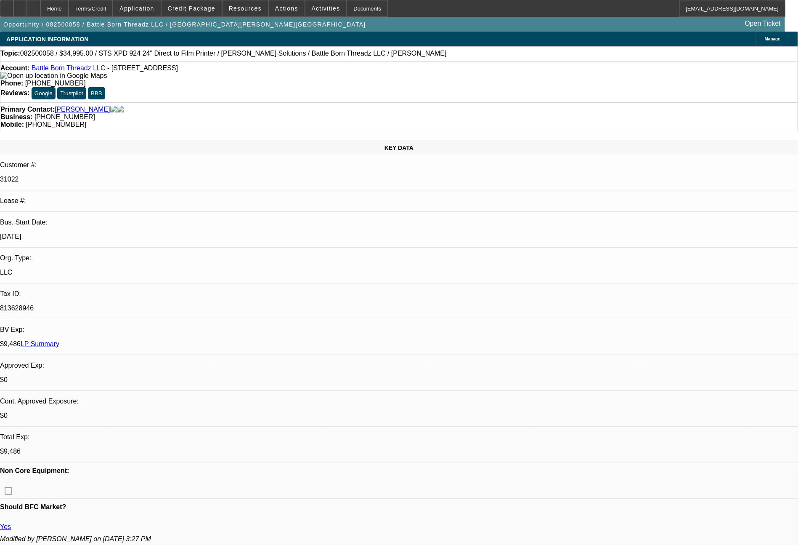
select select "0"
select select "0.1"
select select "4"
select select "0"
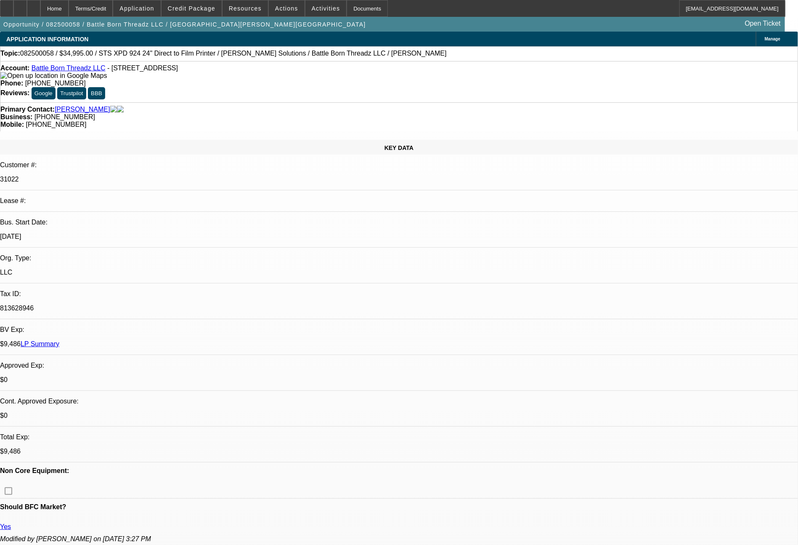
select select "0.1"
select select "4"
select select "0"
select select "0.1"
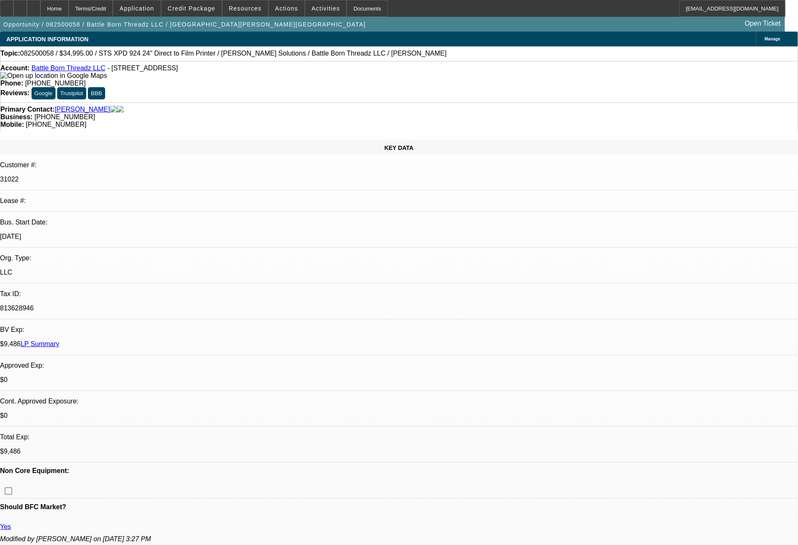
select select "4"
select select "0"
select select "2"
select select "0.1"
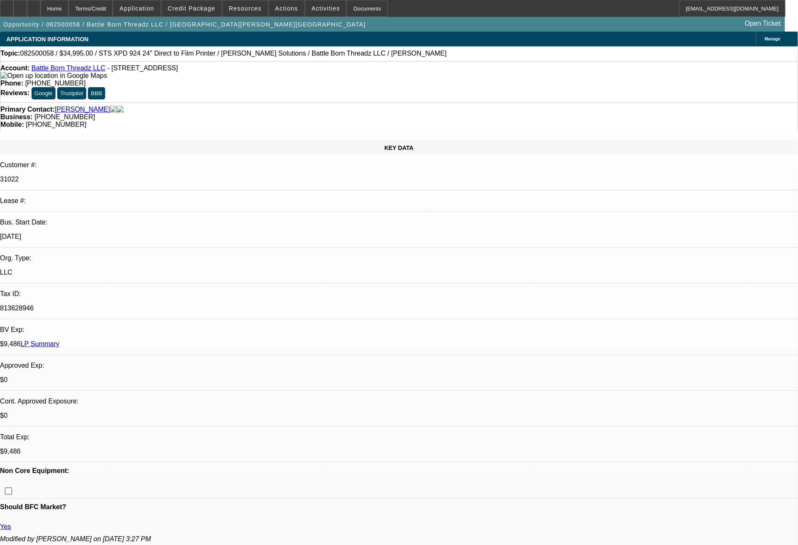
select select "4"
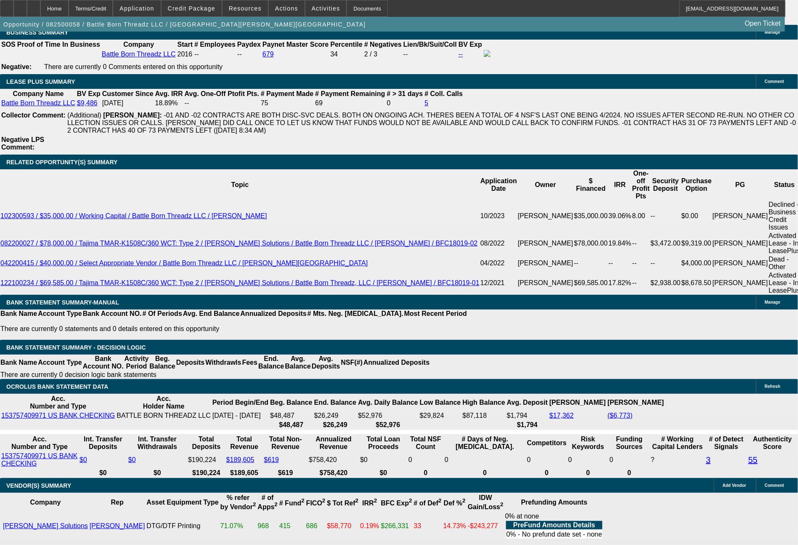
scroll to position [1484, 0]
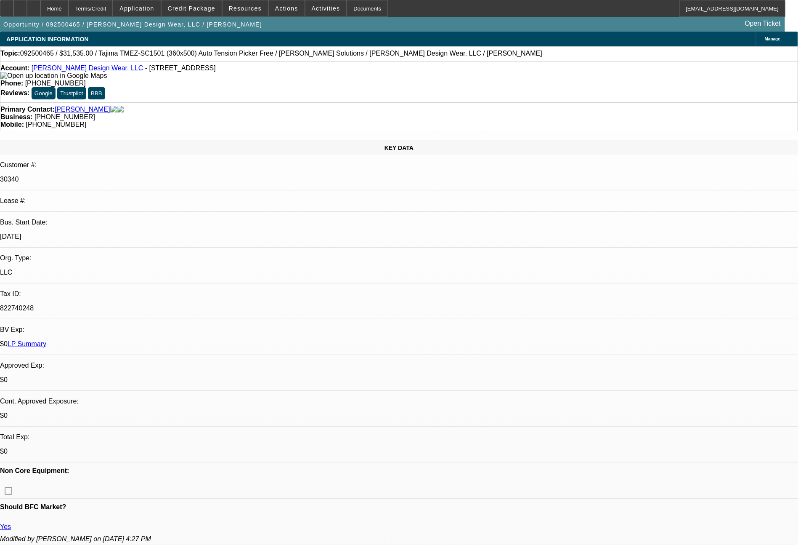
select select "0"
select select "2"
select select "0"
select select "6"
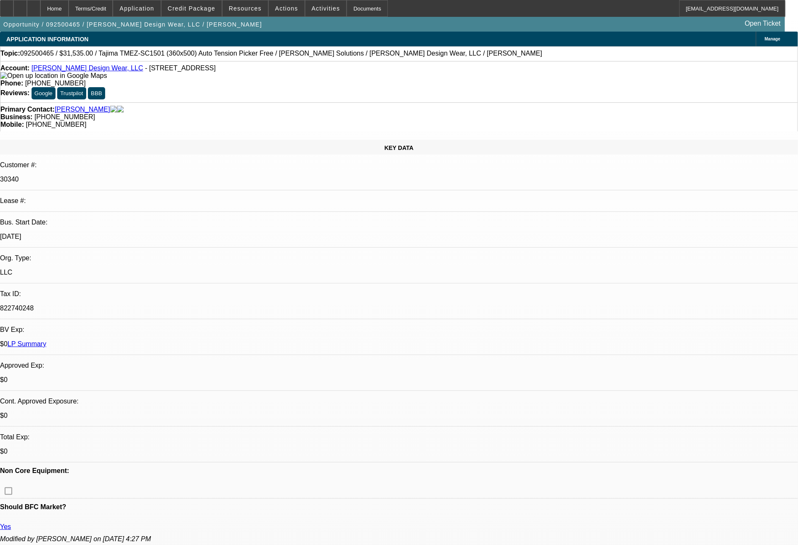
select select "0"
select select "2"
select select "0"
select select "6"
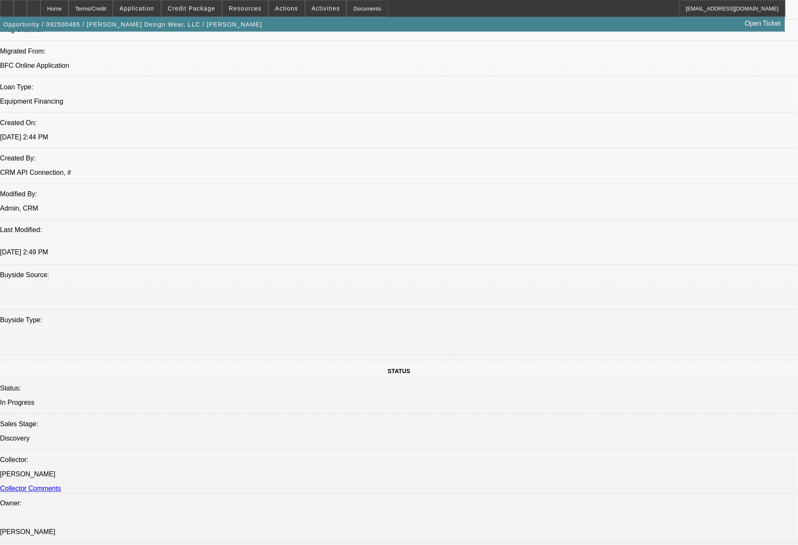
scroll to position [609, 0]
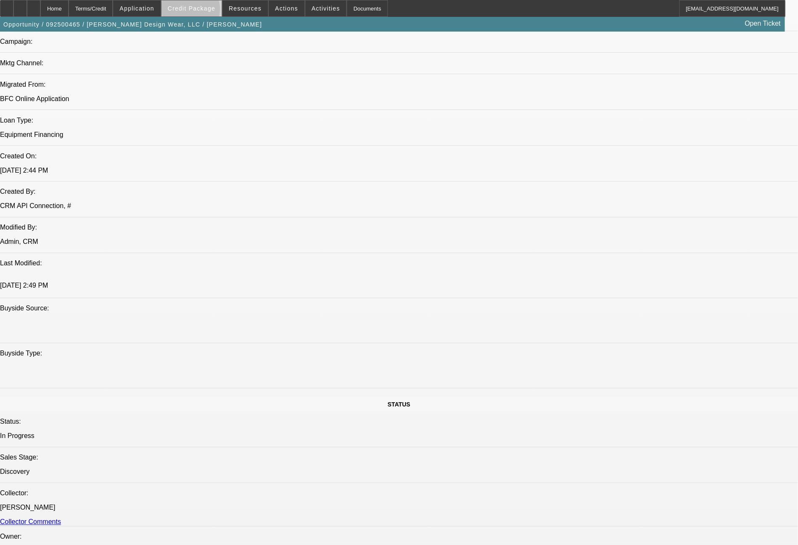
click at [206, 11] on span "Credit Package" at bounding box center [192, 8] width 48 height 7
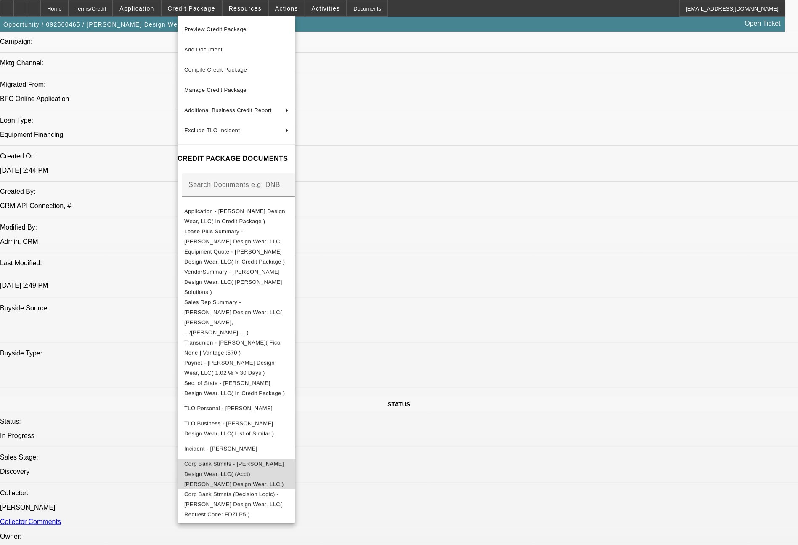
click at [284, 460] on span "Corp Bank Stmnts - Baker Design Wear, LLC( (Acct) Baker Design Wear, LLC )" at bounding box center [234, 473] width 100 height 27
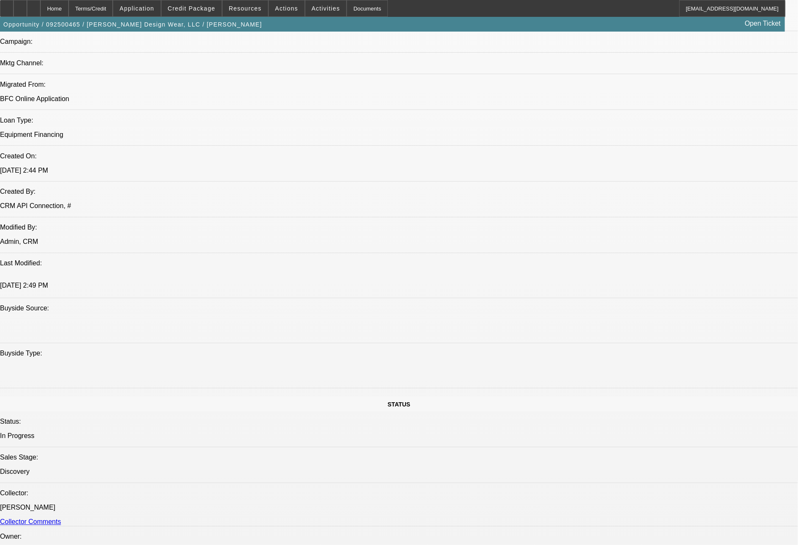
scroll to position [27, 0]
drag, startPoint x: 753, startPoint y: 378, endPoint x: 622, endPoint y: 330, distance: 139.5
copy tr "Bill - let me know on this, past customer of ours in good standing (52 out of 5…"
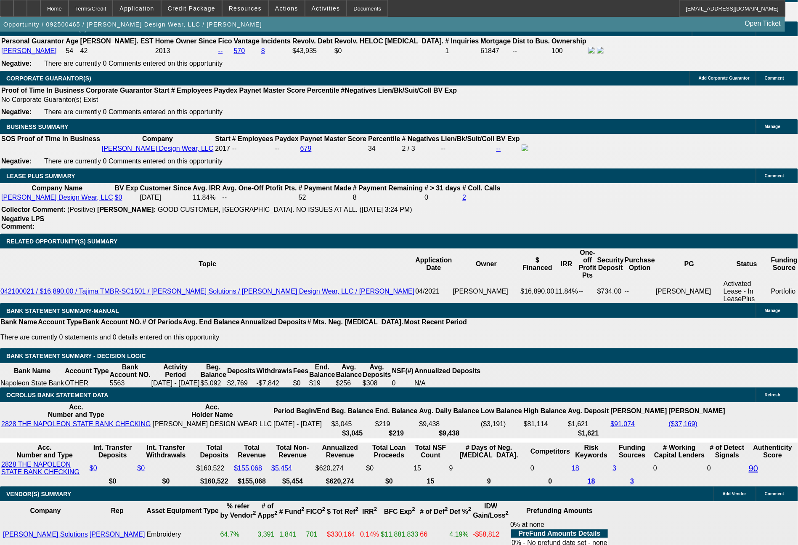
scroll to position [1276, 0]
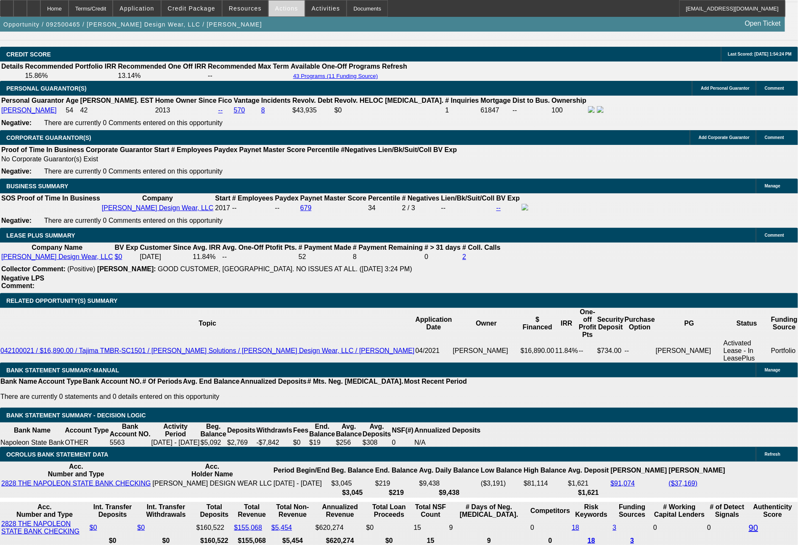
click at [286, 11] on span "Actions" at bounding box center [286, 8] width 23 height 7
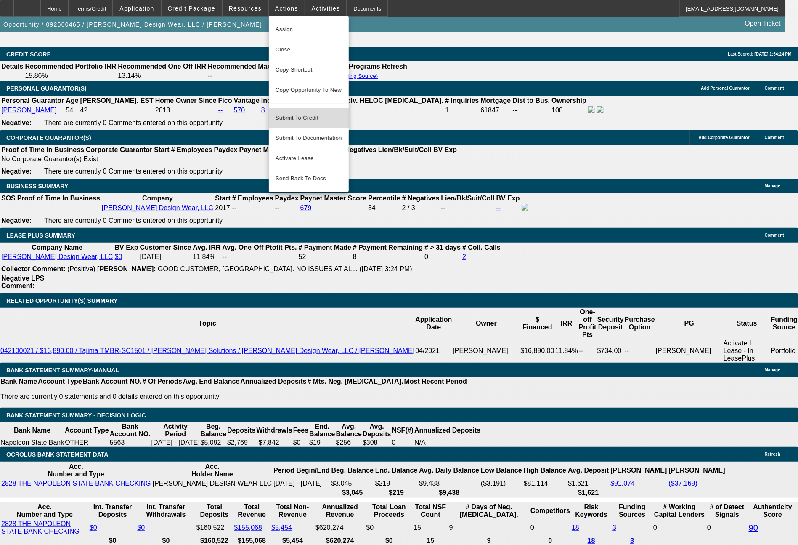
click at [309, 113] on span "Submit To Credit" at bounding box center [309, 118] width 66 height 10
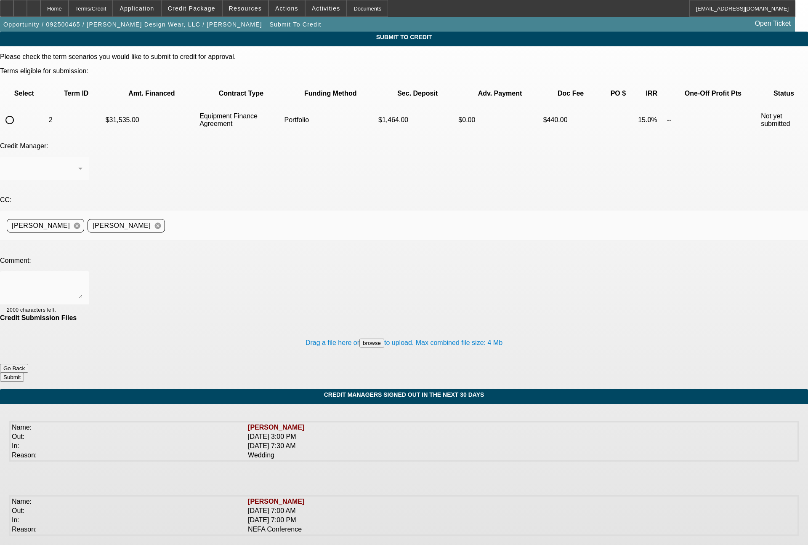
click at [18, 112] on input "radio" at bounding box center [9, 120] width 17 height 17
radio input "true"
click at [82, 157] on div "Arida, Michael" at bounding box center [45, 169] width 76 height 24
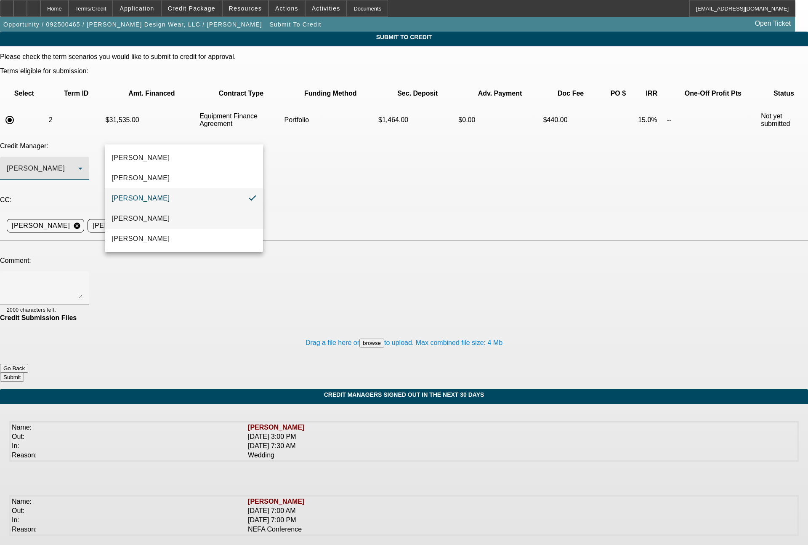
click at [170, 221] on mat-option "Magner, Bill" at bounding box center [184, 218] width 158 height 20
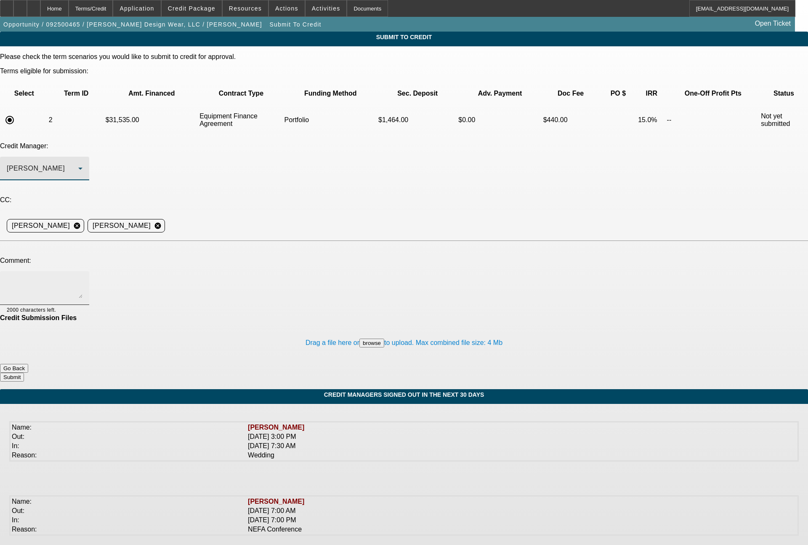
click at [82, 278] on textarea at bounding box center [45, 288] width 76 height 20
paste textarea "Bill - let me know on this, past customer of ours in good standing (52 out of 5…"
click at [82, 278] on textarea "Bill - let me know on this, past customer of ours in good standing (52 out of 5…" at bounding box center [45, 288] width 76 height 20
click at [82, 278] on textarea "Bill - as you had requested, the bank stmts are now in the file as needed. Let …" at bounding box center [45, 288] width 76 height 20
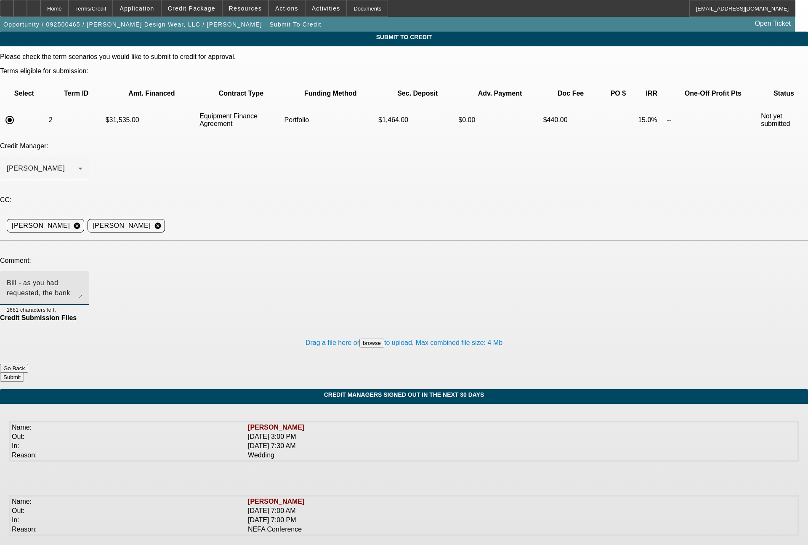
type textarea "Bill - as you had requested, the bank stmts are now in the file as needed. Let …"
click at [24, 372] on button "Submit" at bounding box center [12, 376] width 24 height 9
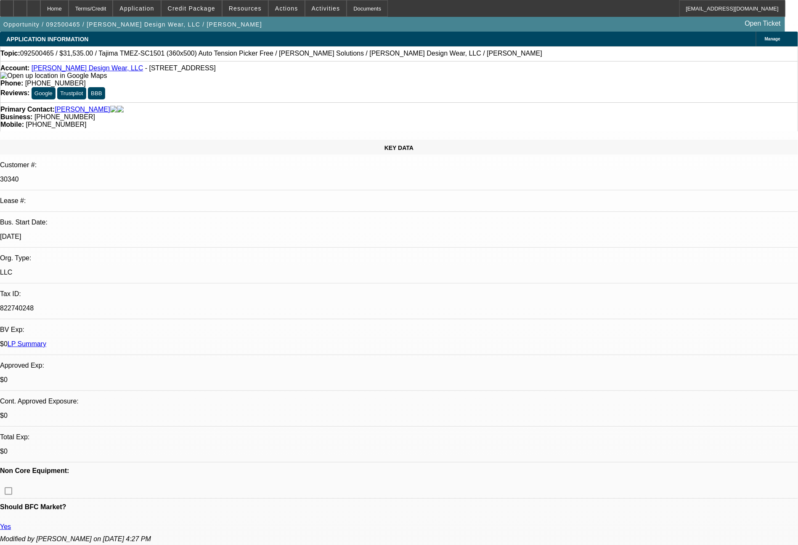
select select "0"
select select "2"
select select "0"
select select "6"
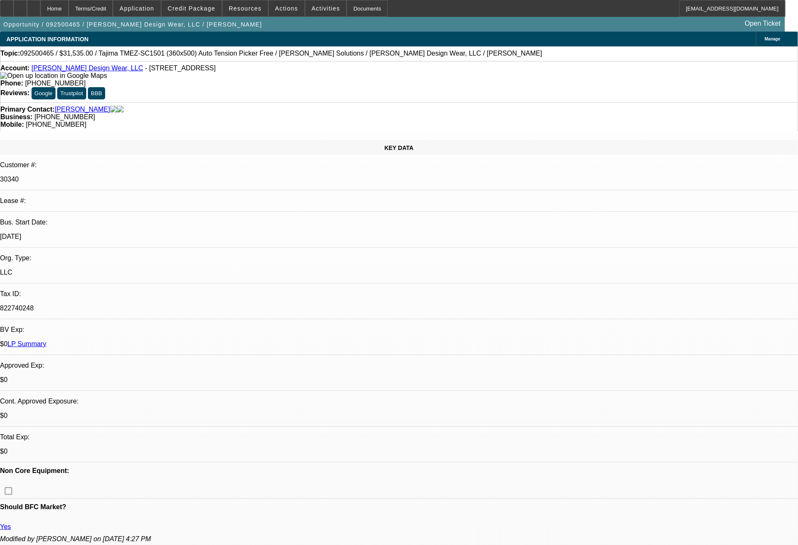
select select "0"
select select "2"
select select "0"
select select "6"
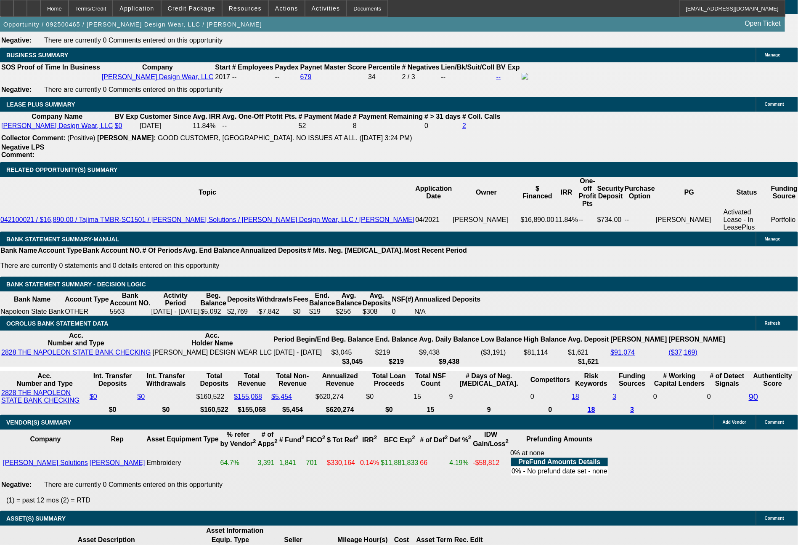
scroll to position [1358, 0]
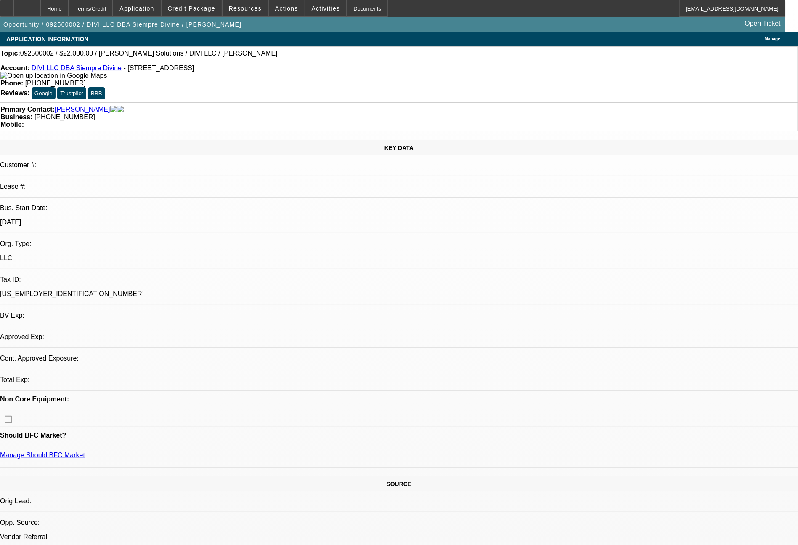
select select "0"
select select "2"
select select "0.1"
select select "4"
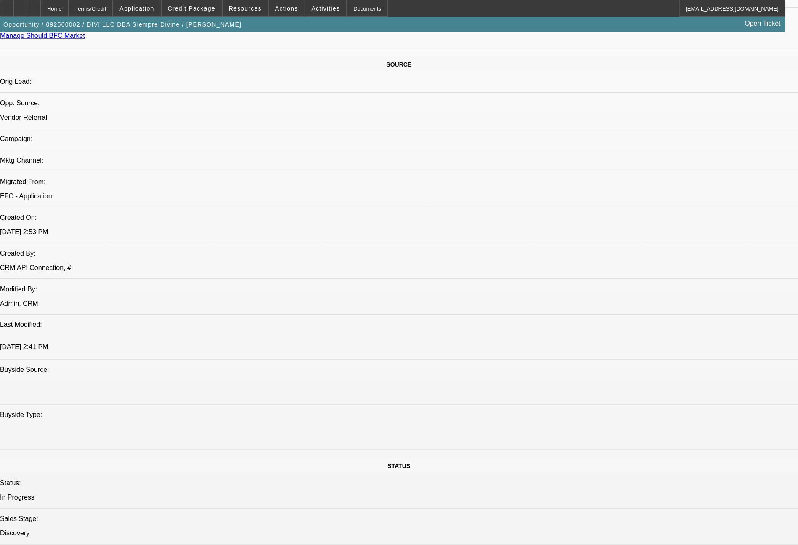
scroll to position [953, 0]
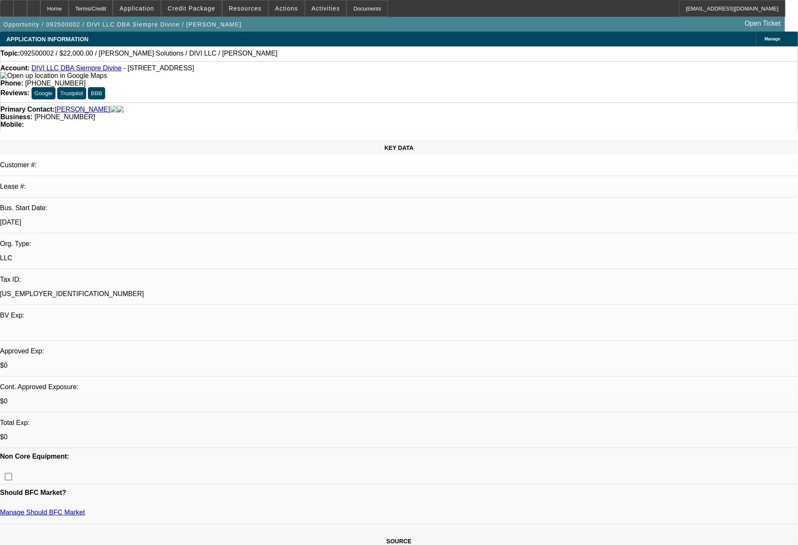
select select "0"
select select "2"
select select "0.1"
select select "4"
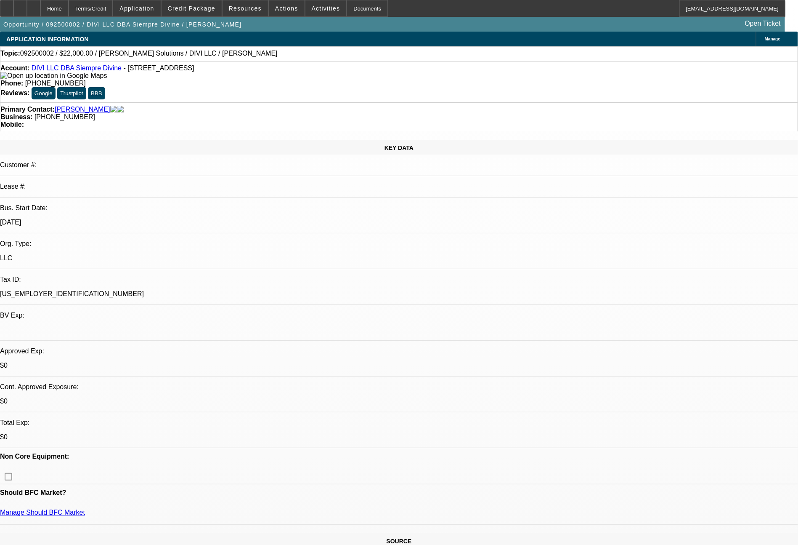
click at [212, 17] on div "Opportunity / 092500002 / DIVI LLC DBA Siempre Divine / [PERSON_NAME] Open Tick…" at bounding box center [392, 24] width 785 height 15
click at [206, 10] on span "Credit Package" at bounding box center [192, 8] width 48 height 7
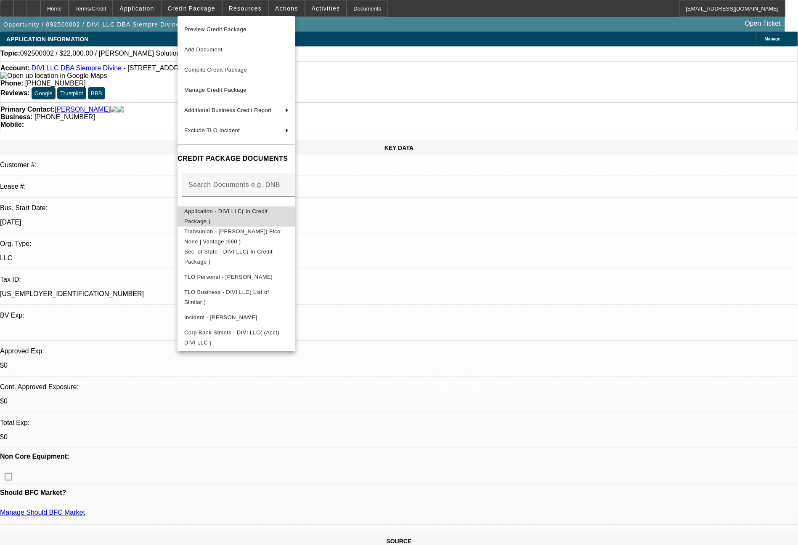
click at [247, 210] on span "Application - DIVI LLC( In Credit Package )" at bounding box center [236, 216] width 104 height 20
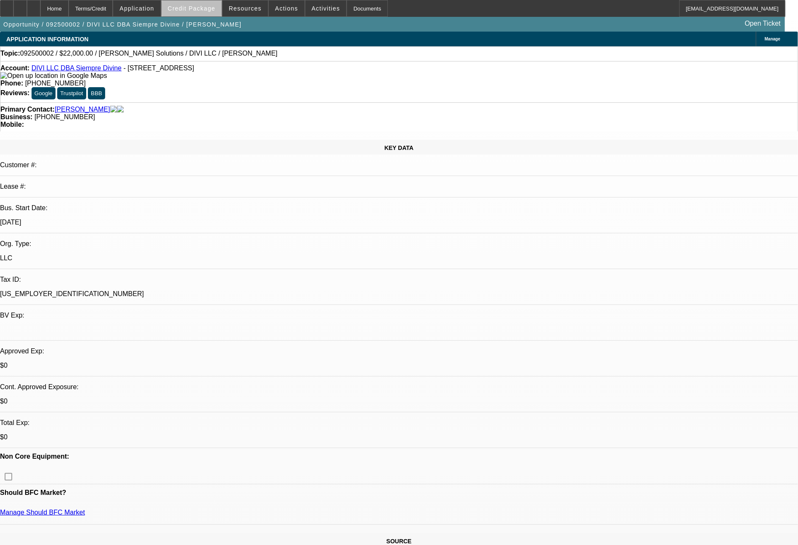
click at [215, 9] on span "Credit Package" at bounding box center [192, 8] width 48 height 7
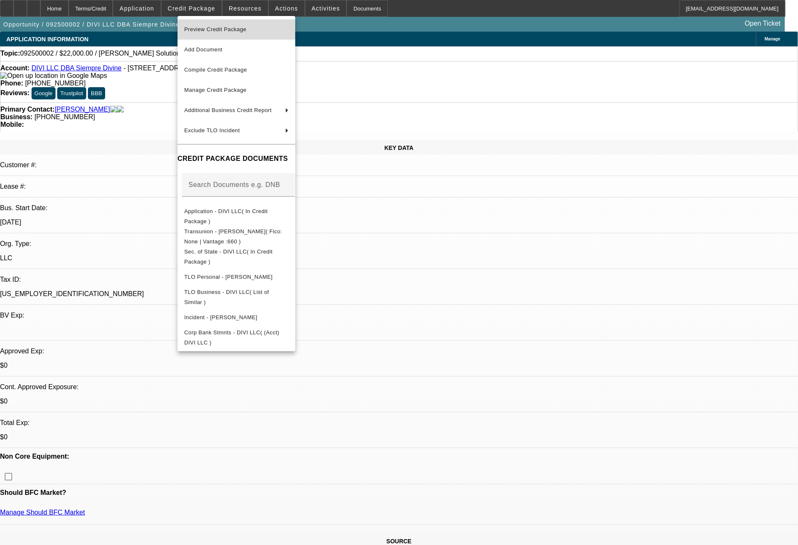
click at [235, 27] on span "Preview Credit Package" at bounding box center [215, 29] width 62 height 6
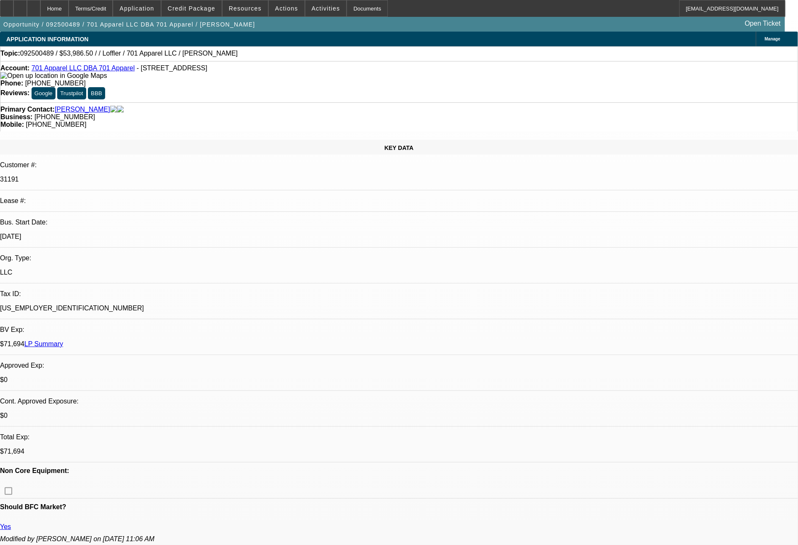
select select "0"
select select "2"
select select "0.1"
select select "4"
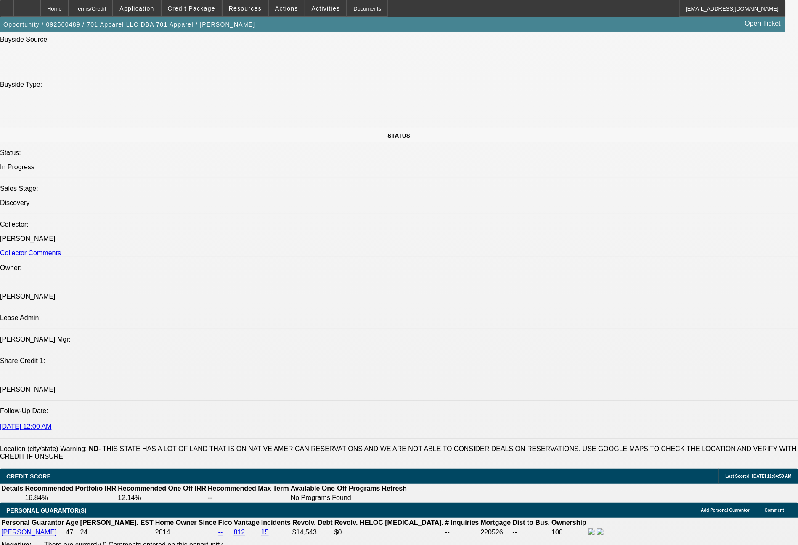
scroll to position [401, 0]
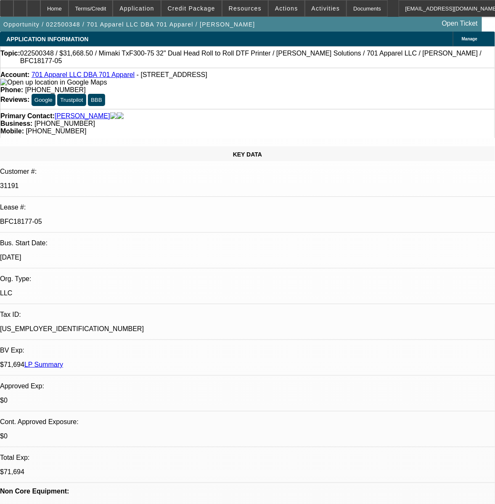
select select "0"
select select "3"
select select "0"
select select "6"
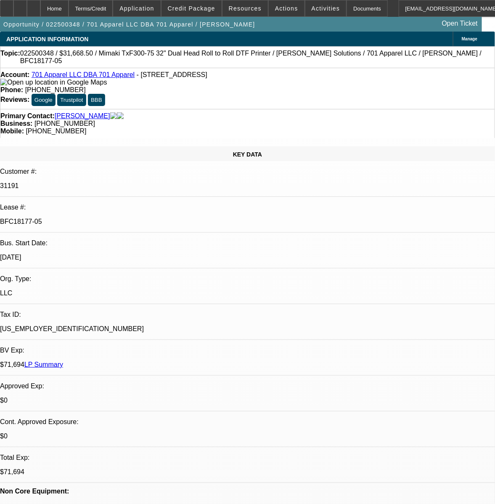
select select "0"
select select "3"
select select "0"
select select "6"
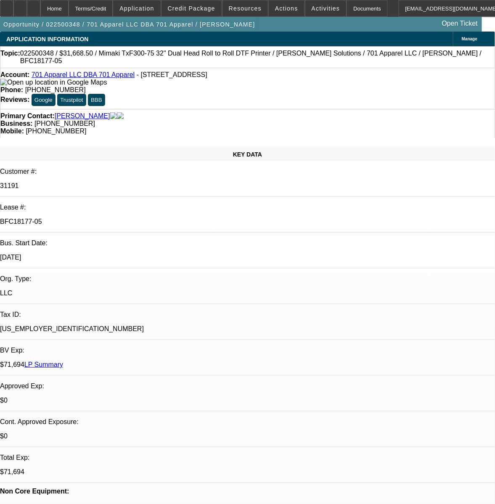
select select "0"
select select "3"
select select "0"
select select "6"
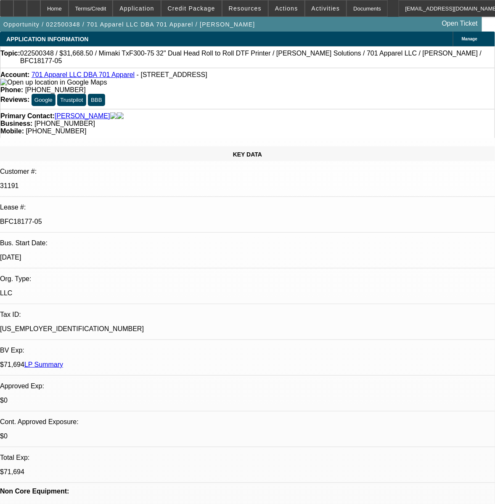
select select "0"
select select "3"
select select "0"
select select "6"
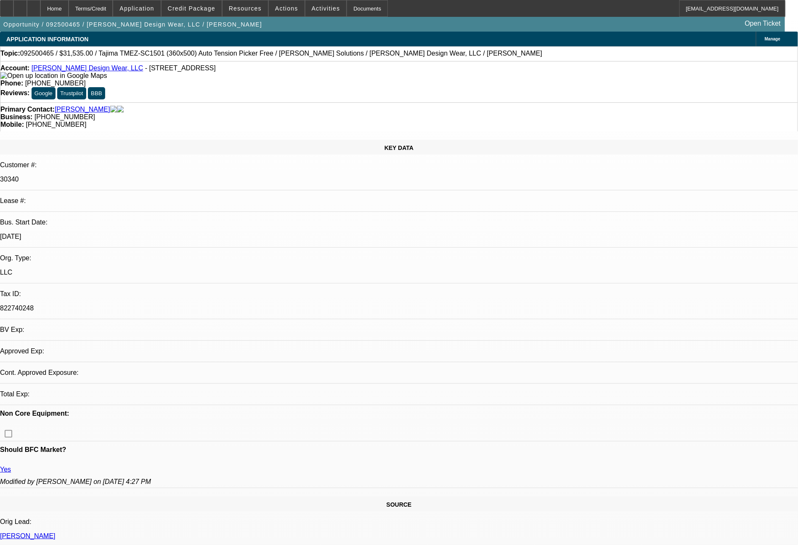
select select "0"
select select "2"
select select "0"
select select "2"
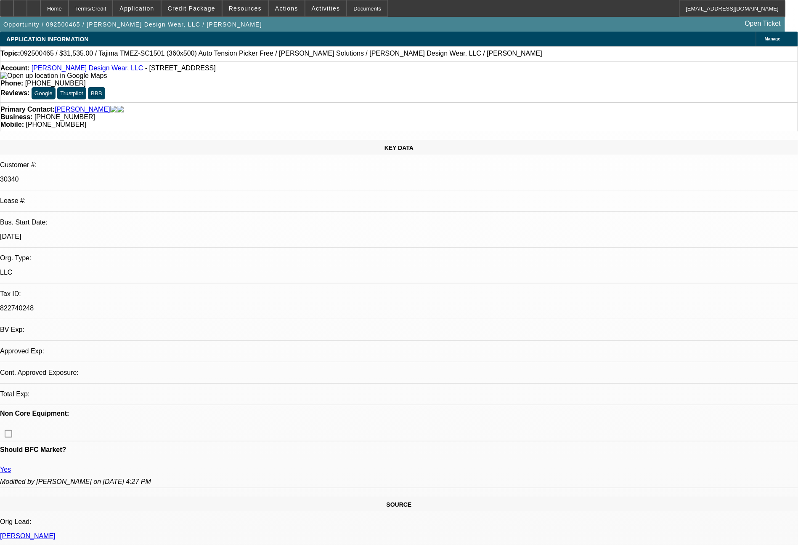
select select "0"
select select "2"
select select "0"
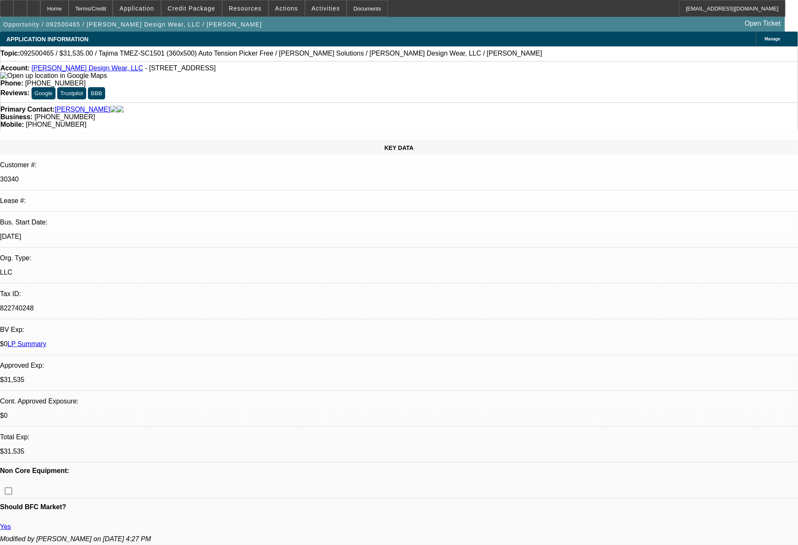
select select "1"
select select "2"
select select "6"
select select "1"
select select "2"
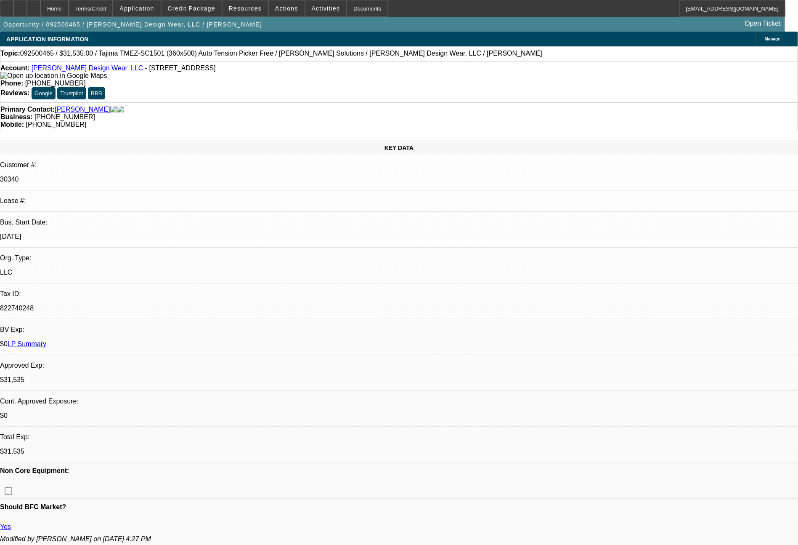
select select "6"
select select "1"
select select "2"
select select "6"
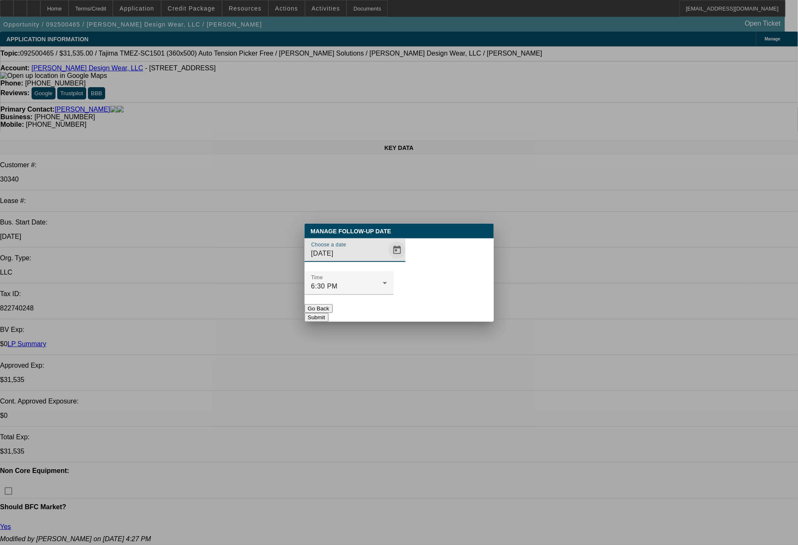
click at [387, 260] on span "Open calendar" at bounding box center [397, 250] width 20 height 20
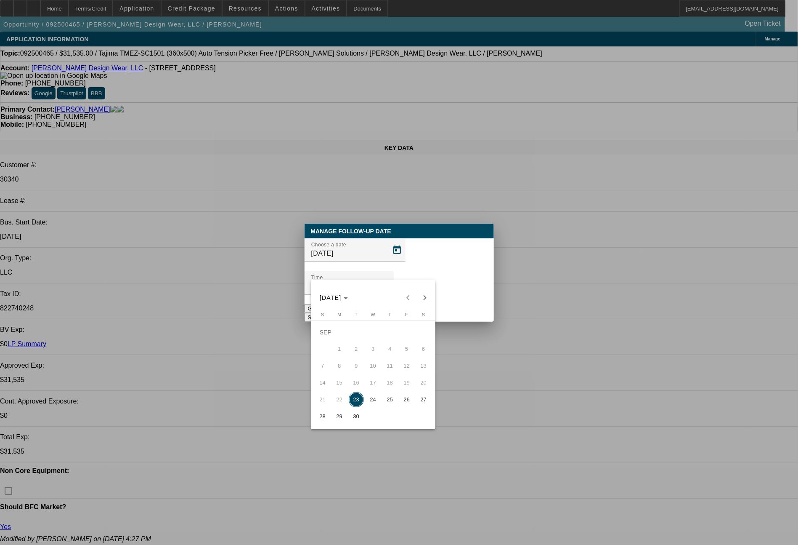
click at [404, 402] on span "26" at bounding box center [406, 399] width 15 height 15
type input "9/26/2025"
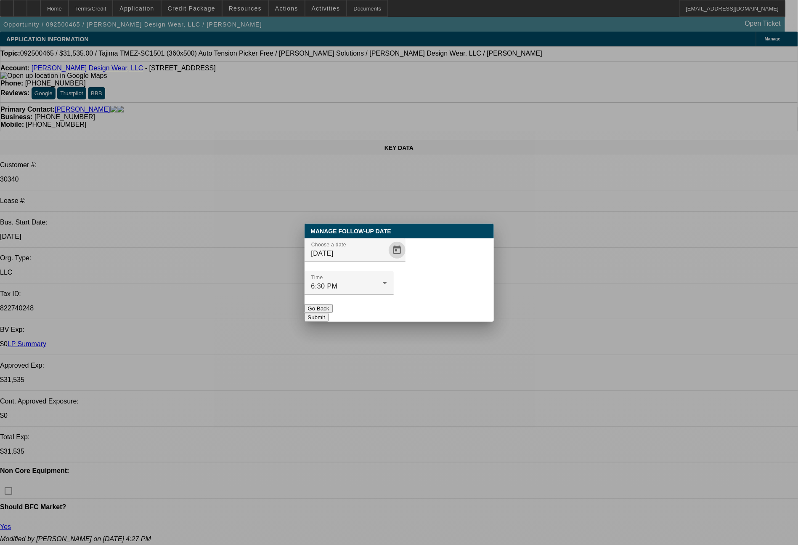
click at [329, 313] on button "Submit" at bounding box center [317, 317] width 24 height 9
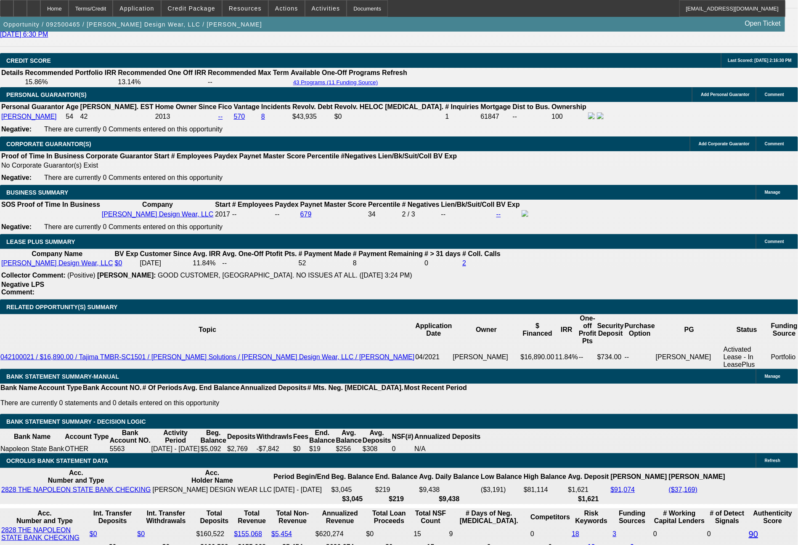
scroll to position [1282, 0]
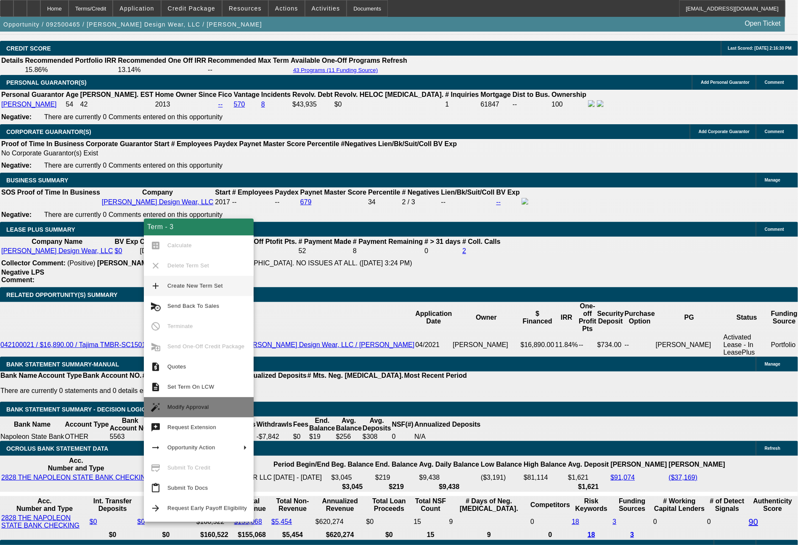
click at [187, 407] on span "Modify Approval" at bounding box center [189, 407] width 42 height 6
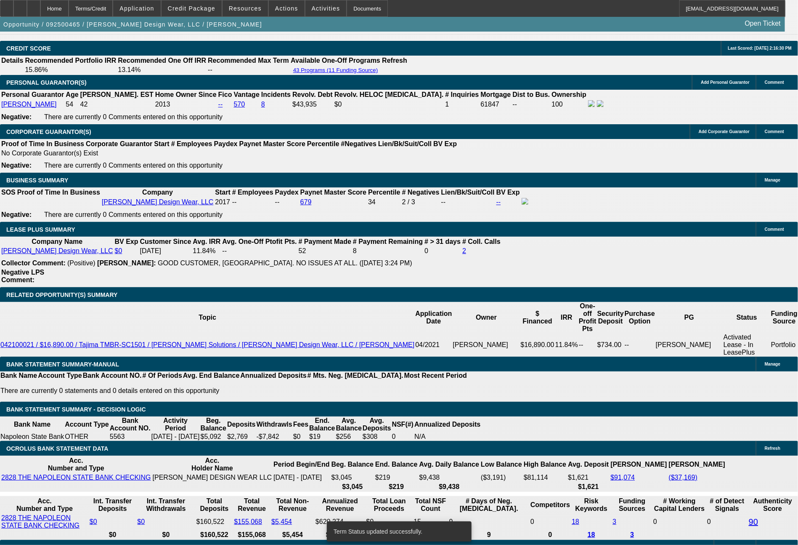
select select "0"
select select "2"
select select "0"
select select "6"
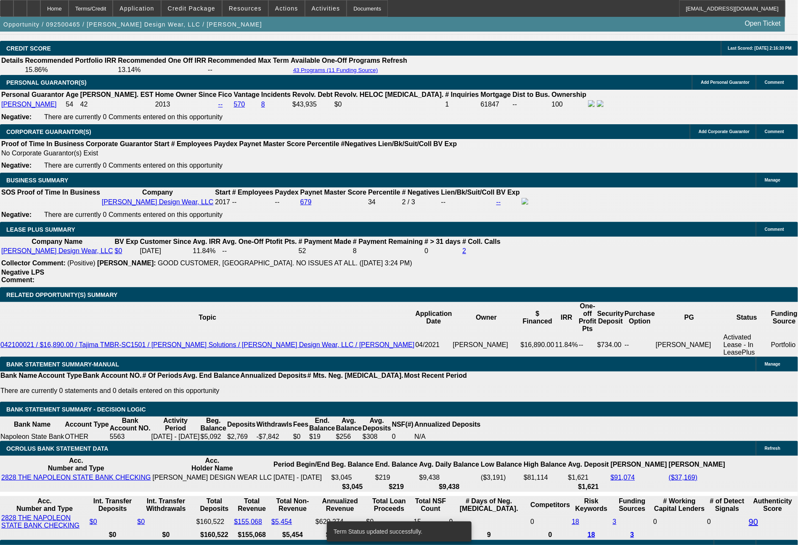
select select "0"
select select "2"
select select "0"
select select "6"
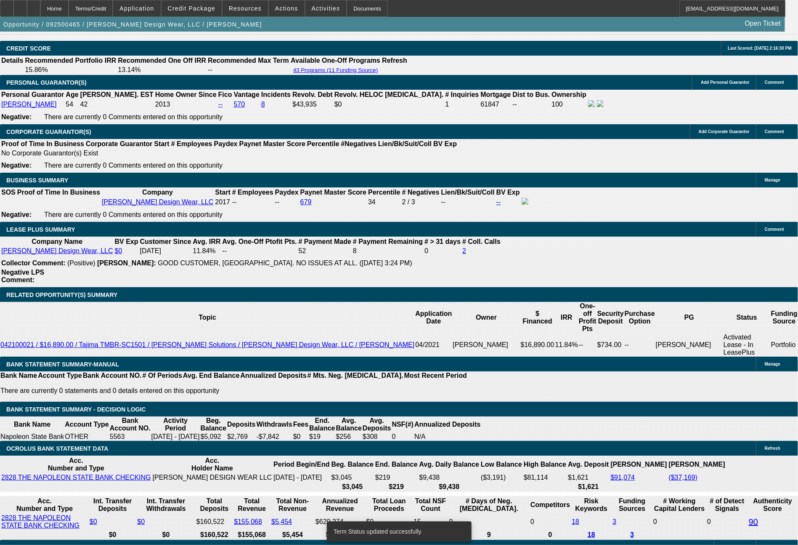
select select "0"
select select "2"
select select "0"
select select "6"
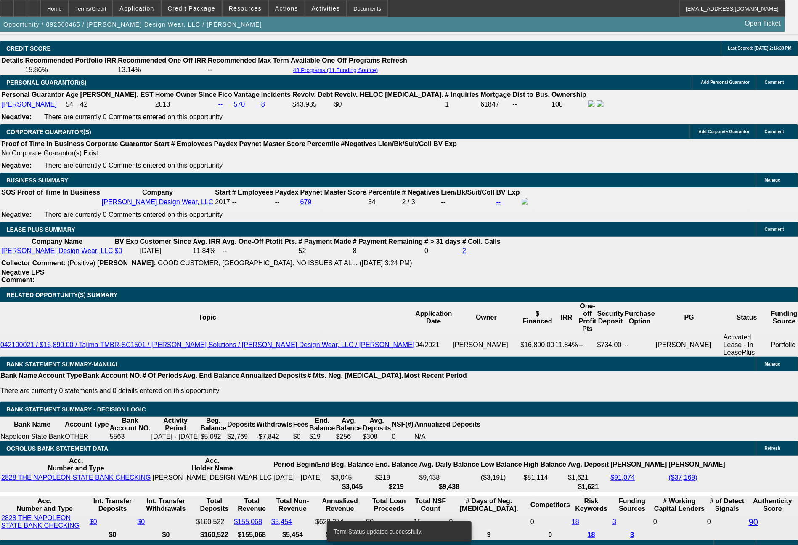
select select "0"
select select "2"
select select "0"
select select "6"
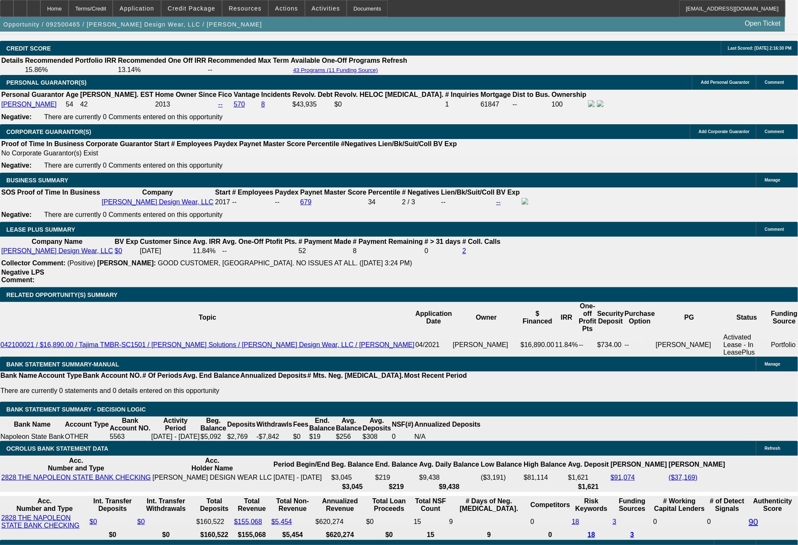
drag, startPoint x: 129, startPoint y: 311, endPoint x: 161, endPoint y: 306, distance: 32.0
type input "749"
type input "$1,498.00"
type input "UNKNOWN"
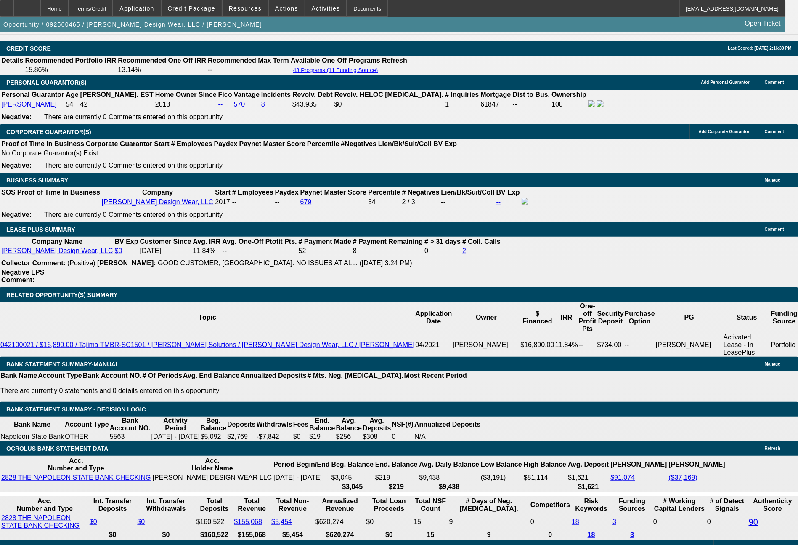
type input "14.9"
type input "749.4"
type input "$1,498.80"
type input "749.41"
type input "15"
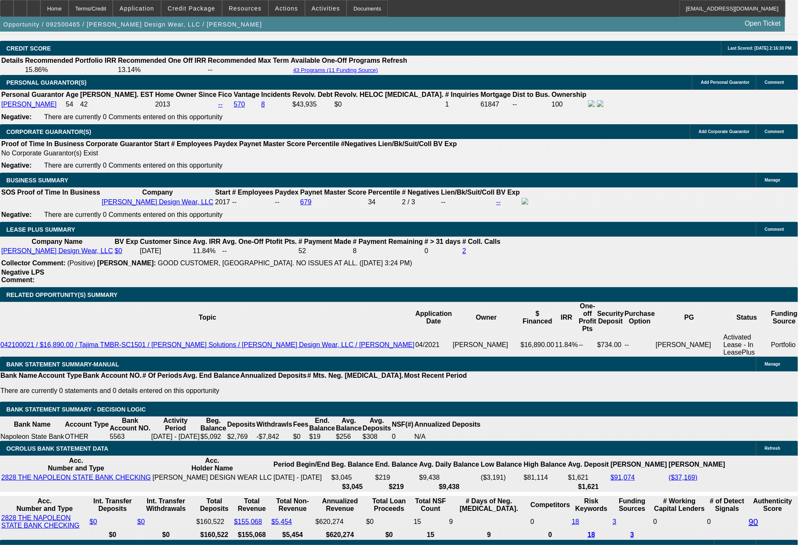
type input "$1,498.82"
type input "$749.41"
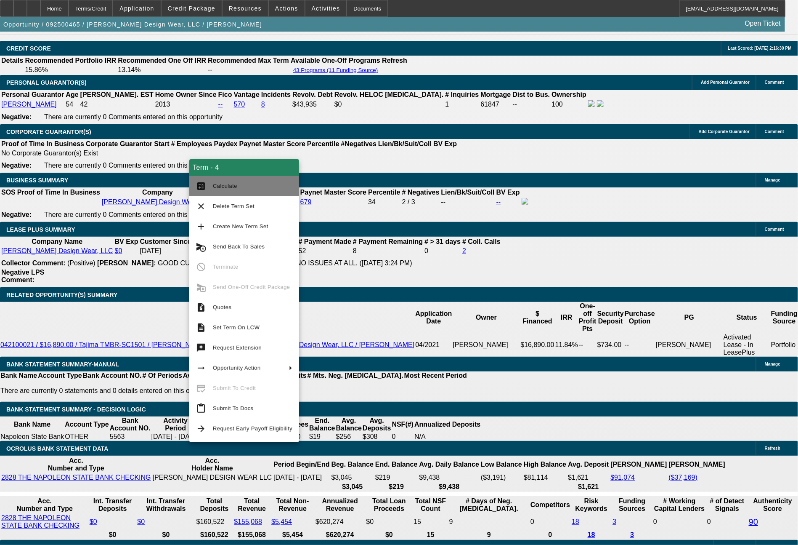
click at [238, 191] on span "Calculate" at bounding box center [253, 186] width 80 height 10
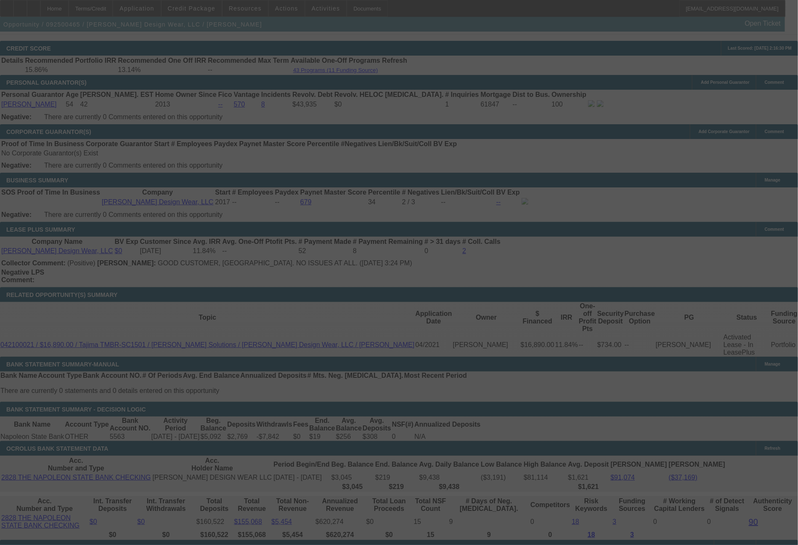
select select "0"
select select "2"
select select "0"
select select "6"
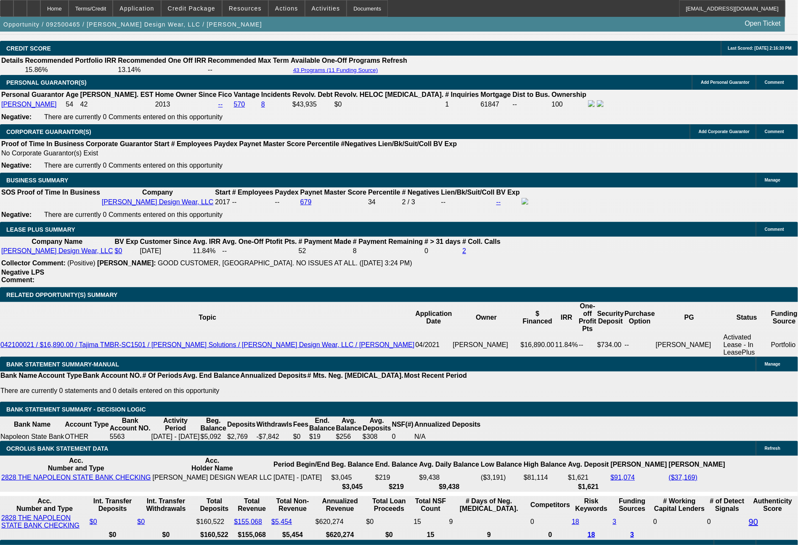
drag, startPoint x: 130, startPoint y: 308, endPoint x: 164, endPoint y: 313, distance: 34.0
type input "74"
type input "$148.00"
type input "UNKNOWN"
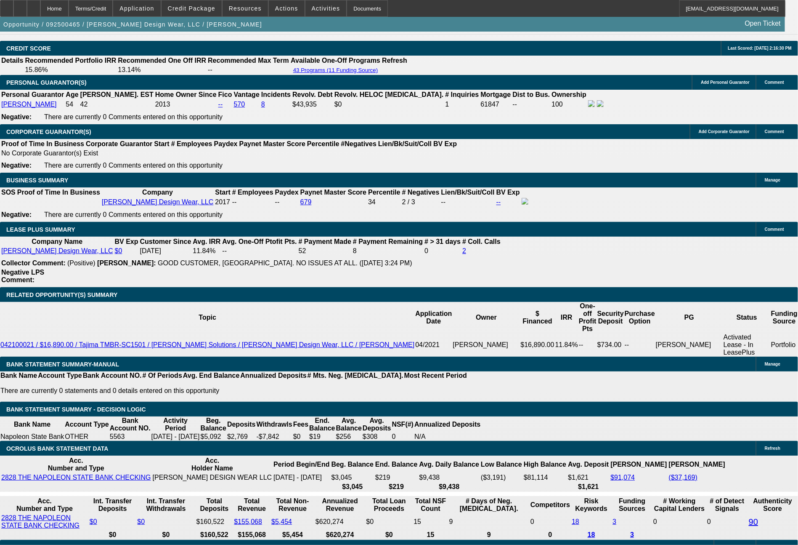
type input "748"
type input "$1,496.00"
type input "14.9"
type input "748.57"
type input "$1,497.14"
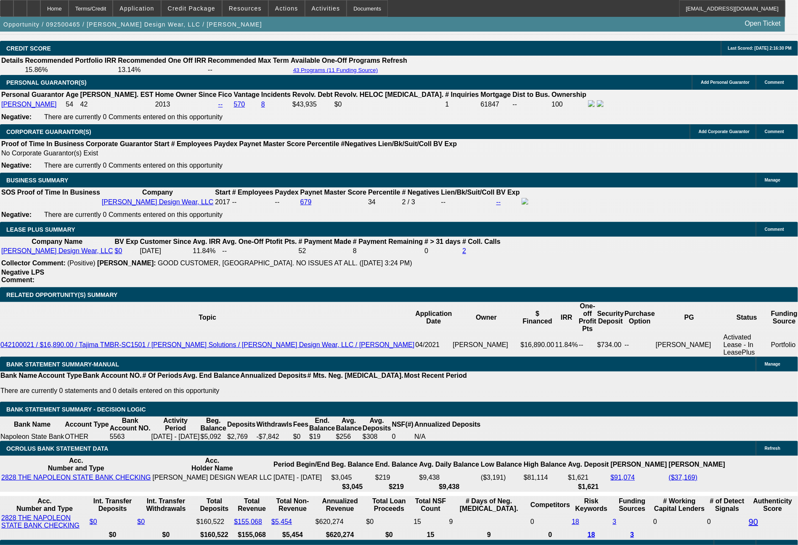
type input "$748.57"
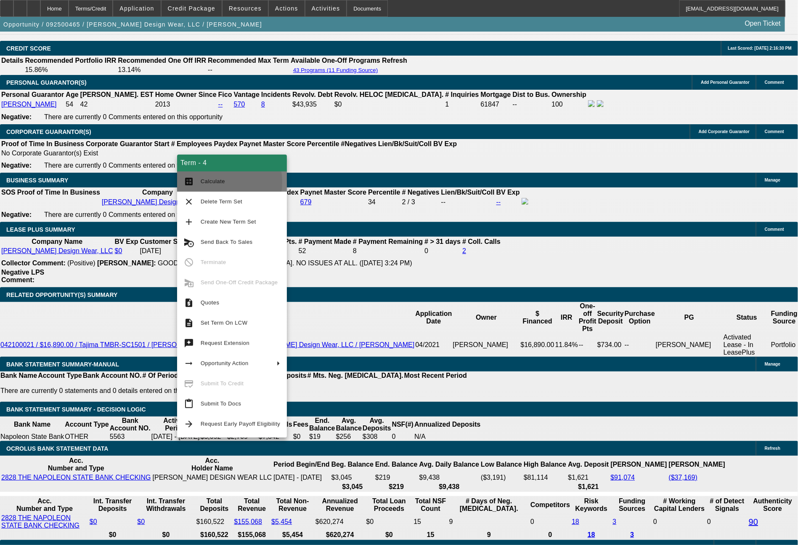
click at [215, 182] on span "Calculate" at bounding box center [213, 181] width 24 height 6
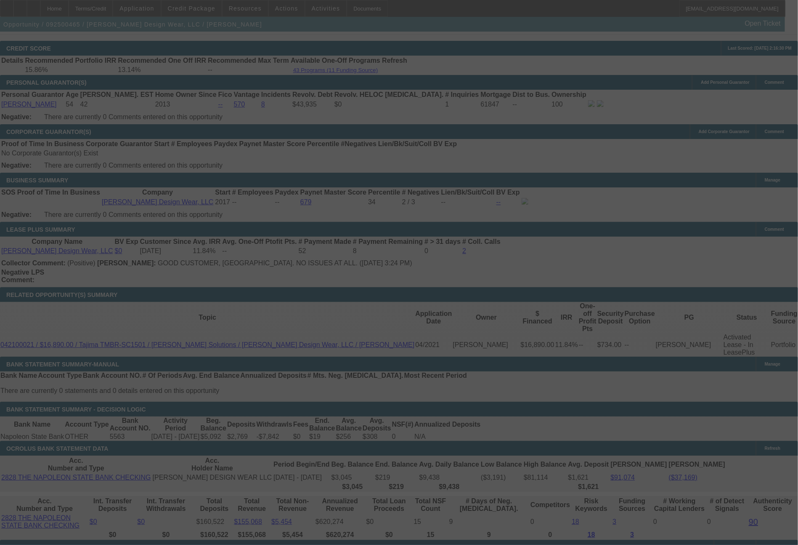
select select "0"
select select "2"
select select "0"
select select "6"
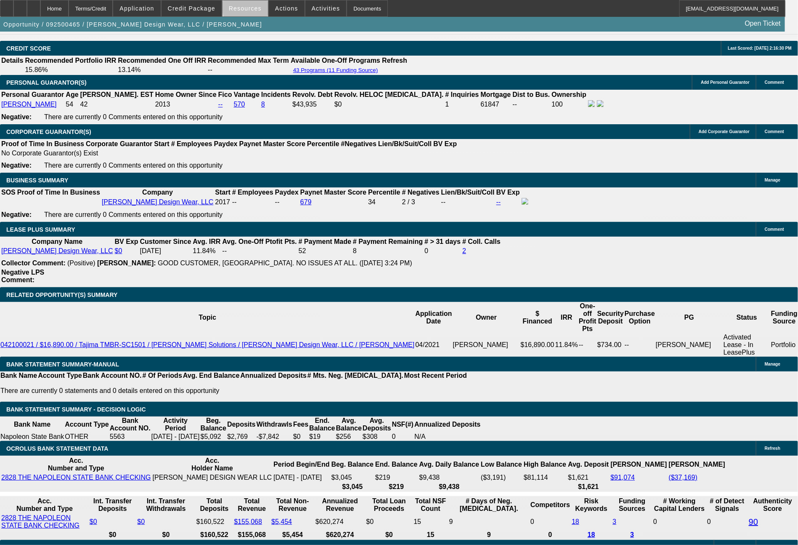
click at [262, 5] on span at bounding box center [245, 8] width 45 height 20
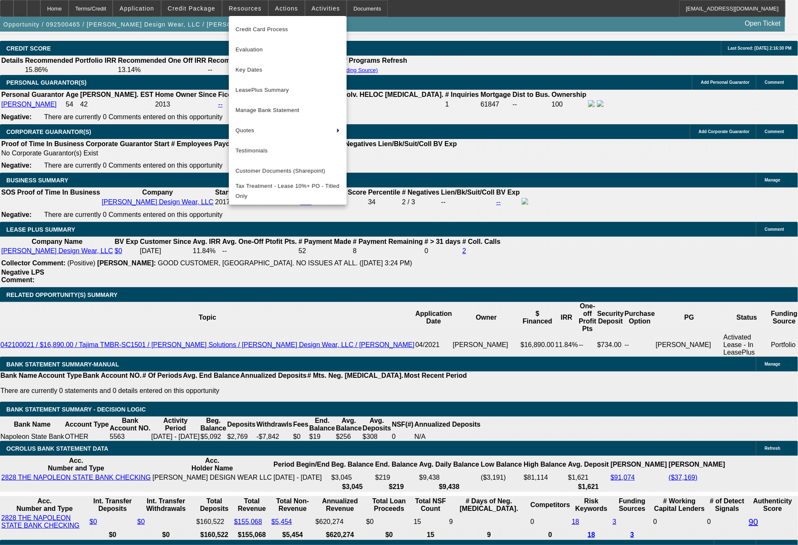
drag, startPoint x: 645, startPoint y: 509, endPoint x: 454, endPoint y: 436, distance: 204.9
click at [644, 507] on div at bounding box center [399, 272] width 798 height 545
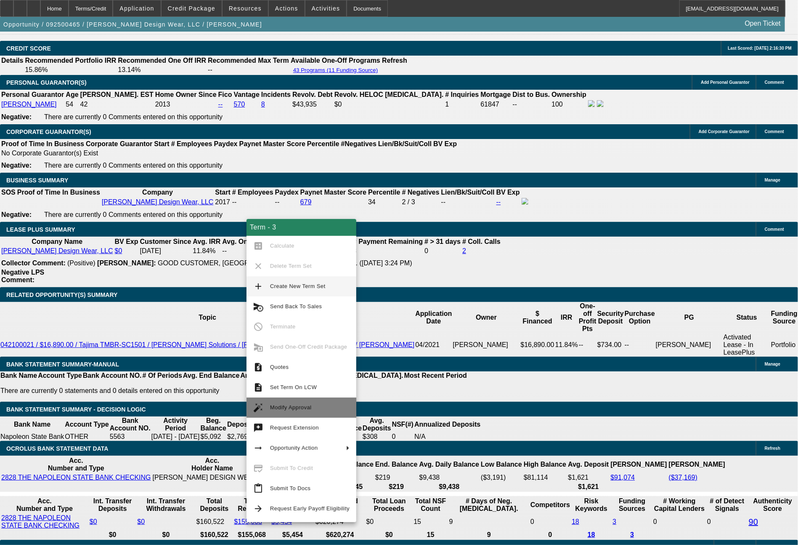
click at [300, 404] on span "Modify Approval" at bounding box center [310, 407] width 80 height 10
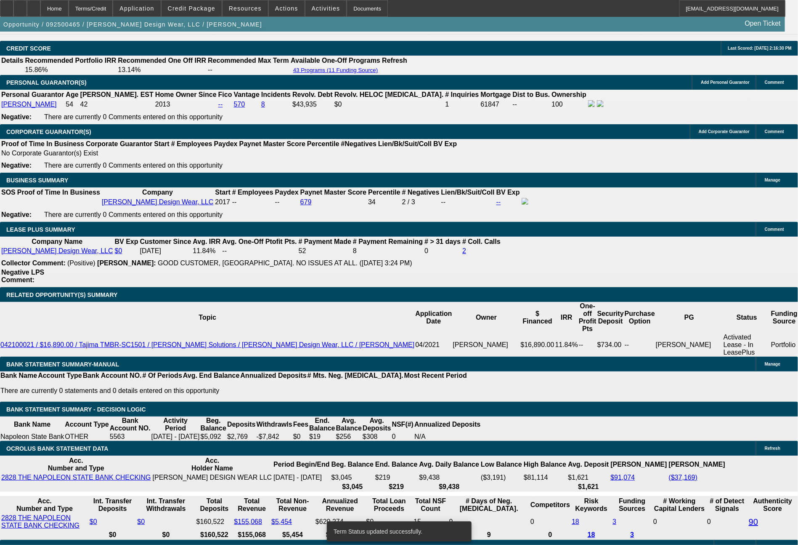
select select "0"
select select "2"
select select "0"
select select "6"
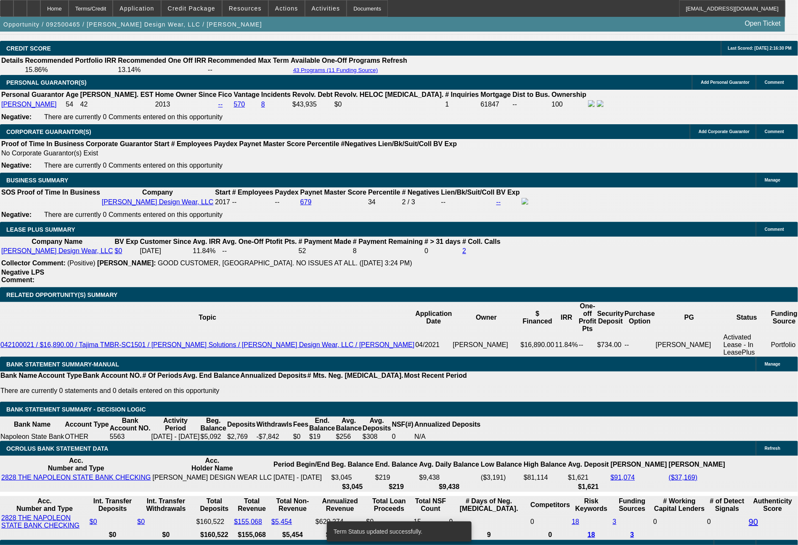
select select "0"
select select "2"
select select "0"
select select "6"
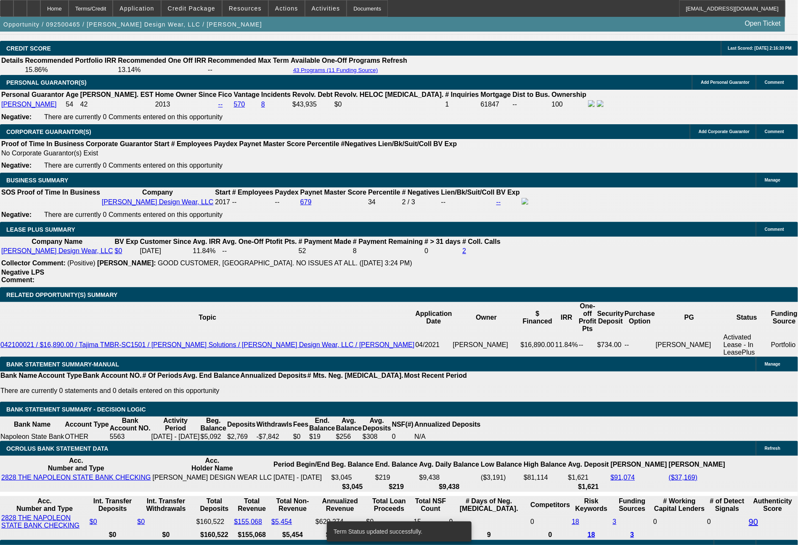
select select "0"
select select "2"
select select "0"
select select "6"
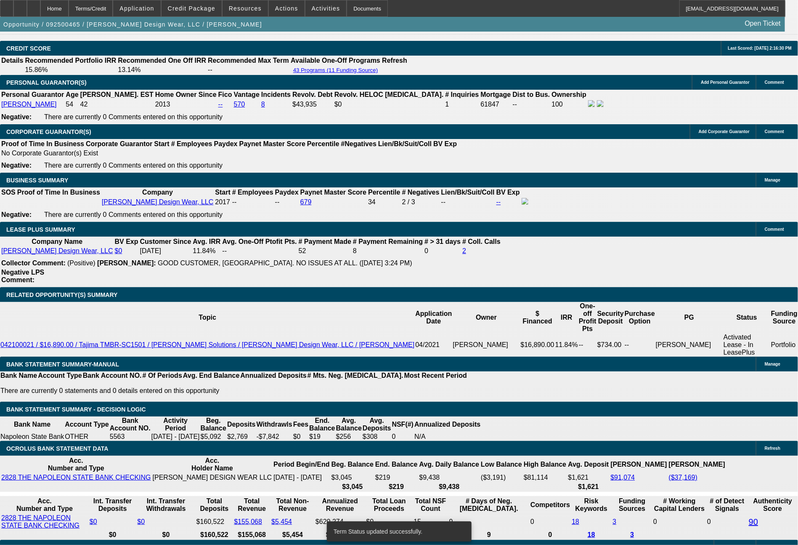
select select "0"
select select "2"
select select "0"
select select "6"
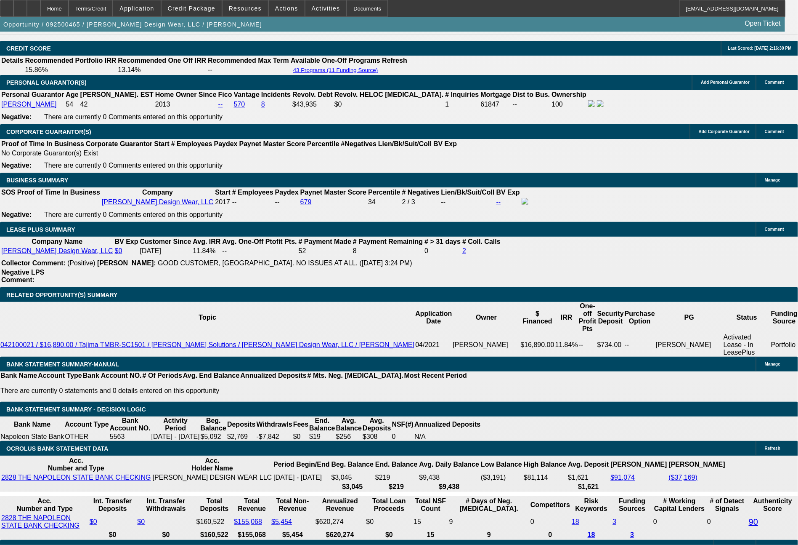
drag, startPoint x: 164, startPoint y: 307, endPoint x: 187, endPoint y: 309, distance: 23.3
type input "4"
type input "UNKNOWN"
type input "$8,129.98"
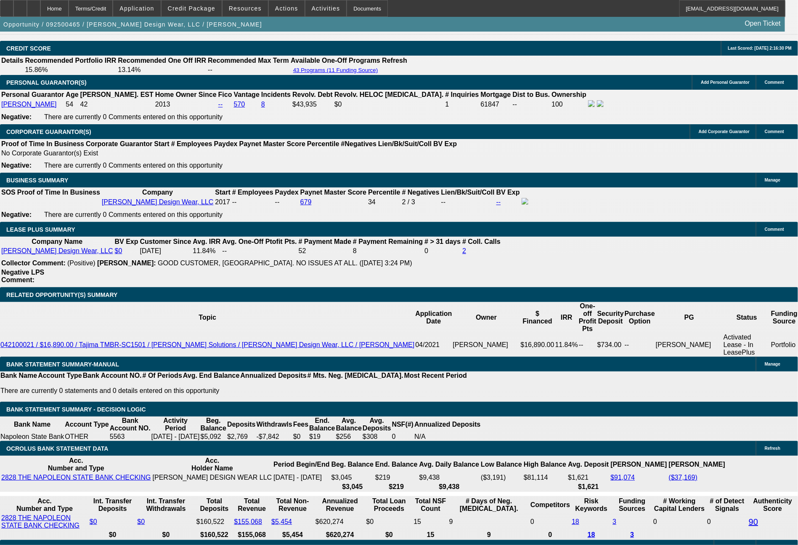
type input "$16,259.96"
type input "48"
type input "$876.04"
type input "$1,752.08"
type input "48"
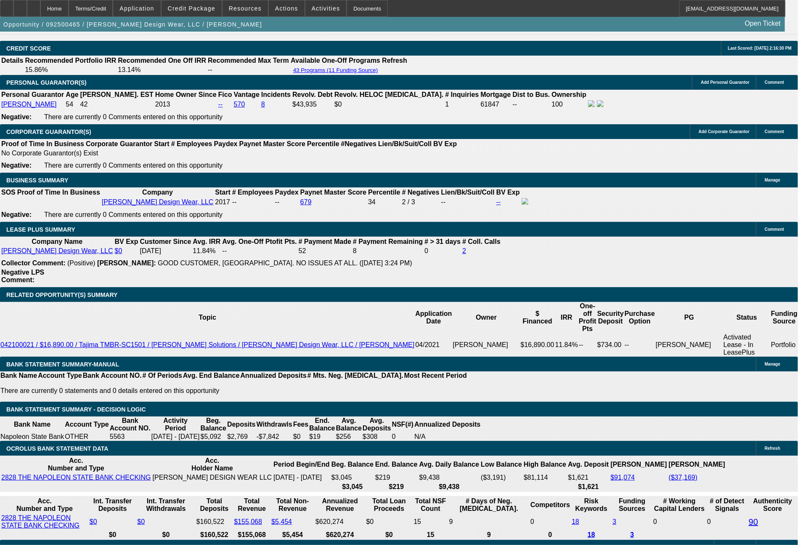
drag, startPoint x: 126, startPoint y: 309, endPoint x: 158, endPoint y: 307, distance: 32.1
type input "7"
type input "$14.00"
type input "873"
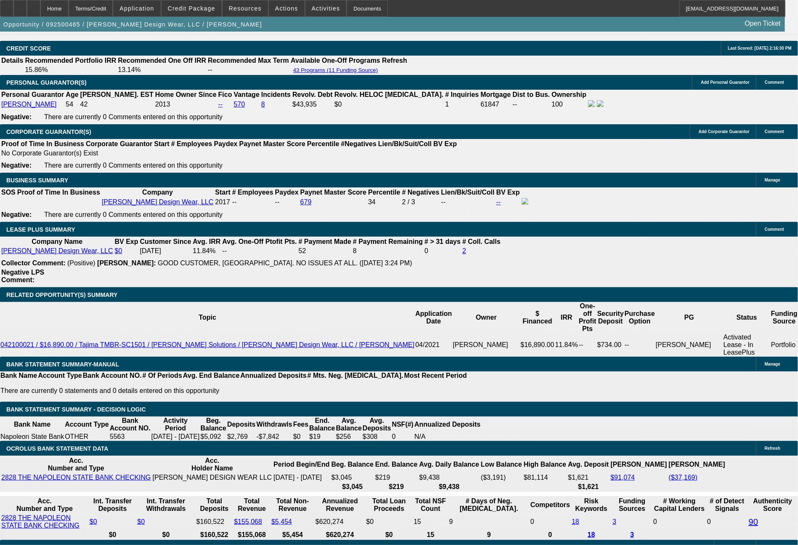
type input "14.7"
type input "$1,746.00"
type input "873.41"
type input "$1,746.82"
type input "$873.41"
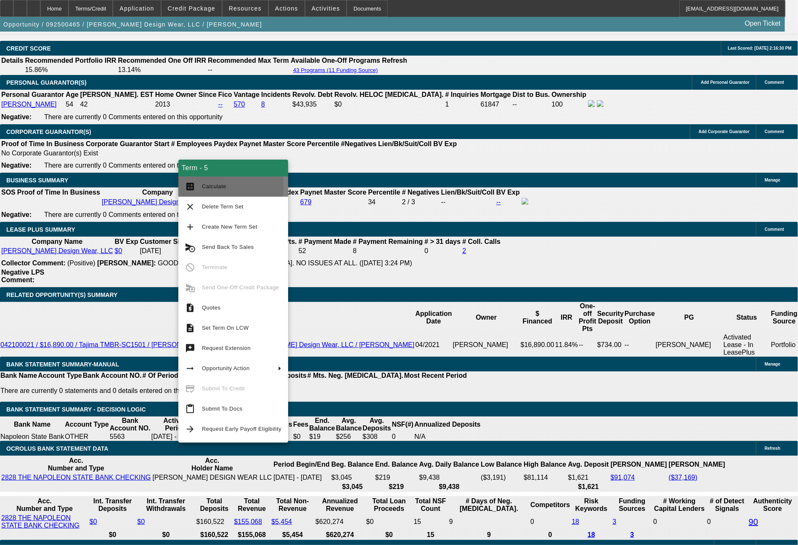
click at [212, 186] on span "Calculate" at bounding box center [214, 186] width 24 height 6
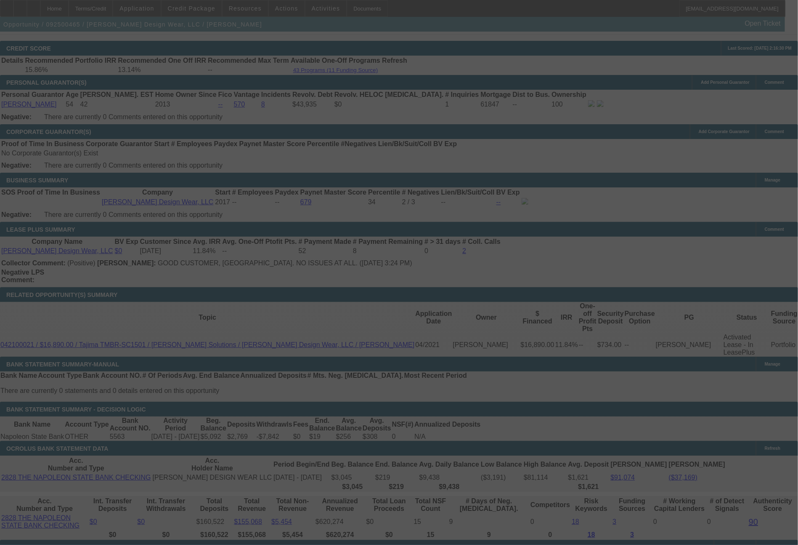
select select "0"
select select "2"
select select "0"
select select "6"
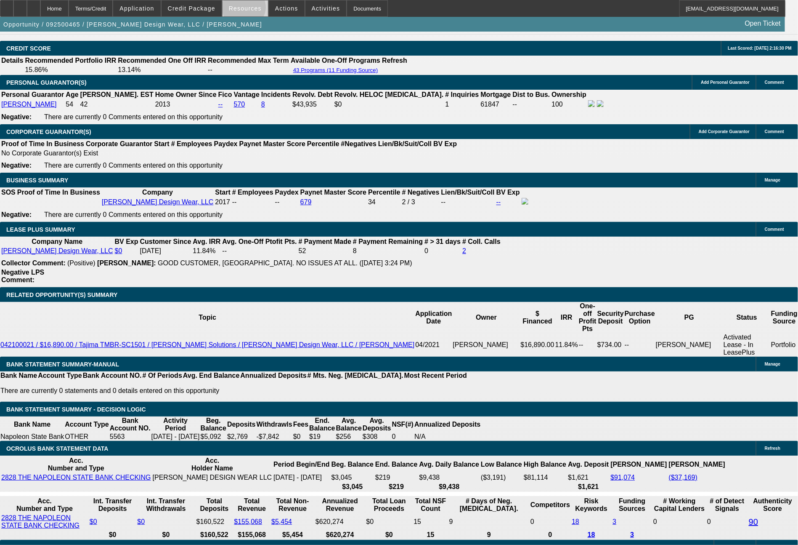
click at [250, 9] on span "Resources" at bounding box center [245, 8] width 33 height 7
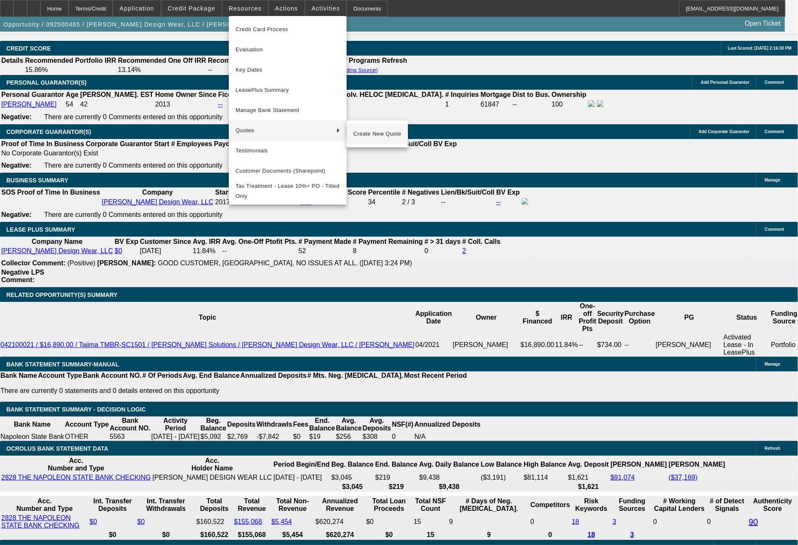
click at [390, 133] on span "Create New Quote" at bounding box center [378, 134] width 48 height 10
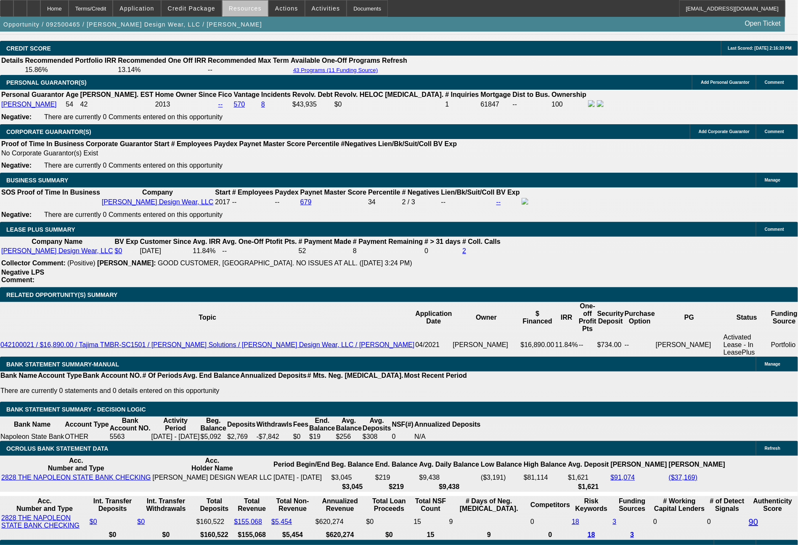
click at [254, 9] on span "Resources" at bounding box center [245, 8] width 33 height 7
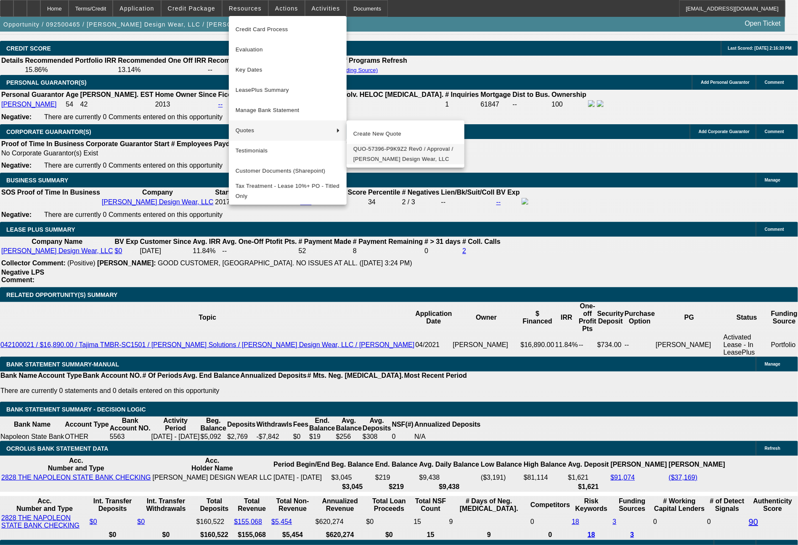
click at [370, 149] on span "QUO-57396-P9K9Z2 Rev0 / Approval / Baker Design Wear, LLC" at bounding box center [406, 154] width 104 height 20
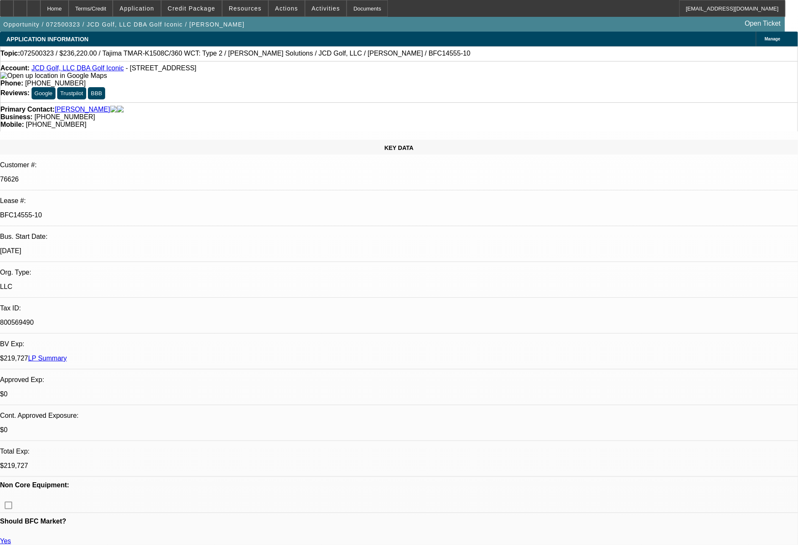
select select "0"
select select "2"
select select "0"
select select "6"
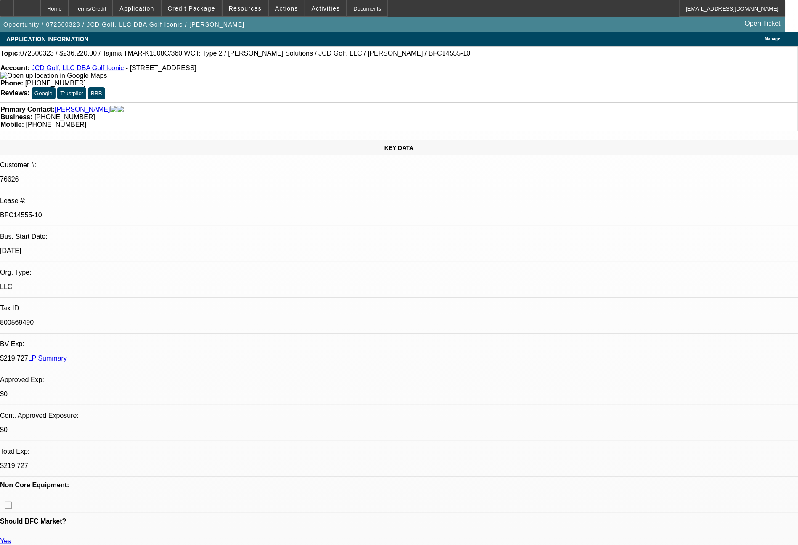
select select "0"
select select "2"
select select "0"
select select "6"
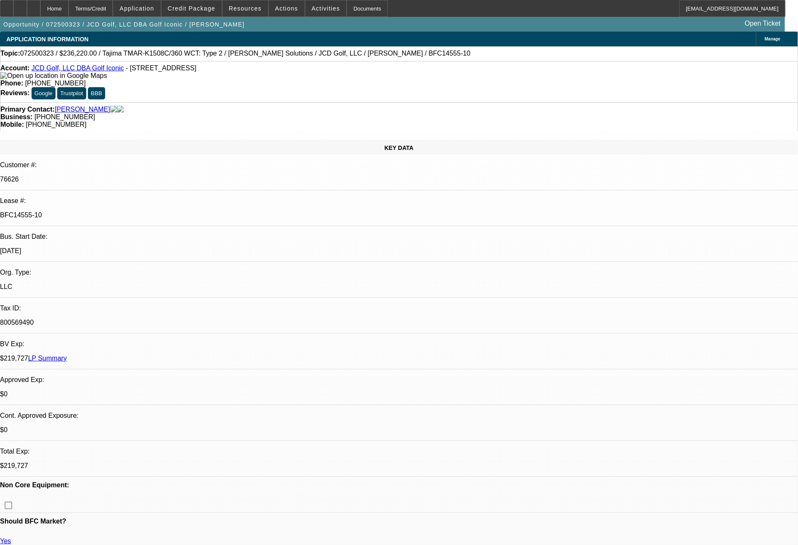
select select "0"
select select "2"
select select "0"
select select "6"
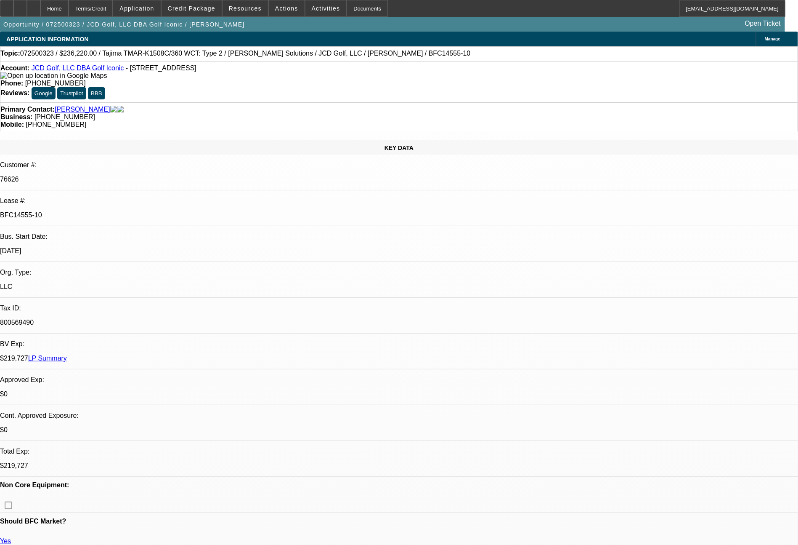
select select "0"
select select "2"
select select "0"
select select "6"
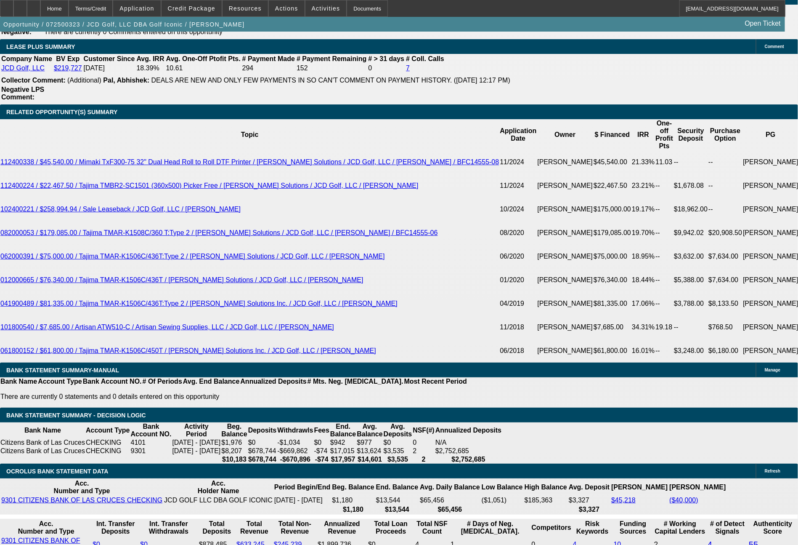
scroll to position [1552, 0]
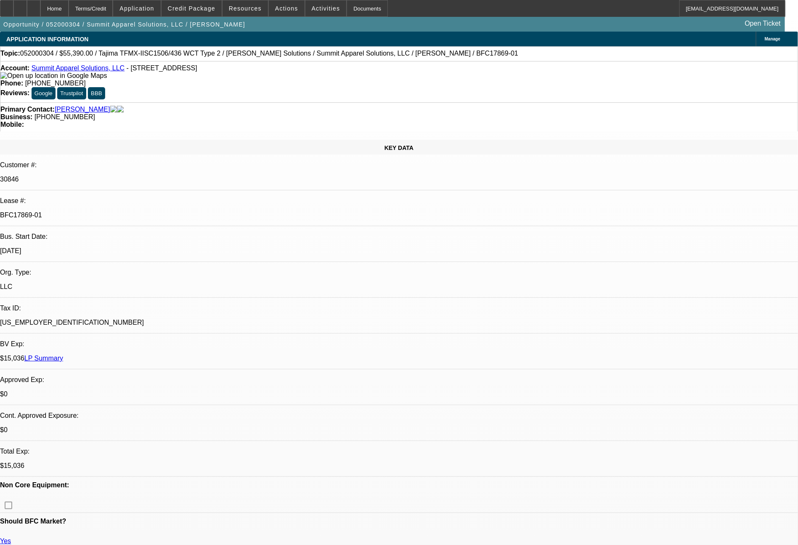
select select "0"
select select "6"
select select "0"
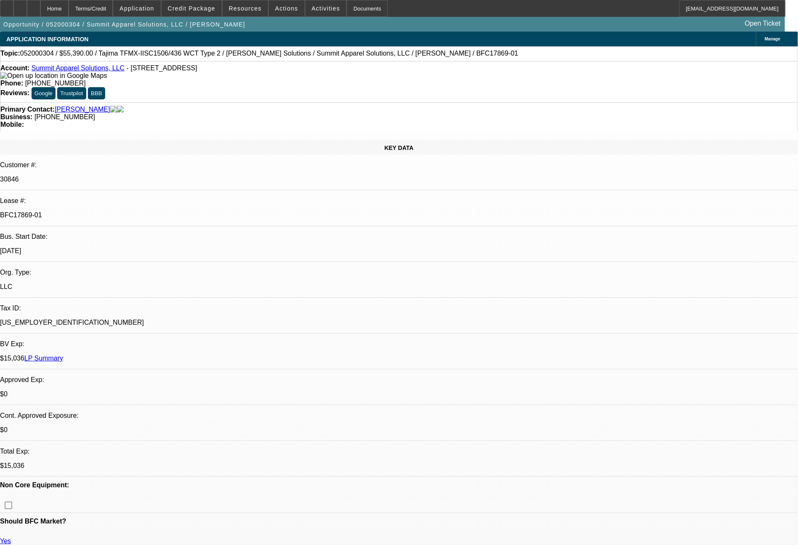
select select "0"
select select "6"
select select "0"
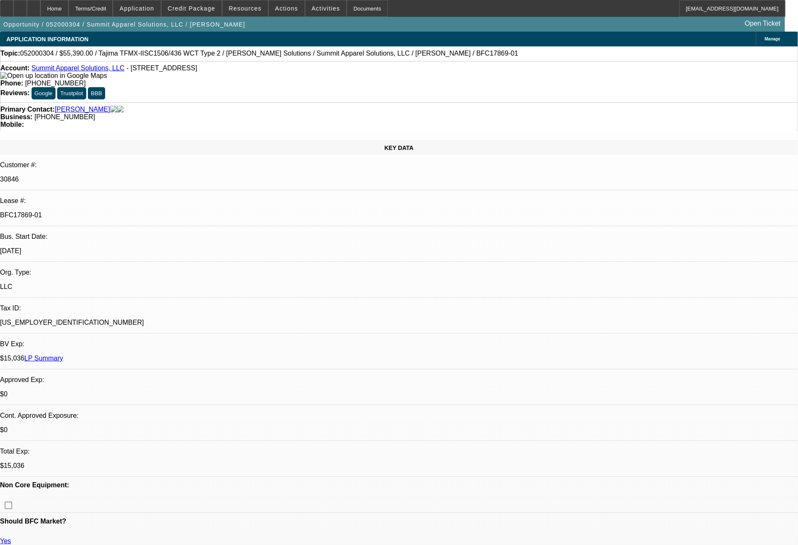
select select "0"
select select "6"
select select "0"
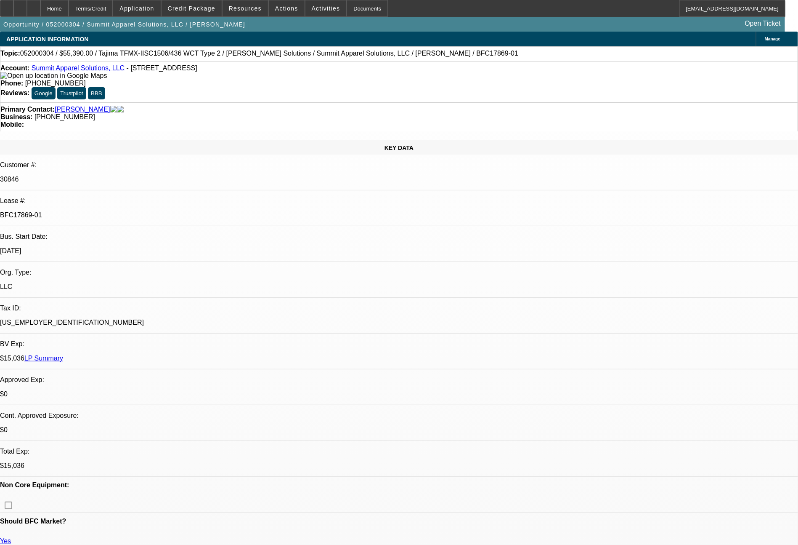
select select "6"
click at [215, 10] on span "Credit Package" at bounding box center [192, 8] width 48 height 7
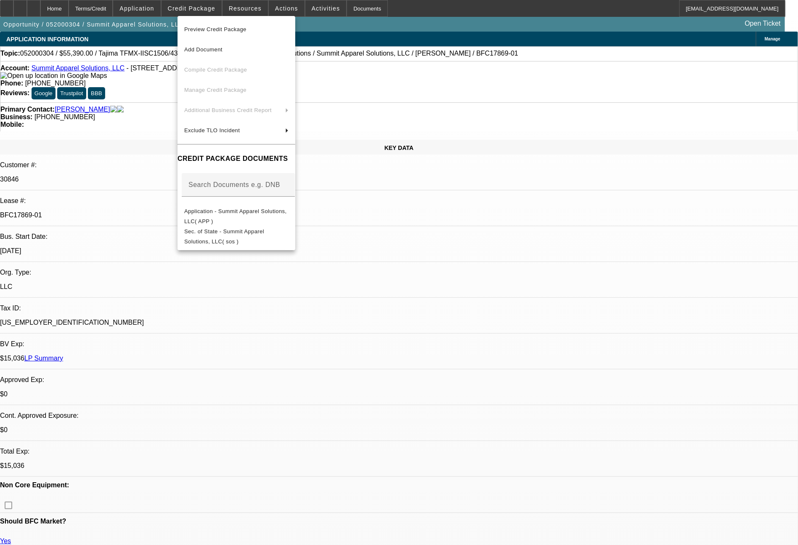
click at [225, 28] on span "Preview Credit Package" at bounding box center [215, 29] width 62 height 6
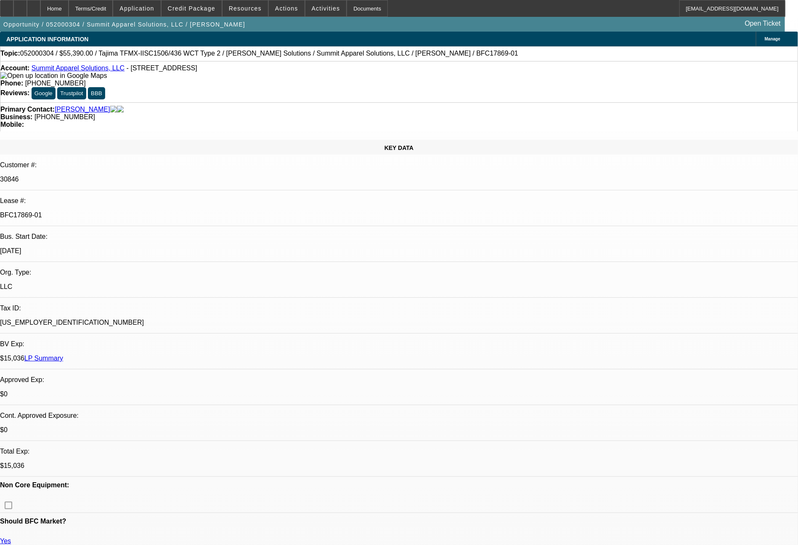
click at [63, 354] on link "LP Summary" at bounding box center [43, 357] width 39 height 7
select select "0"
select select "6"
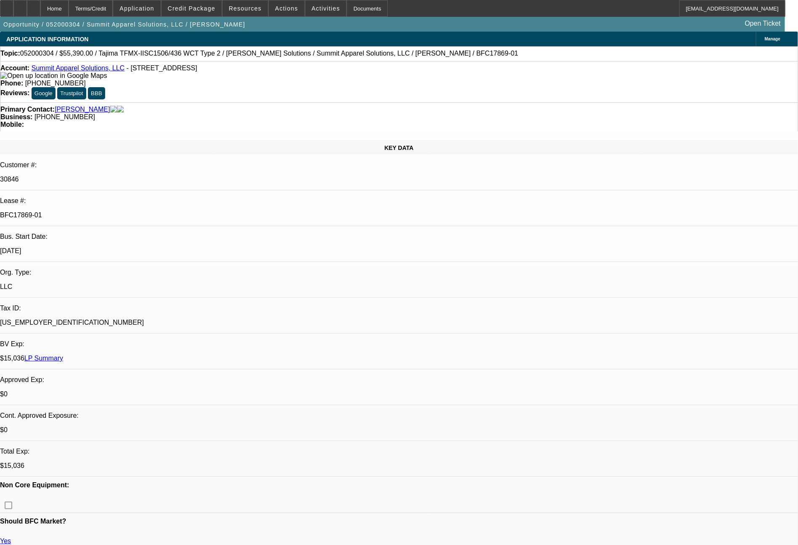
select select "0"
select select "6"
select select "0"
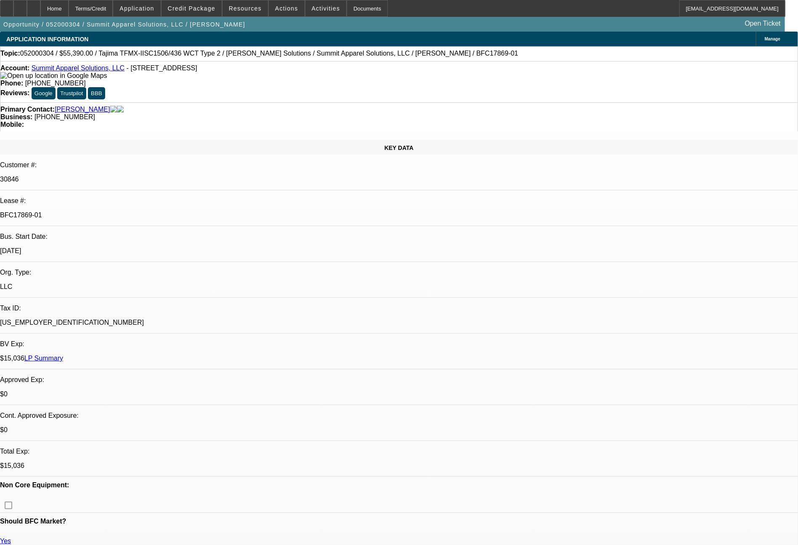
select select "0"
select select "6"
select select "0"
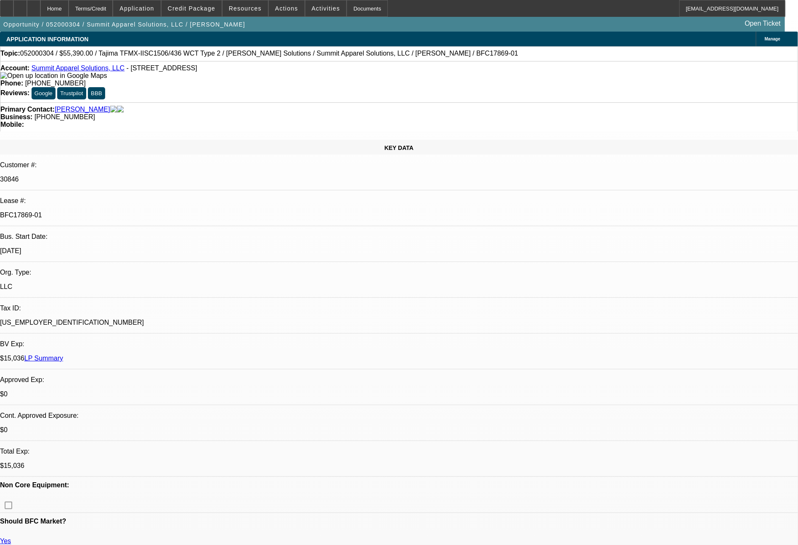
select select "0"
select select "6"
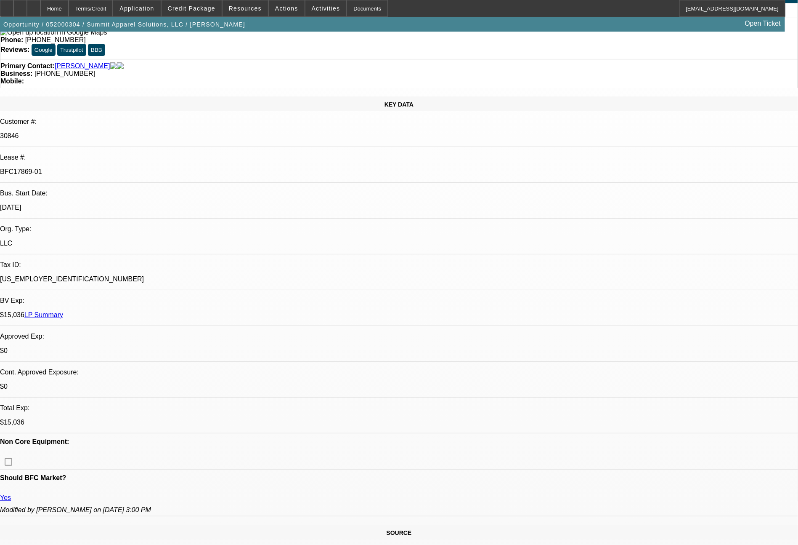
scroll to position [0, 0]
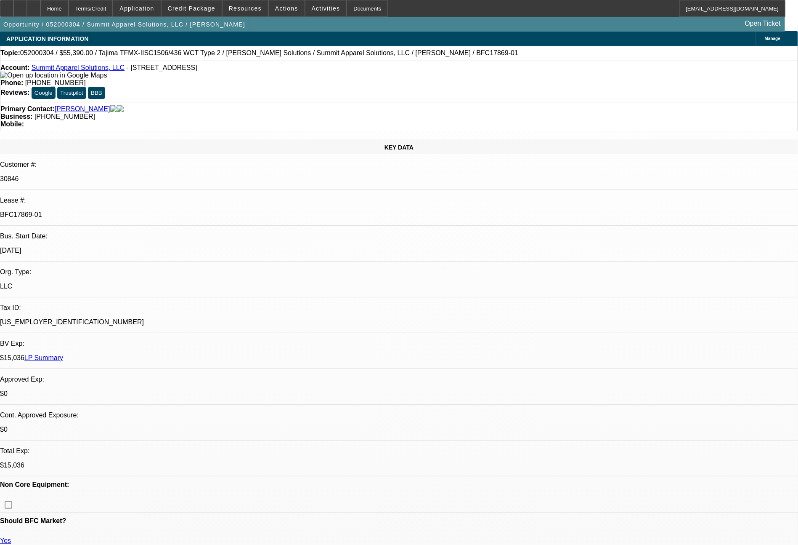
click at [63, 354] on link "LP Summary" at bounding box center [43, 357] width 39 height 7
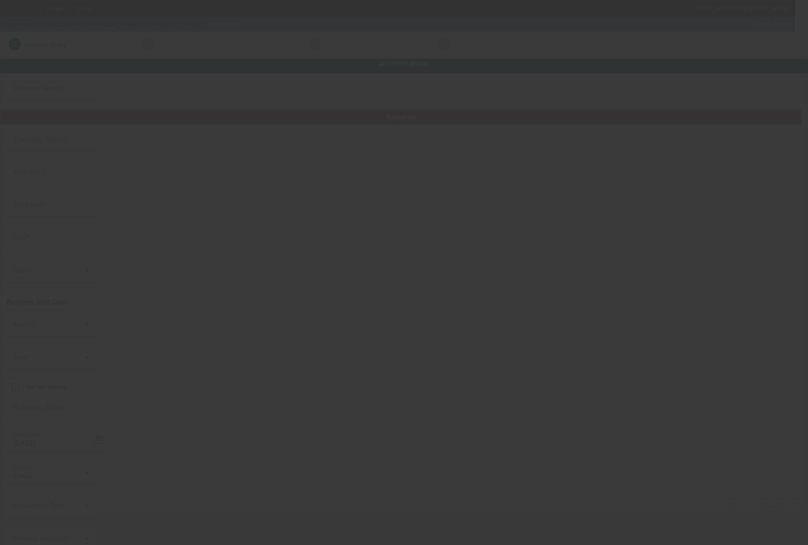
type input "[PERSON_NAME]"
type input "[STREET_ADDRESS]"
type input "78130"
type input "New Braunfels"
type input "[PHONE_NUMBER]"
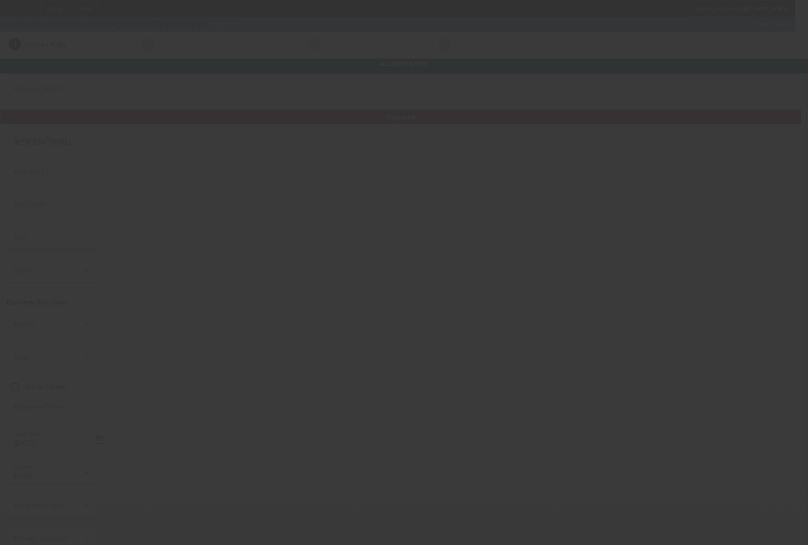
type input "[EMAIL_ADDRESS][DOMAIN_NAME]"
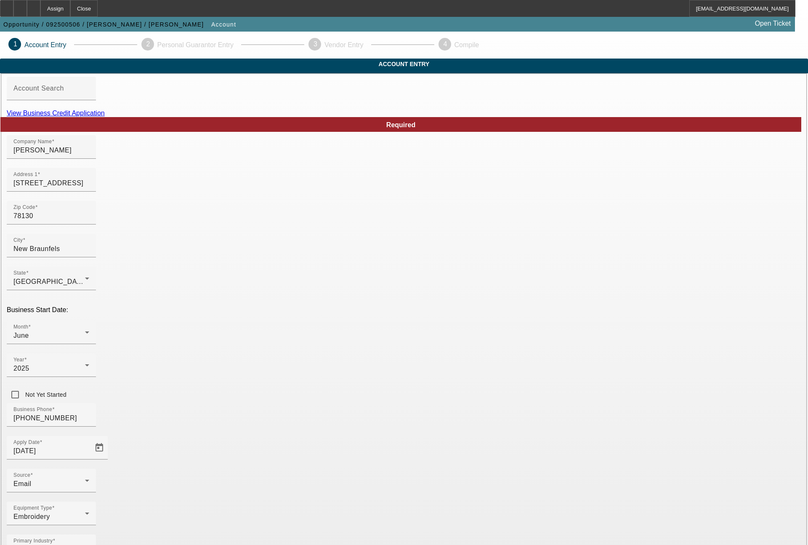
click at [105, 117] on link "View Business Credit Application" at bounding box center [56, 112] width 98 height 7
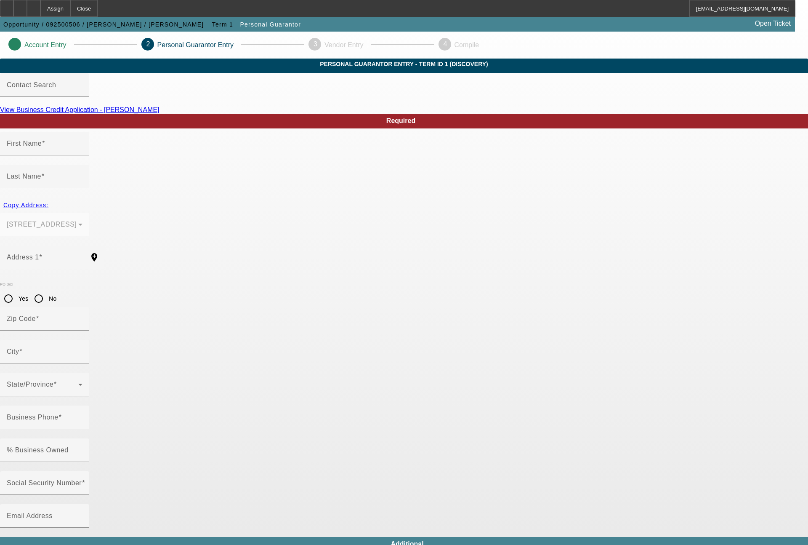
type input "Micah"
type input "Bohannon"
type input "2447 Hunter Peak"
radio input "true"
type input "78130"
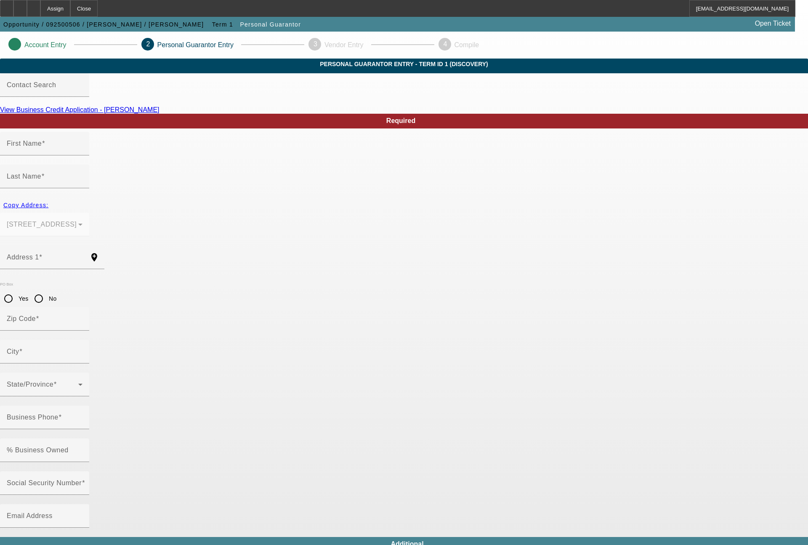
type input "New Braunfels"
type input "[PHONE_NUMBER]"
type input "100"
type input "628-40-1689"
type input "micahbohannon@gmail.com"
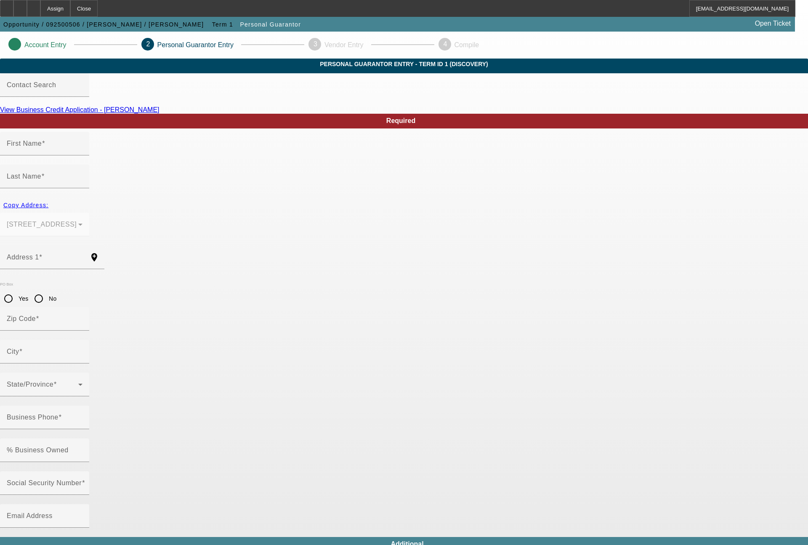
type input "[PHONE_NUMBER]"
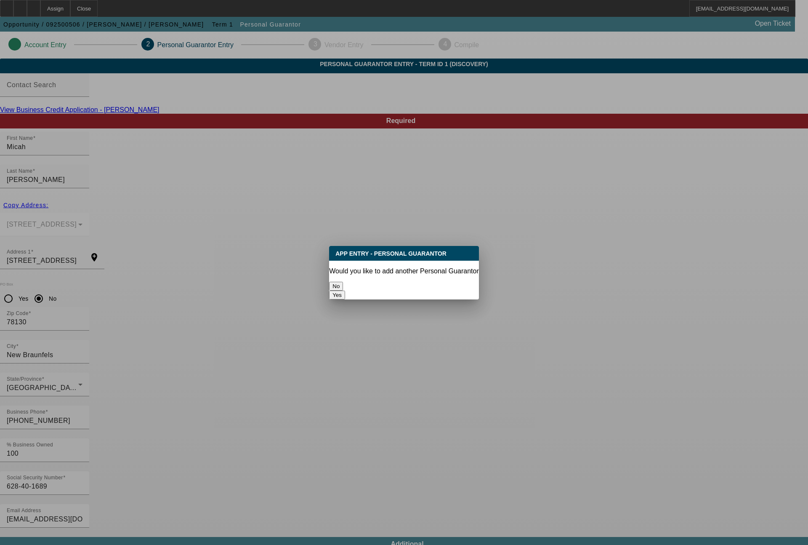
click at [343, 284] on button "No" at bounding box center [336, 286] width 14 height 9
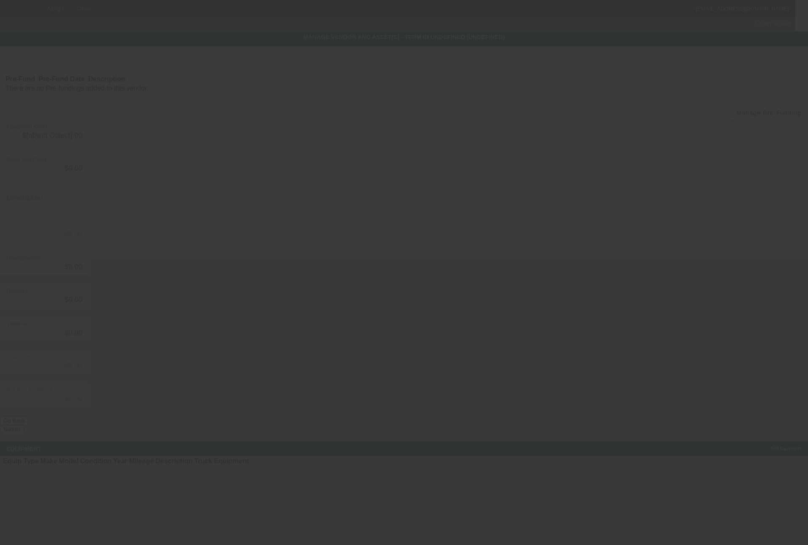
type input "$29,995.00"
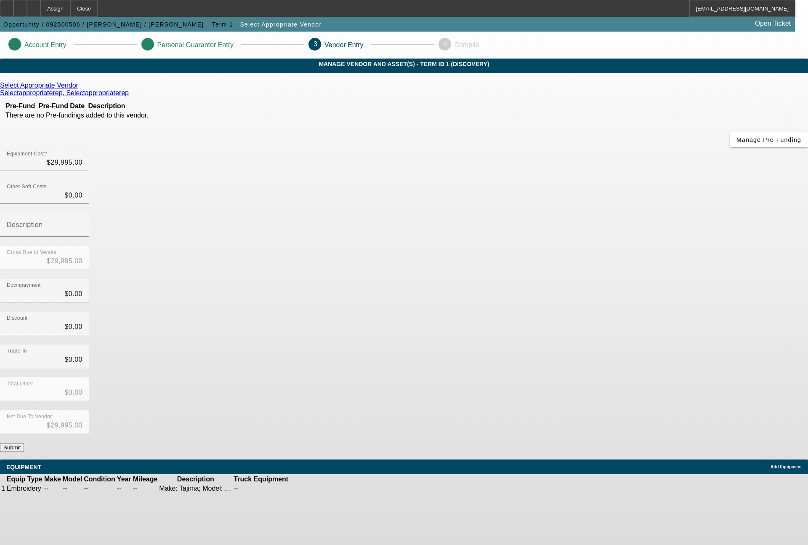
click at [24, 443] on button "Submit" at bounding box center [12, 447] width 24 height 9
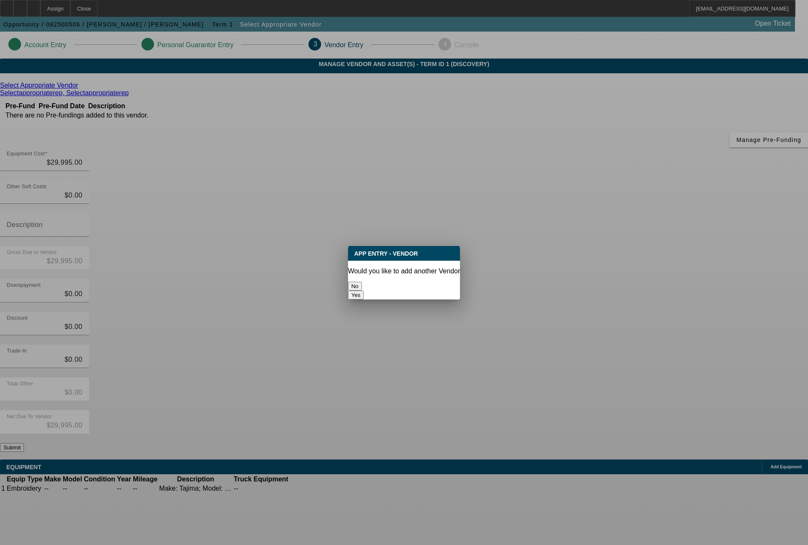
click at [362, 283] on button "No" at bounding box center [355, 286] width 14 height 9
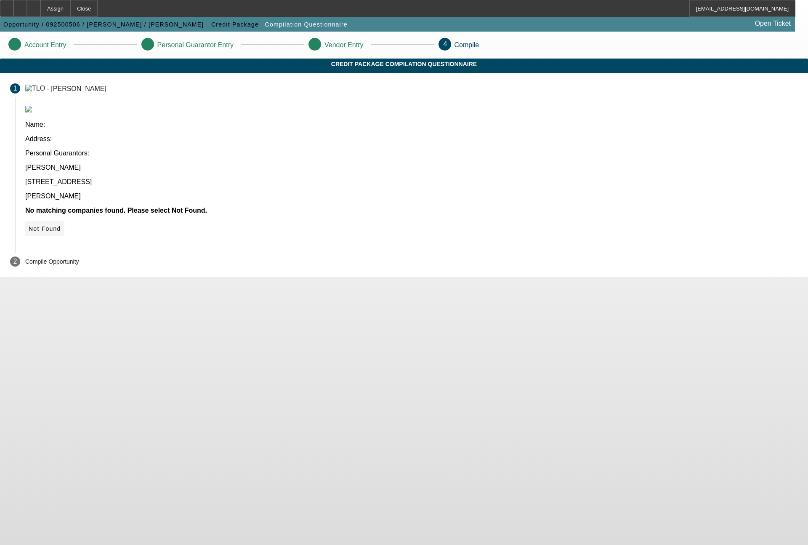
click at [61, 225] on span "Not Found" at bounding box center [45, 228] width 32 height 7
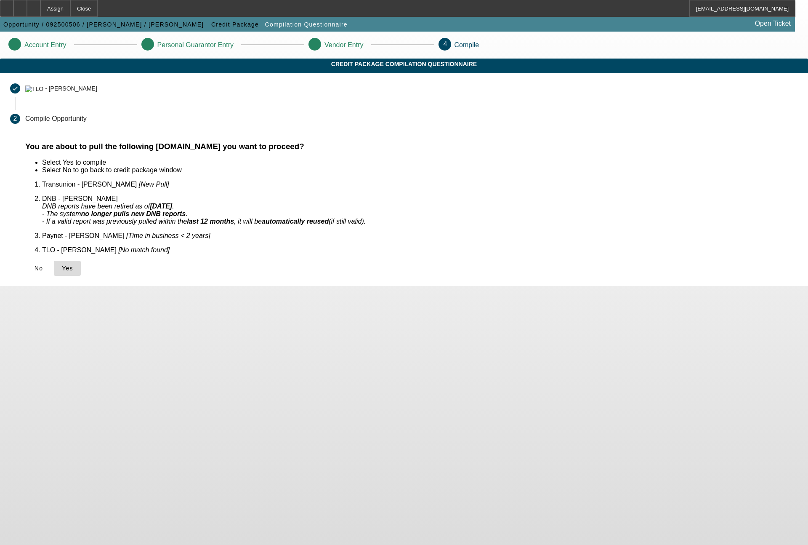
click at [73, 265] on span "Yes" at bounding box center [67, 268] width 11 height 7
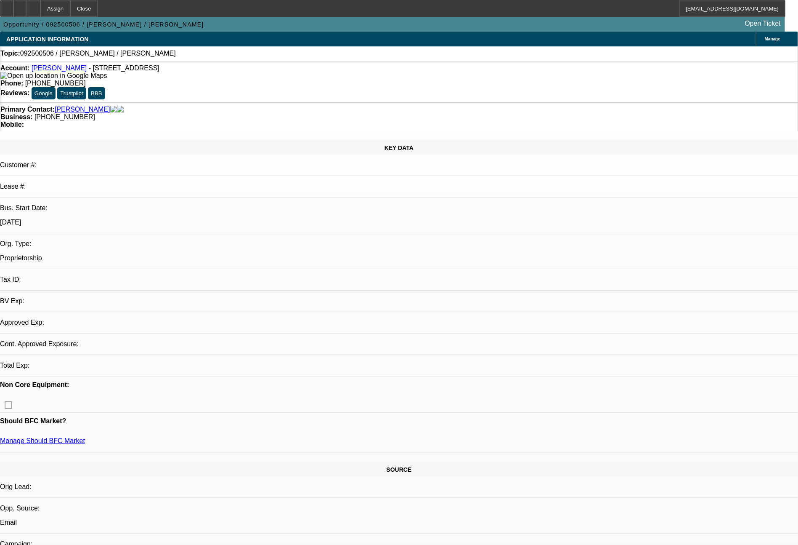
select select "0"
select select "2"
select select "0.1"
select select "4"
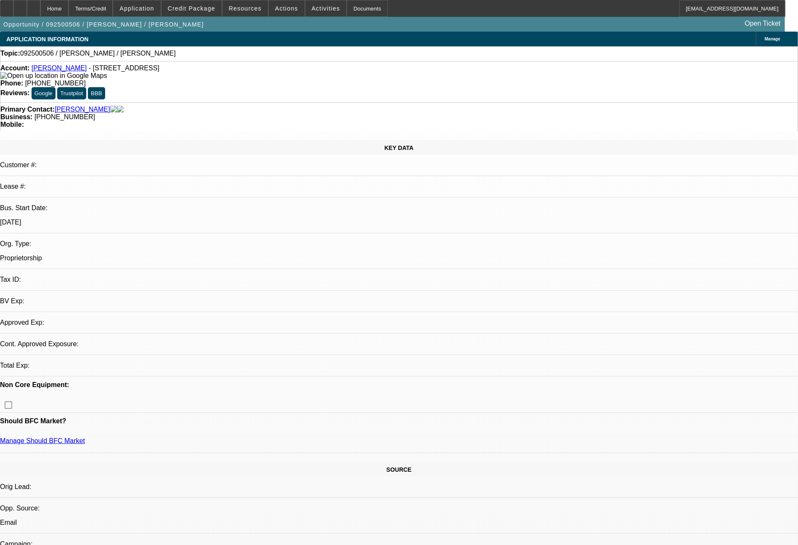
select select "0"
select select "2"
select select "0.1"
select select "4"
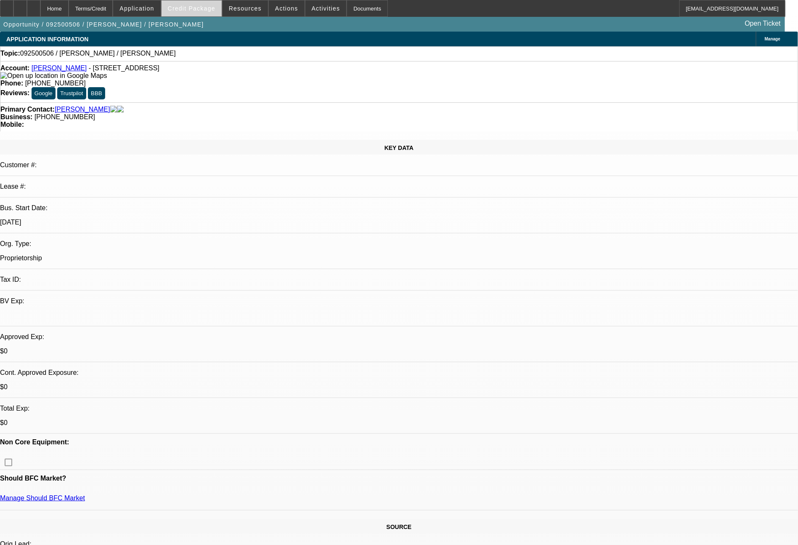
click at [210, 7] on span "Credit Package" at bounding box center [192, 8] width 48 height 7
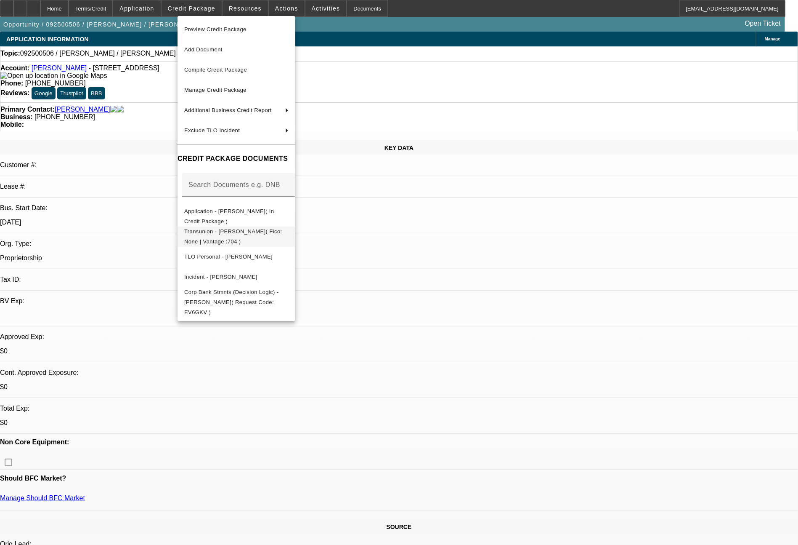
click at [282, 232] on span "Transunion - [PERSON_NAME]( Fico: None | Vantage :704 )" at bounding box center [233, 236] width 98 height 16
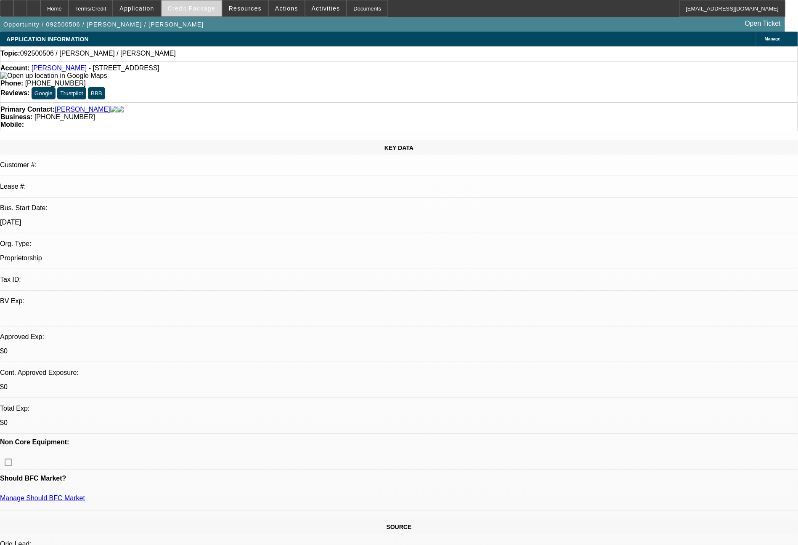
click at [213, 8] on span "Credit Package" at bounding box center [192, 8] width 48 height 7
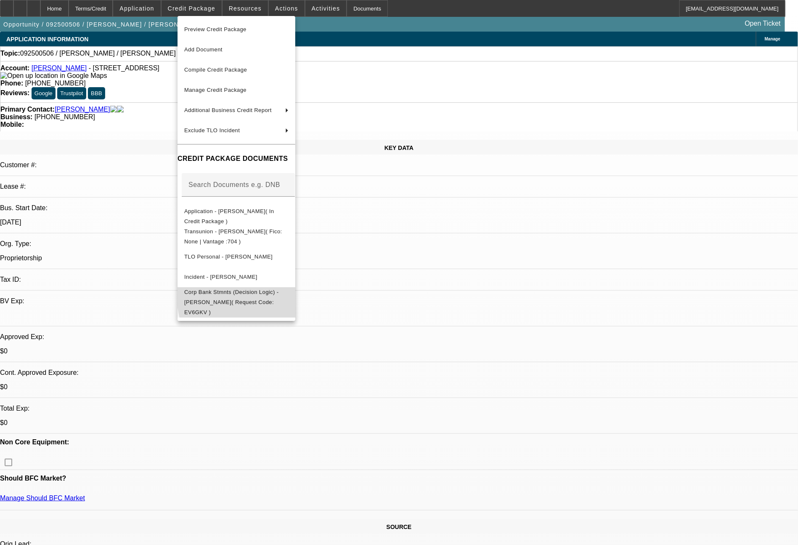
click at [292, 288] on button "Corp Bank Stmnts (Decision Logic) - [PERSON_NAME]( Request Code: EV6GKV )" at bounding box center [237, 302] width 118 height 30
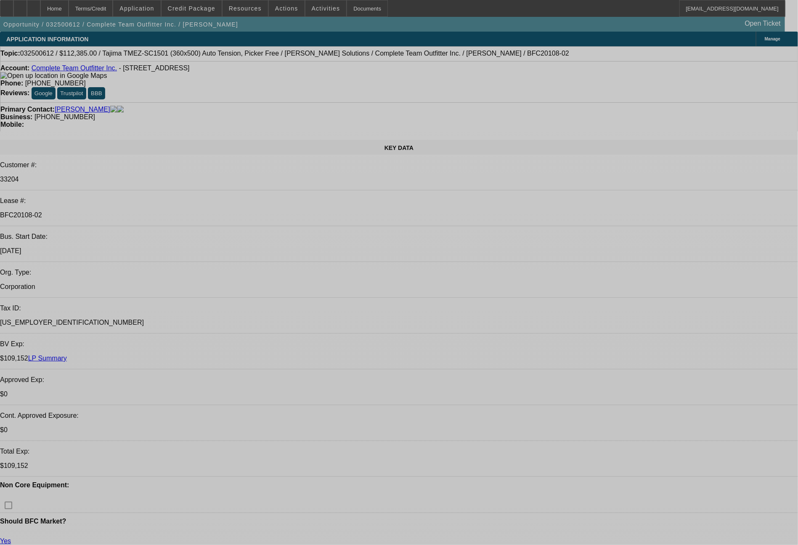
select select "0"
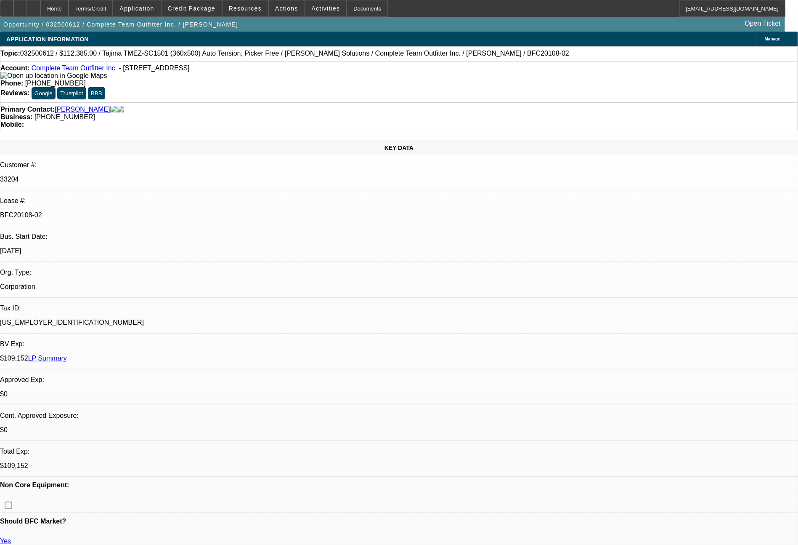
select select "2"
select select "0"
select select "6"
select select "0"
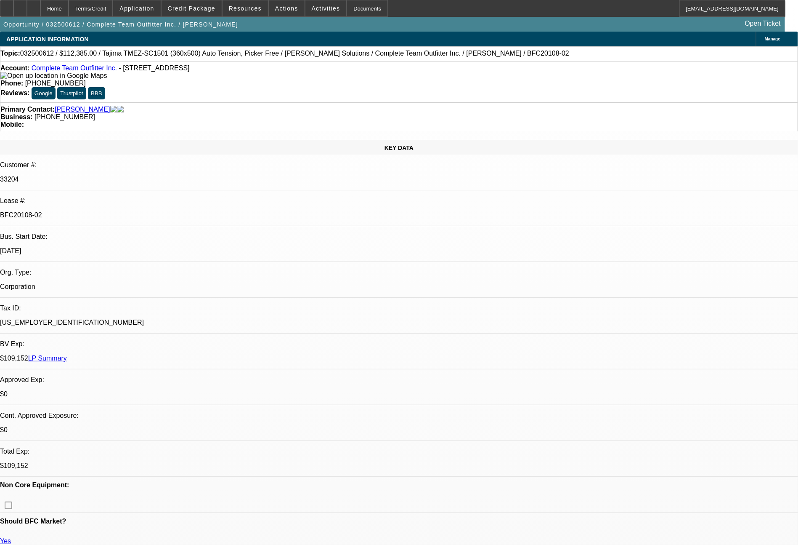
select select "2"
select select "0"
select select "6"
select select "0"
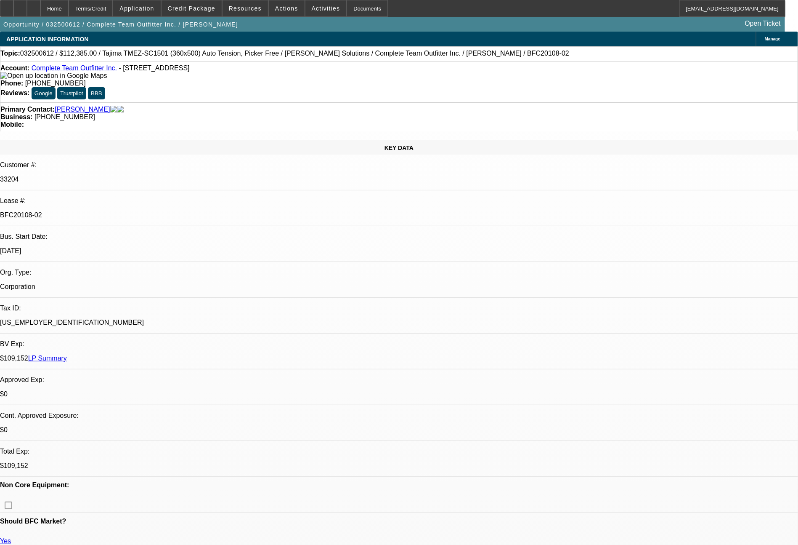
select select "2"
select select "0"
select select "6"
select select "0"
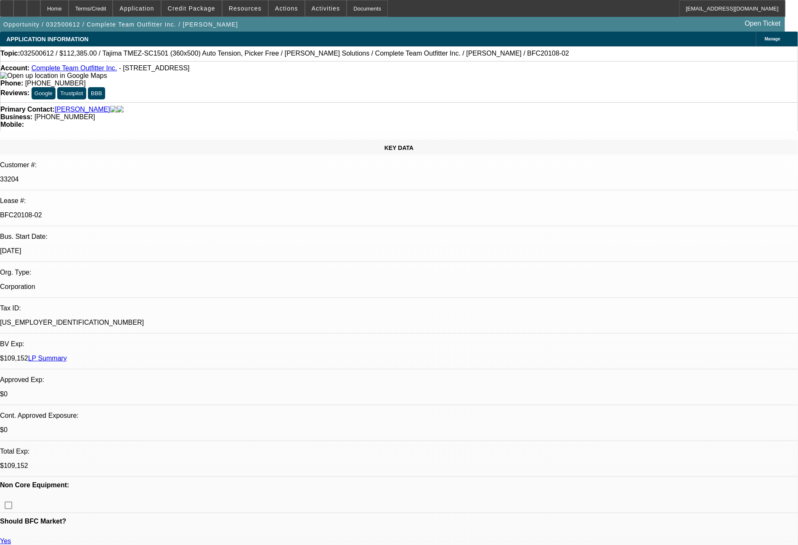
select select "2"
select select "0"
select select "6"
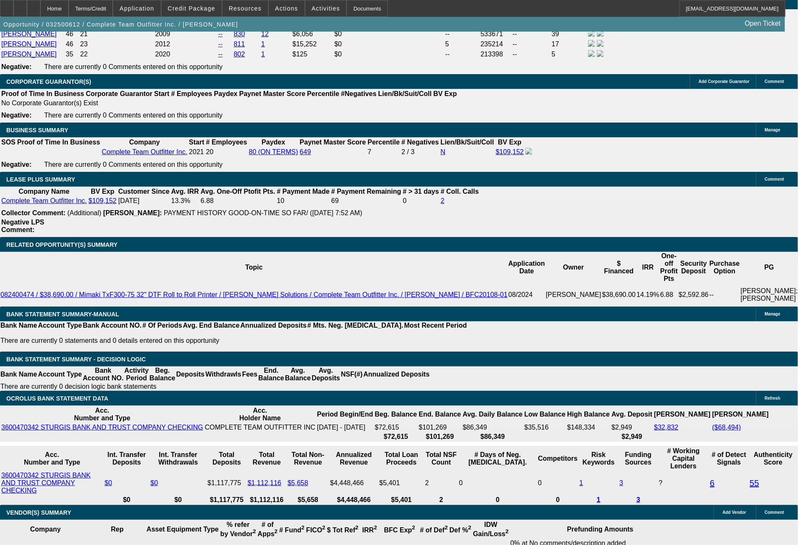
scroll to position [1354, 0]
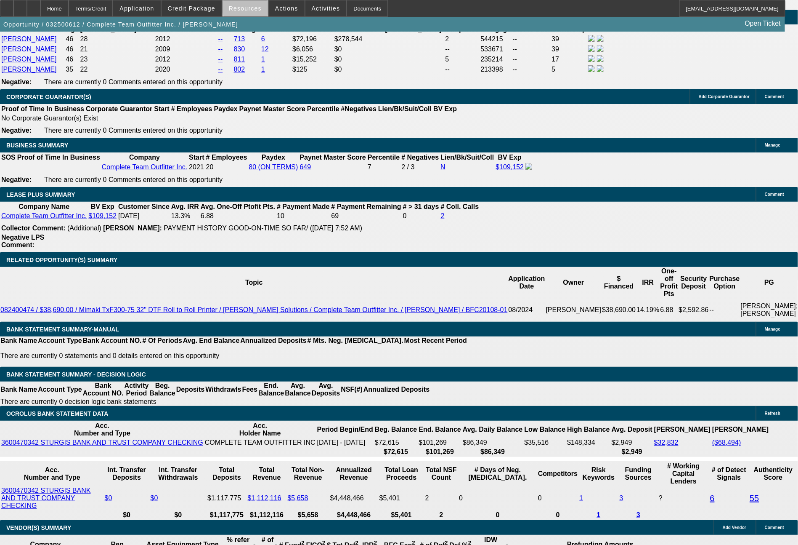
click at [258, 8] on span "Resources" at bounding box center [245, 8] width 33 height 7
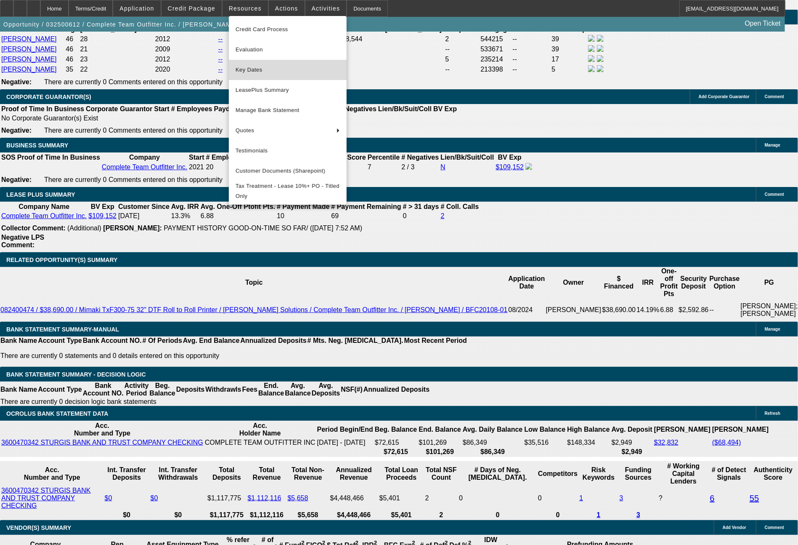
click at [271, 73] on span "Key Dates" at bounding box center [288, 70] width 104 height 10
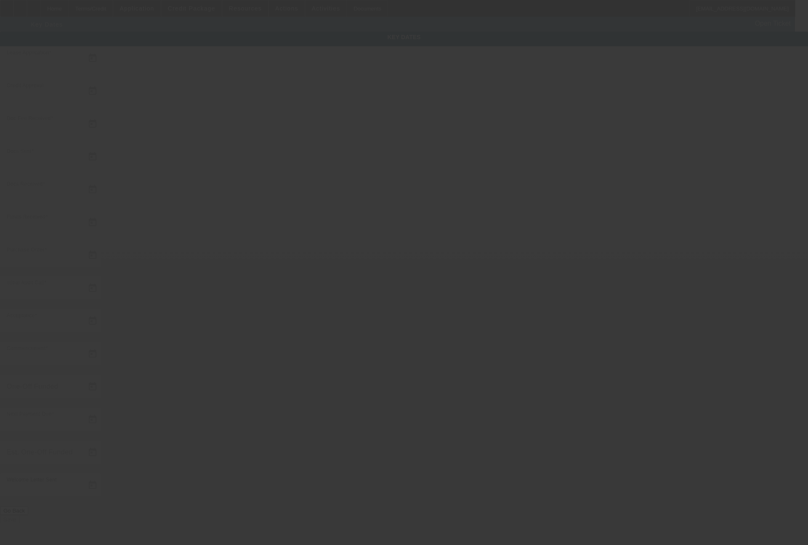
type input "3/26/2025"
type input "4/4/2025"
type input "4/8/2025"
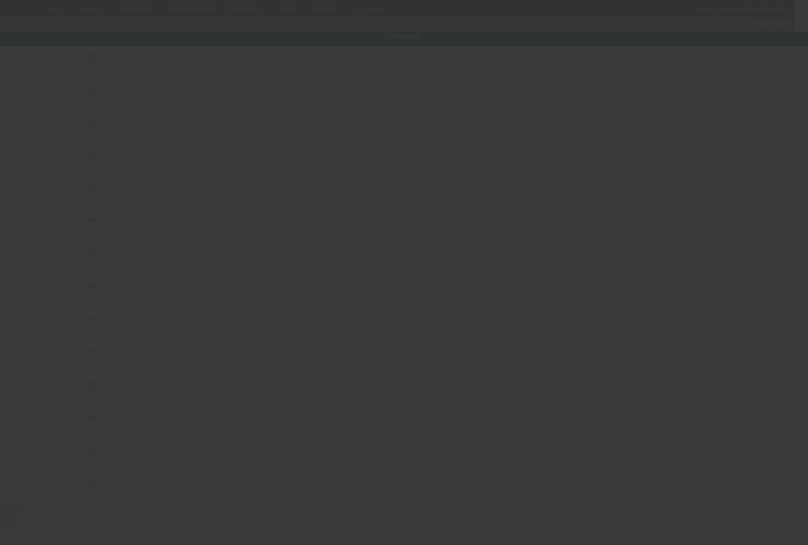
type input "4/10/2025"
type input "4/11/2025"
type input "5/2/2025"
type input "6/1/2025"
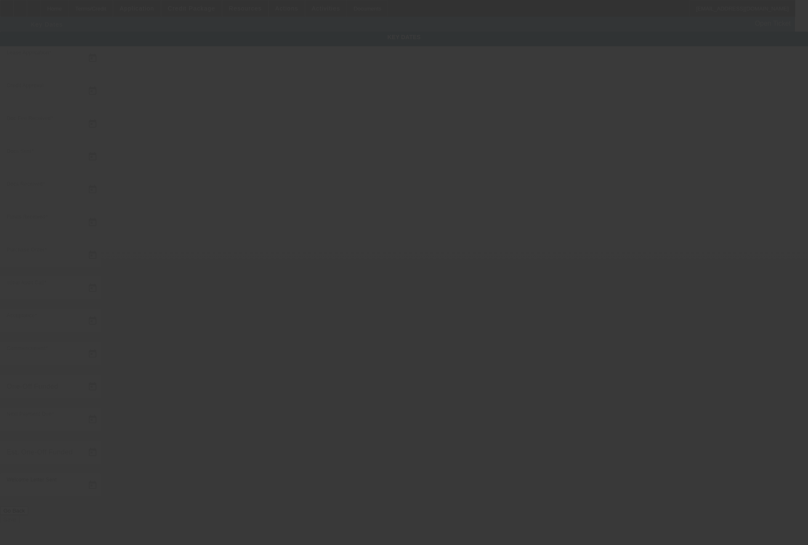
type input "7/1/2025"
type input "5/6/2025"
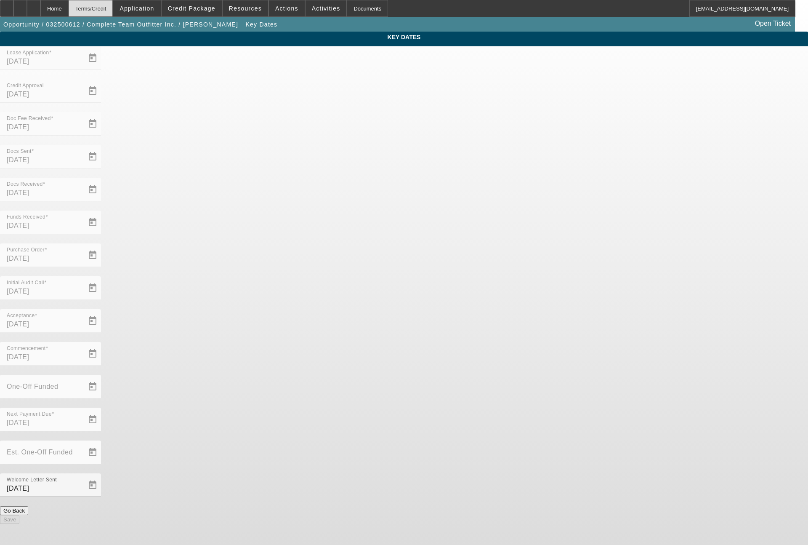
click at [113, 8] on div "Terms/Credit" at bounding box center [91, 8] width 45 height 17
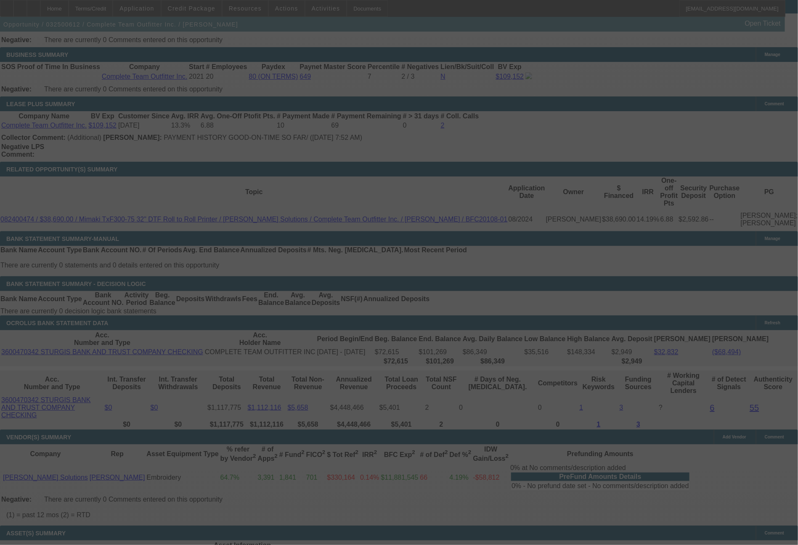
scroll to position [1385, 0]
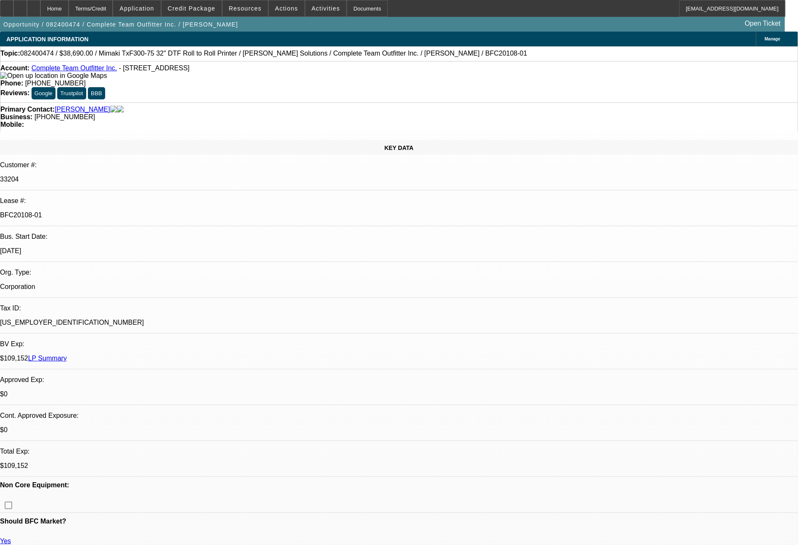
select select "0"
select select "2"
select select "0"
select select "6"
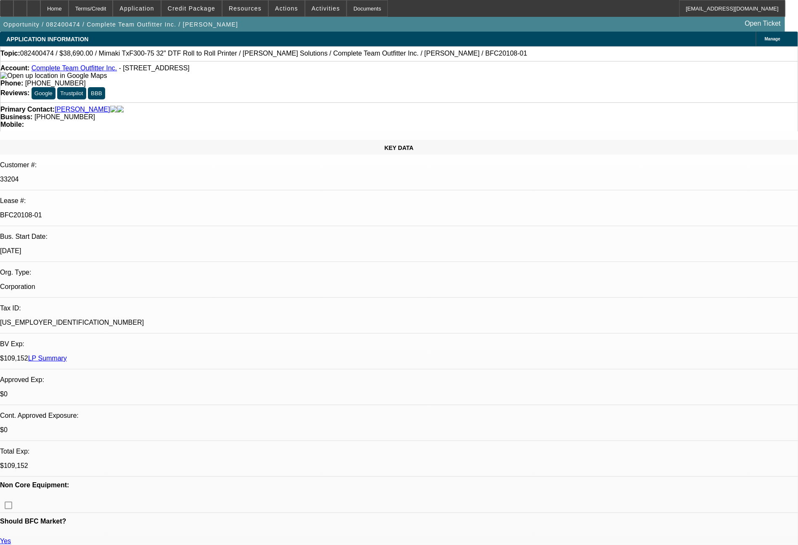
select select "0"
select select "2"
select select "0"
select select "6"
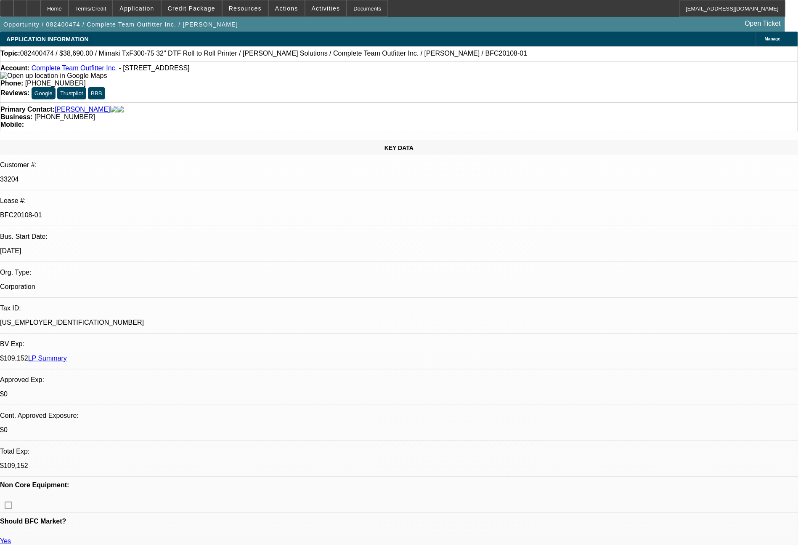
select select "0"
select select "2"
select select "0"
select select "6"
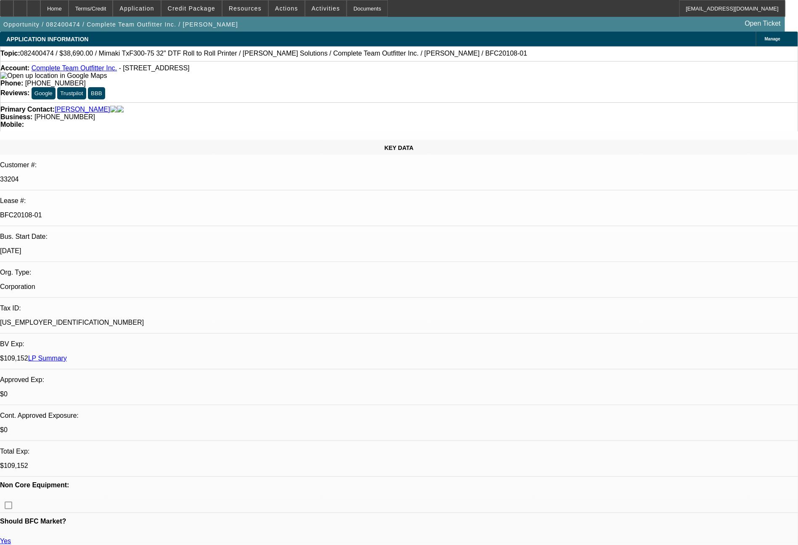
click at [67, 354] on link "LP Summary" at bounding box center [47, 357] width 39 height 7
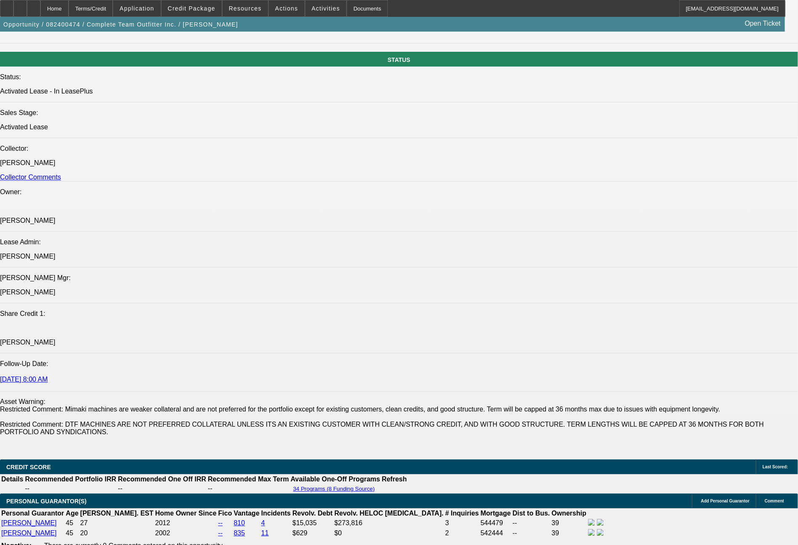
scroll to position [1430, 0]
